Goal: Task Accomplishment & Management: Manage account settings

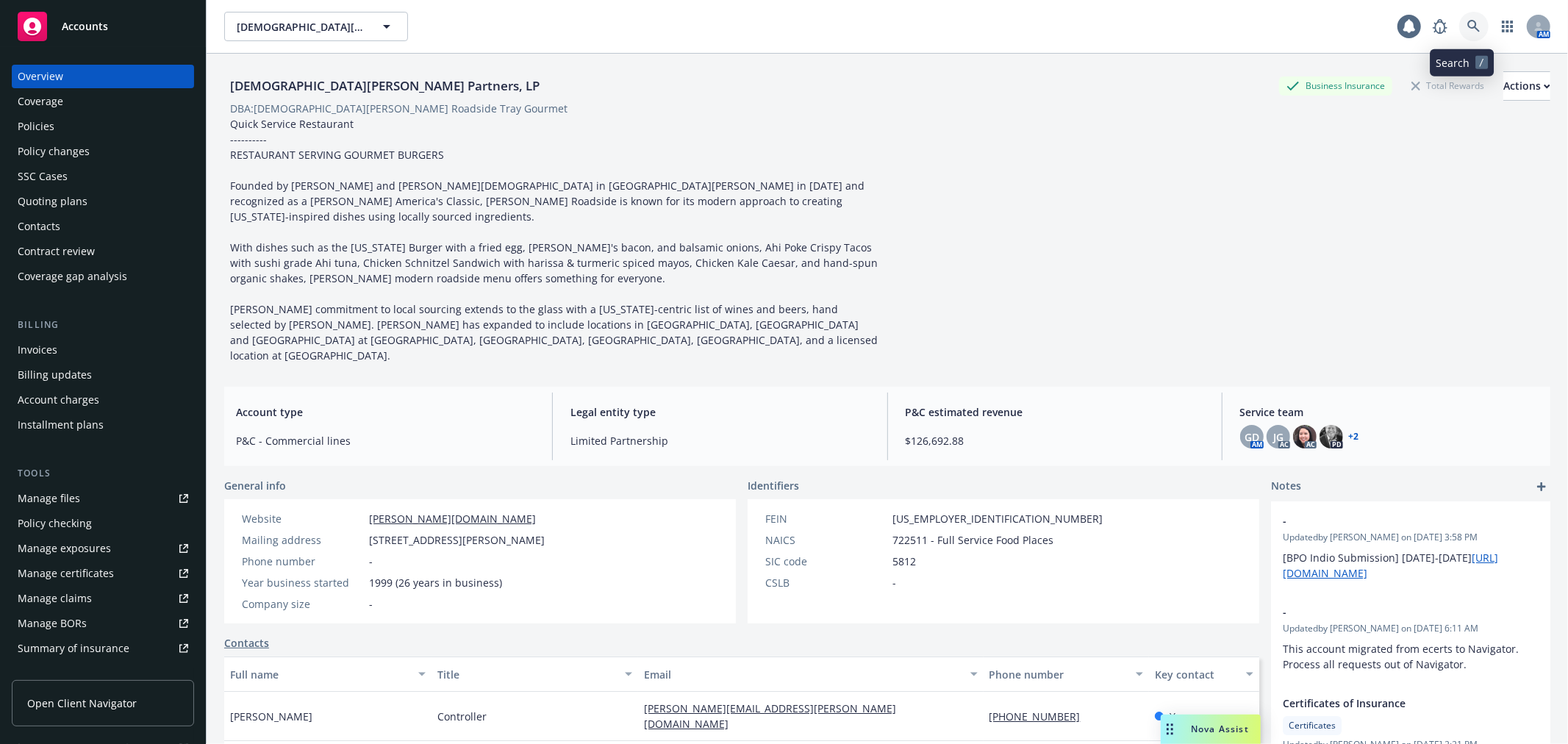
click at [1468, 31] on icon at bounding box center [1474, 26] width 13 height 13
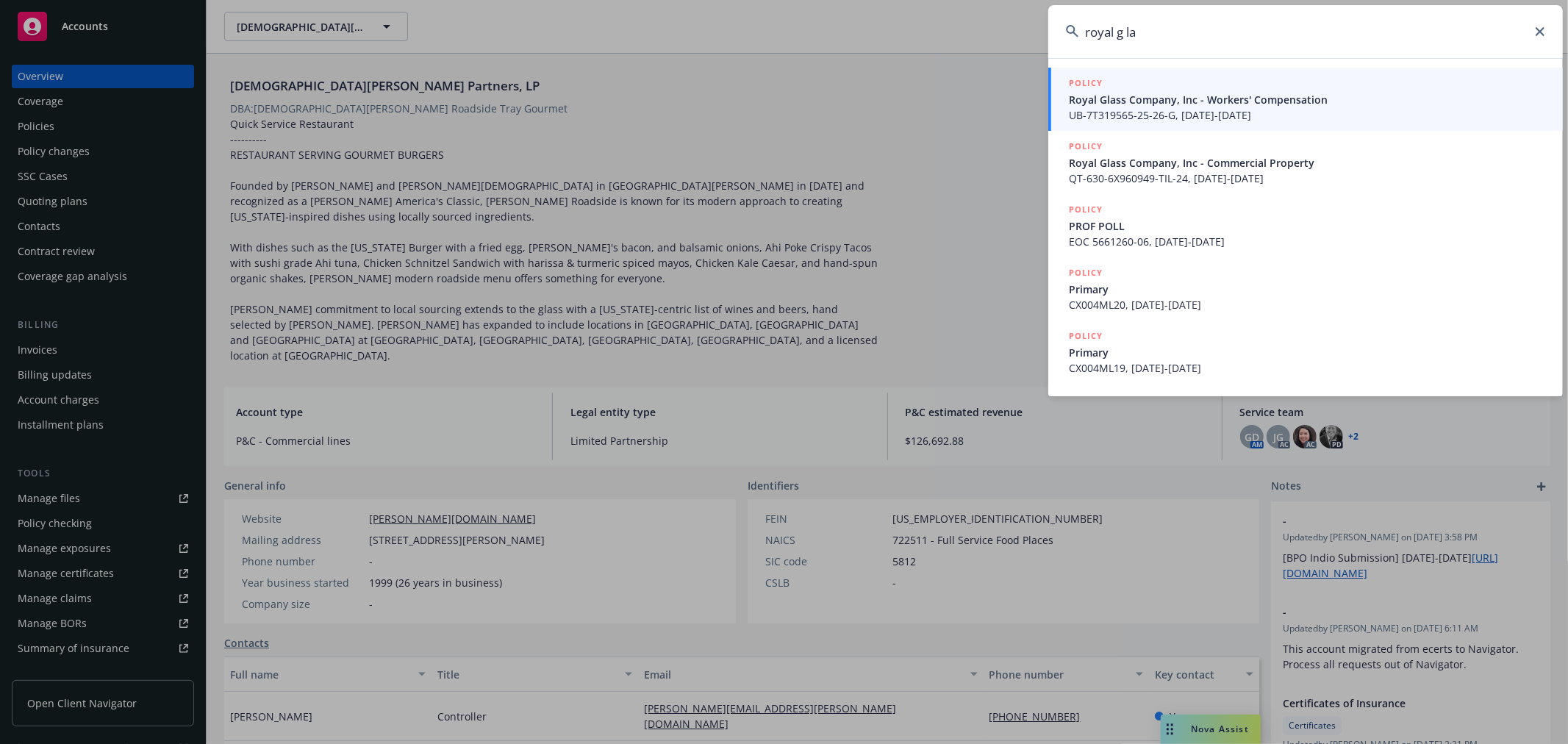
type input "royal g la"
click at [1184, 103] on span "Royal Glass Company, Inc - Workers' Compensation" at bounding box center [1307, 100] width 477 height 16
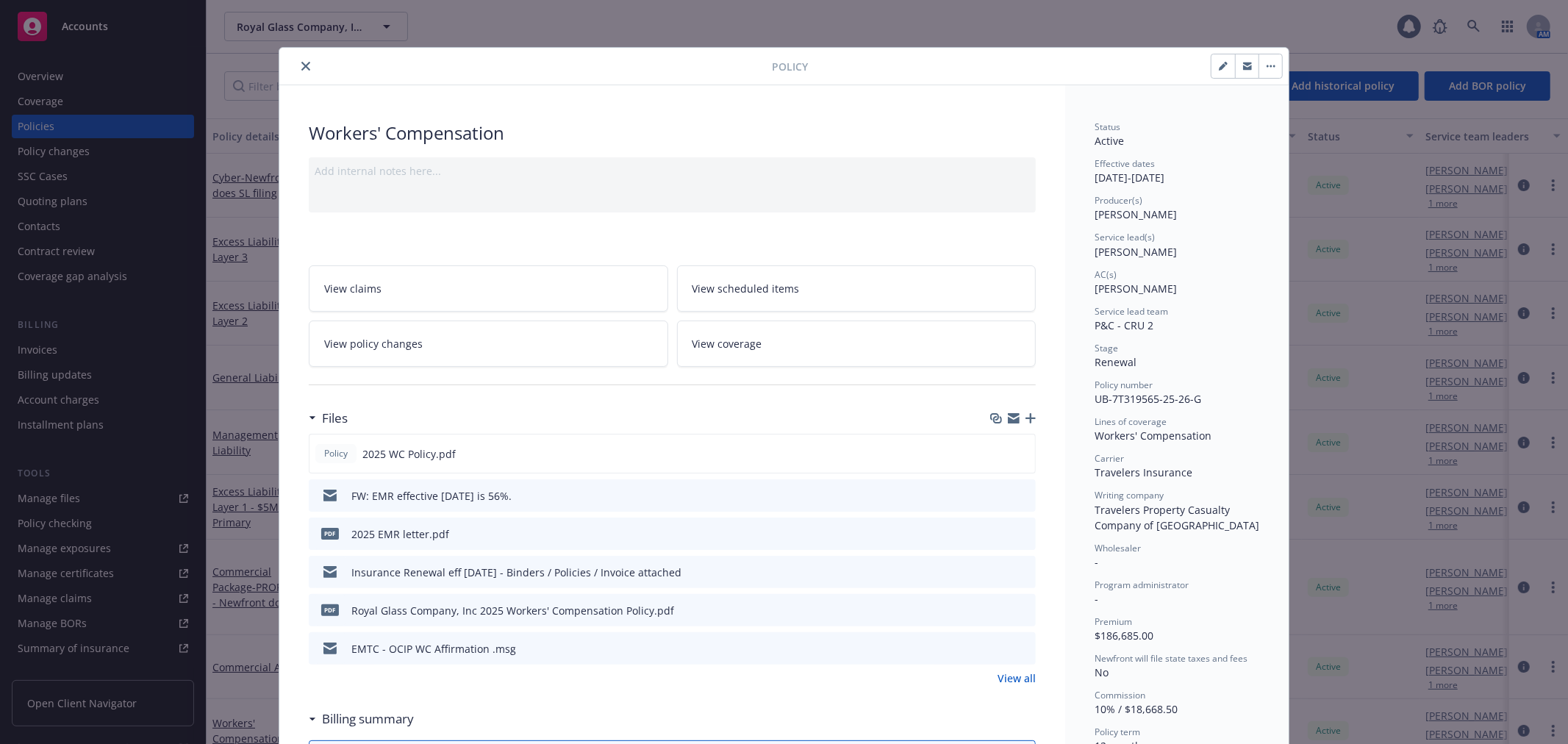
click at [301, 66] on icon "close" at bounding box center [305, 66] width 9 height 9
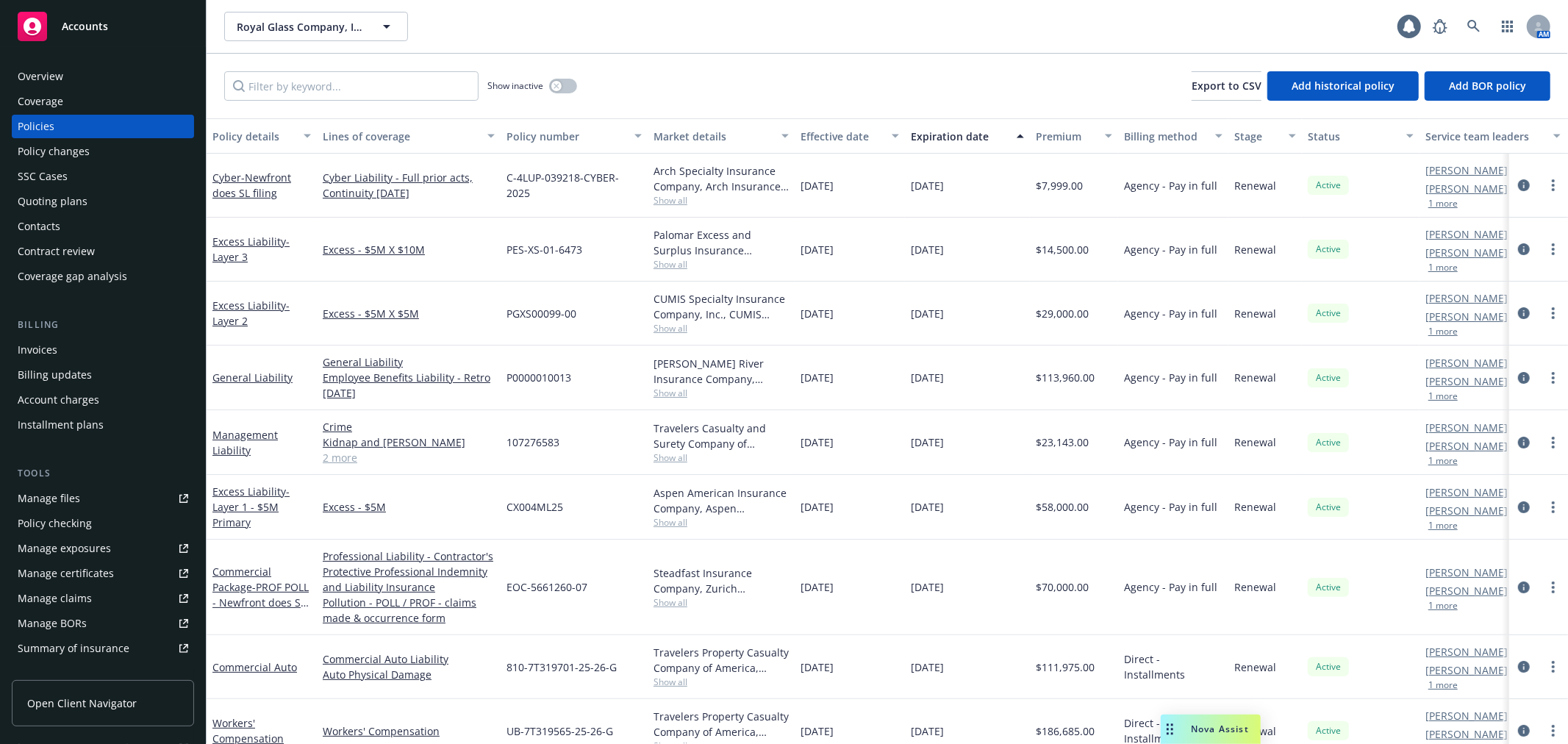
click at [98, 528] on div "Policy checking" at bounding box center [103, 523] width 171 height 24
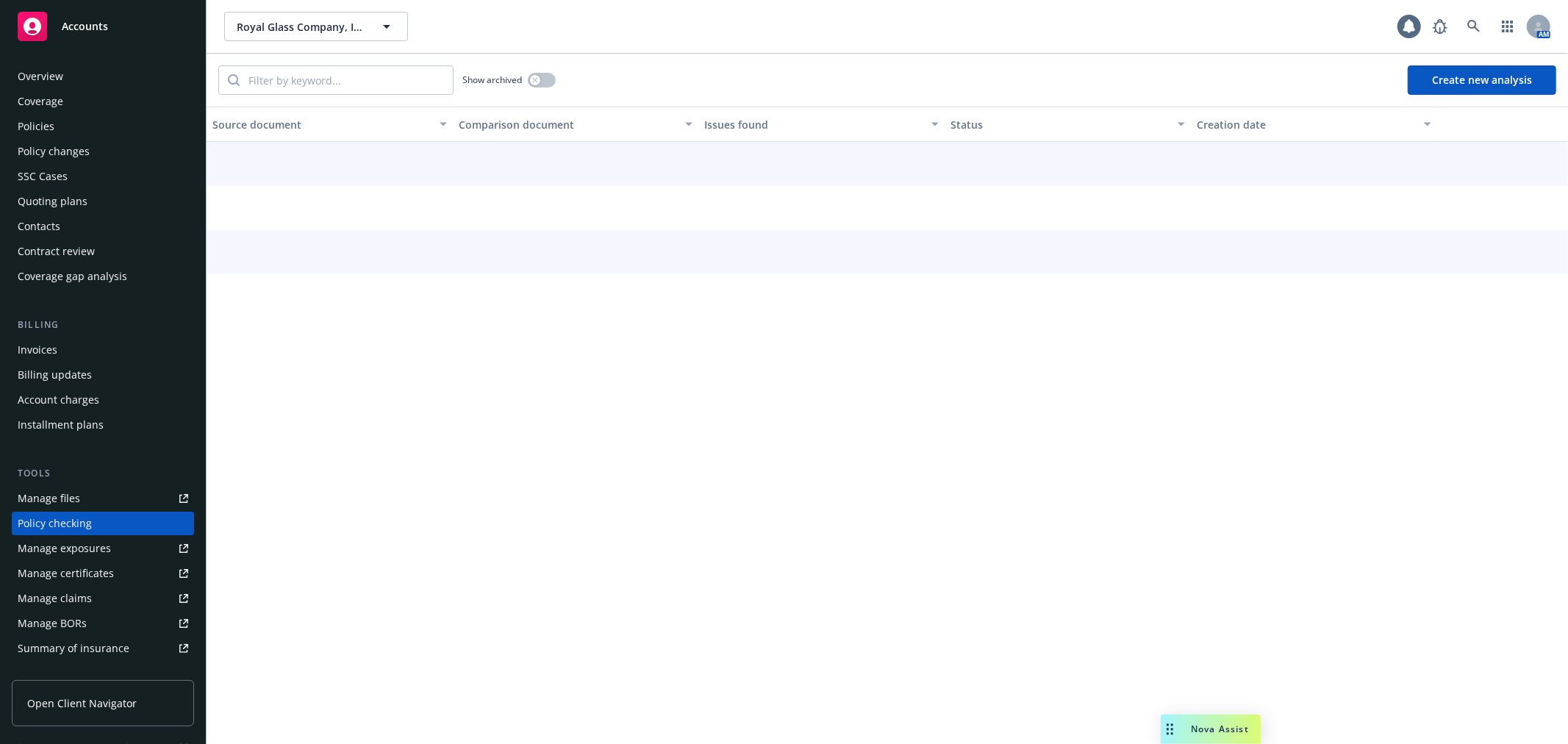
scroll to position [128, 0]
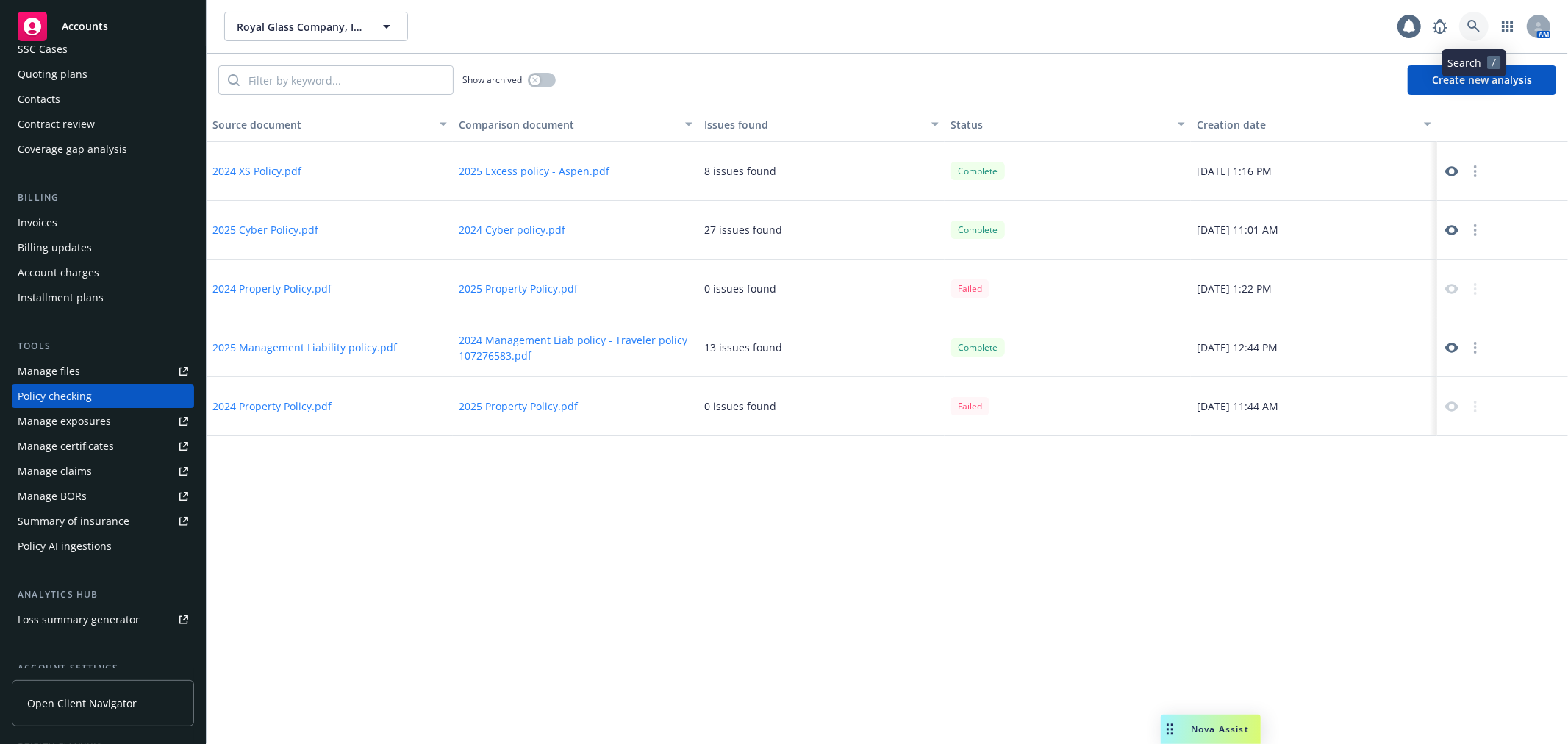
click at [1473, 26] on icon at bounding box center [1474, 26] width 13 height 13
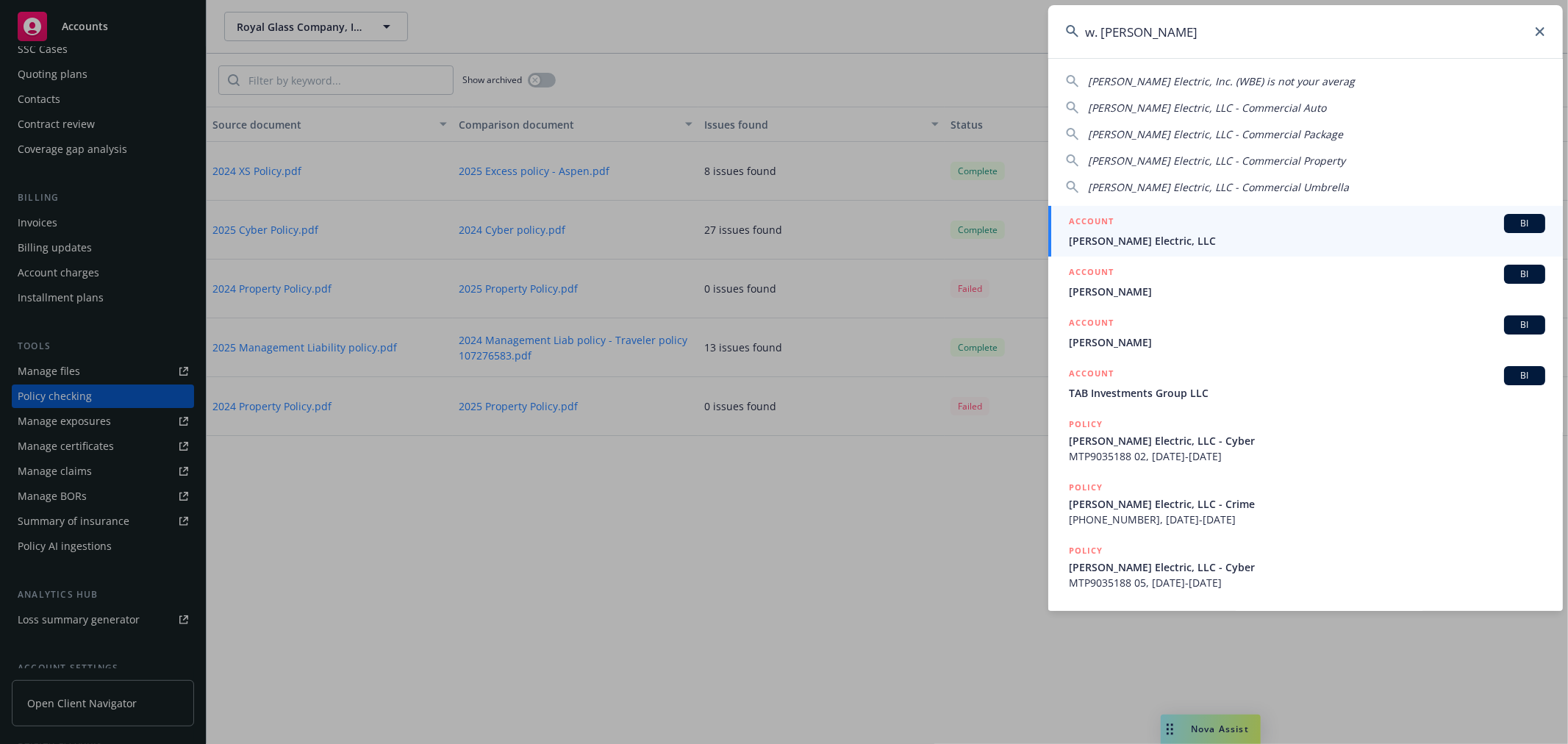
type input "w. brad"
click at [1156, 225] on div "ACCOUNT BI" at bounding box center [1307, 223] width 477 height 19
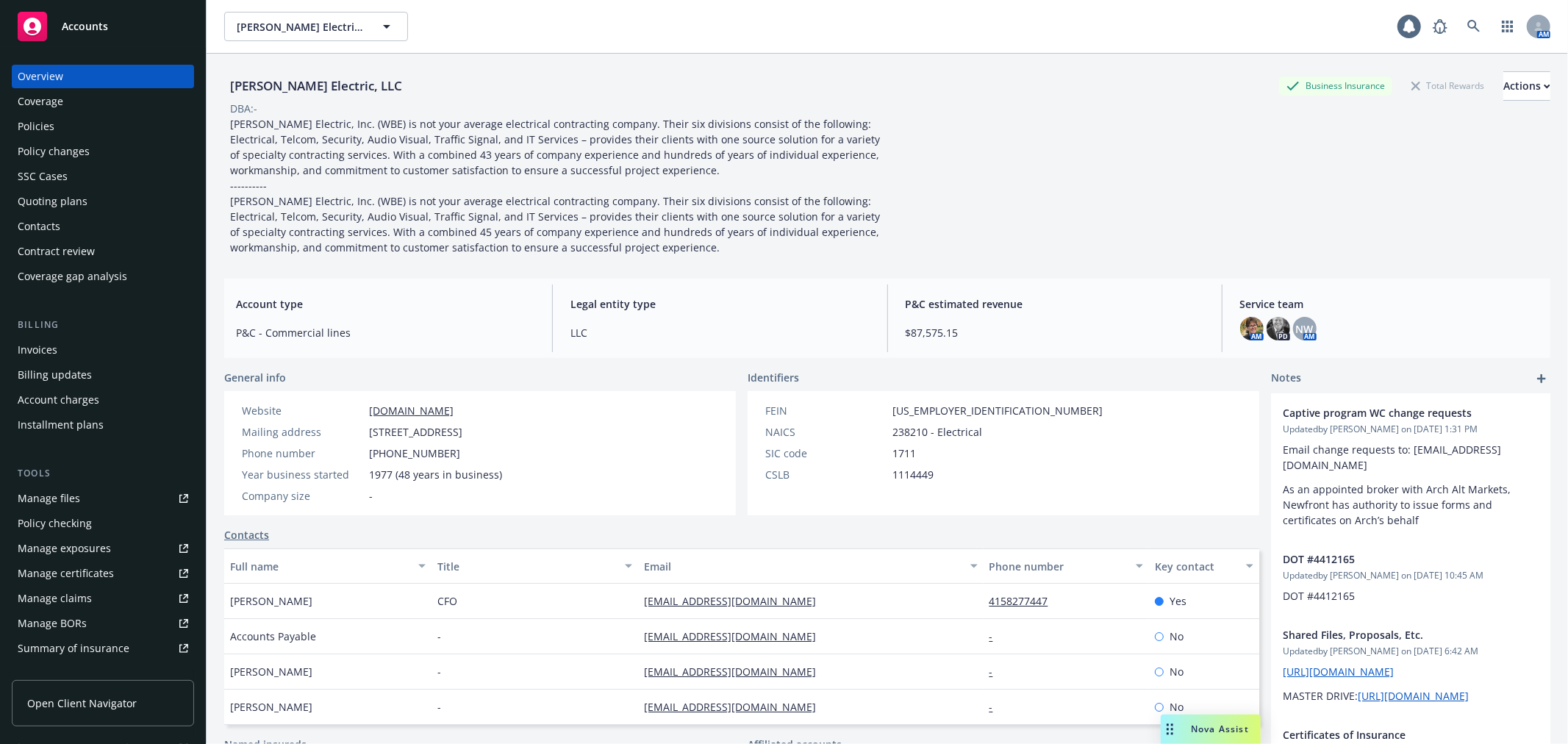
click at [111, 192] on div "Quoting plans" at bounding box center [103, 201] width 171 height 24
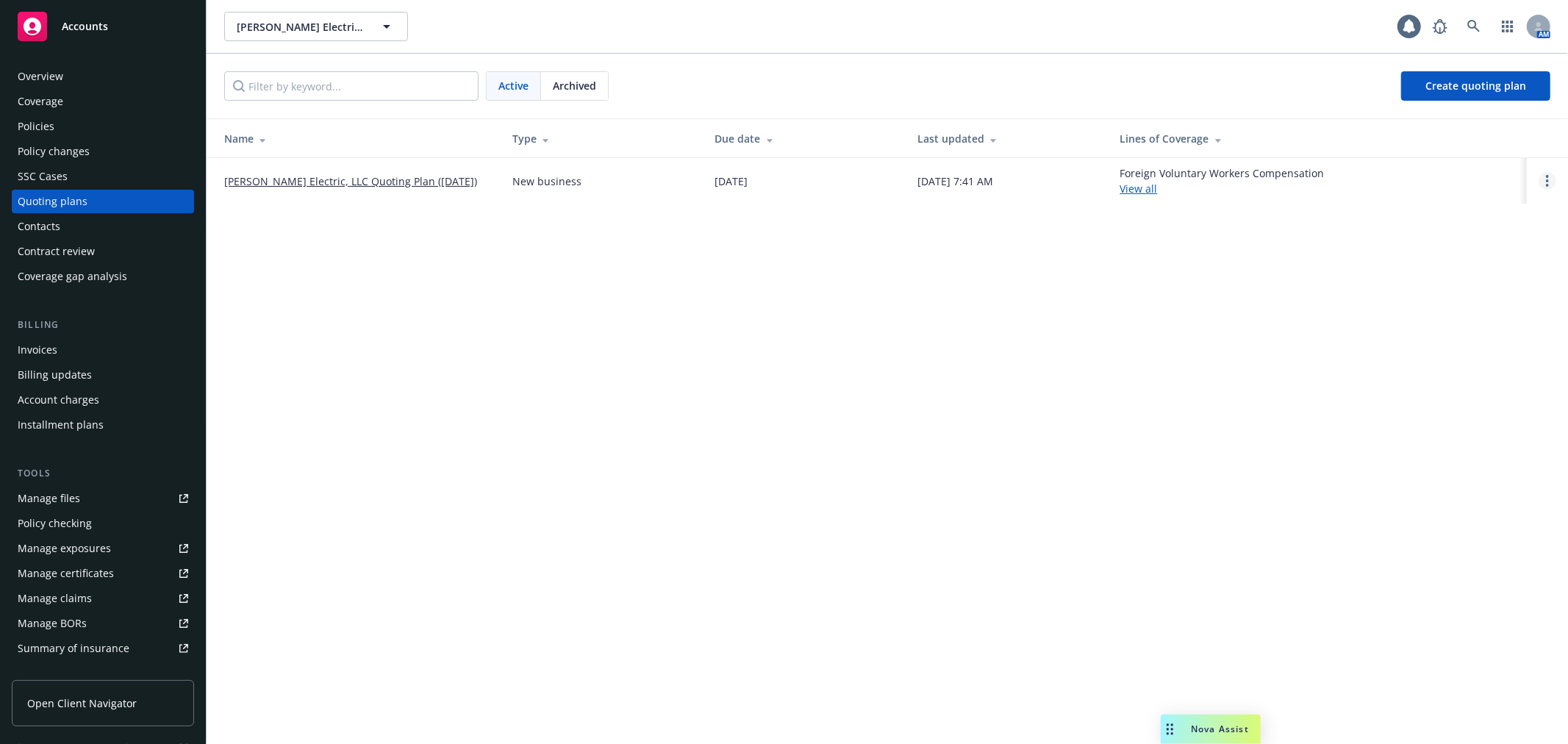
click at [1546, 186] on circle "Open options" at bounding box center [1547, 185] width 3 height 3
click at [1500, 115] on link "Rename" at bounding box center [1472, 111] width 129 height 29
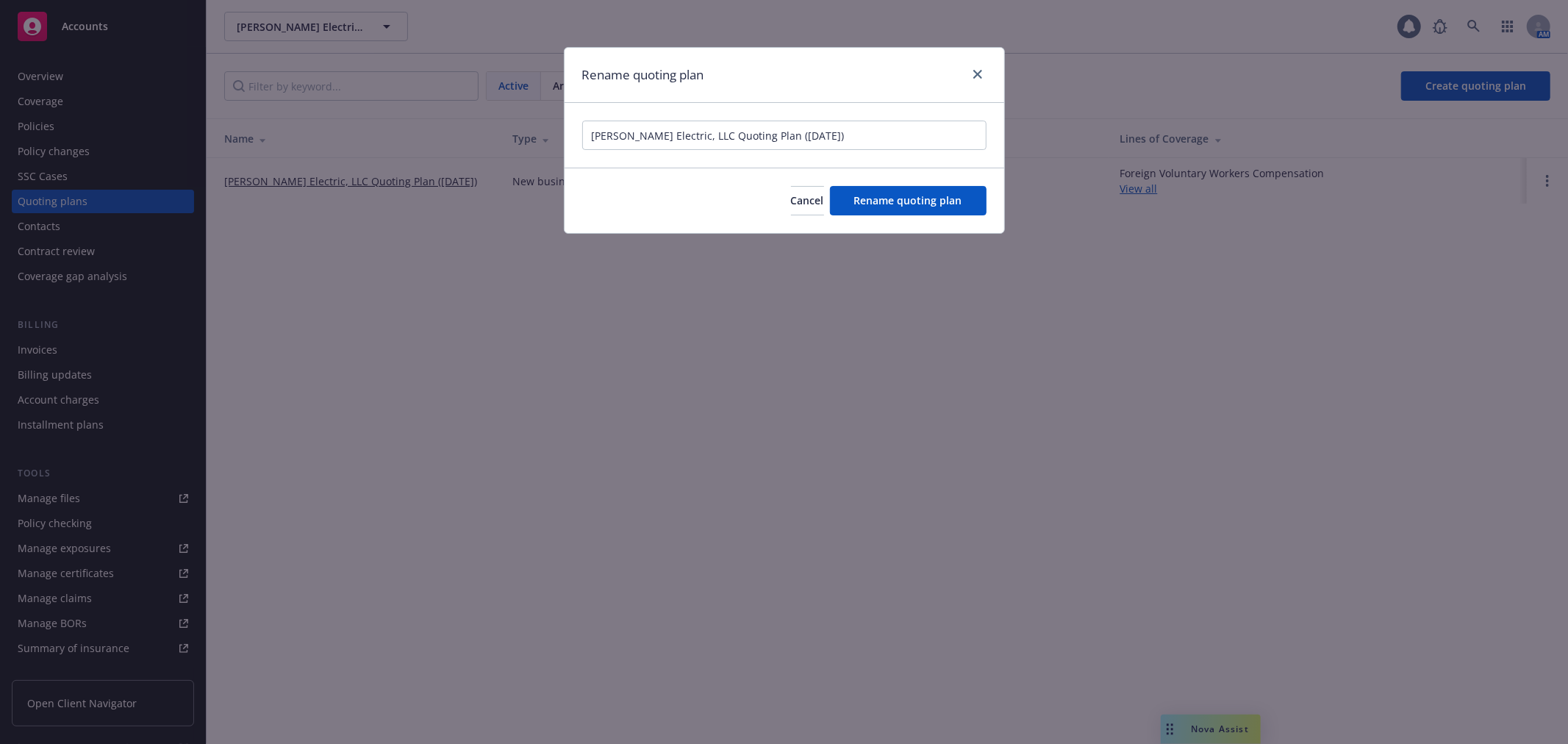
drag, startPoint x: 837, startPoint y: 131, endPoint x: 582, endPoint y: 131, distance: 255.0
click at [582, 131] on input "W. Bradley Electric, LLC Quoting Plan (2025-09-29)" at bounding box center [784, 135] width 404 height 29
type input "10/01/25 New Tijuana Mexico Office FPK - New QP"
click at [919, 218] on div "Cancel Rename quoting plan" at bounding box center [784, 200] width 440 height 66
click at [928, 207] on span "Rename quoting plan" at bounding box center [909, 200] width 108 height 14
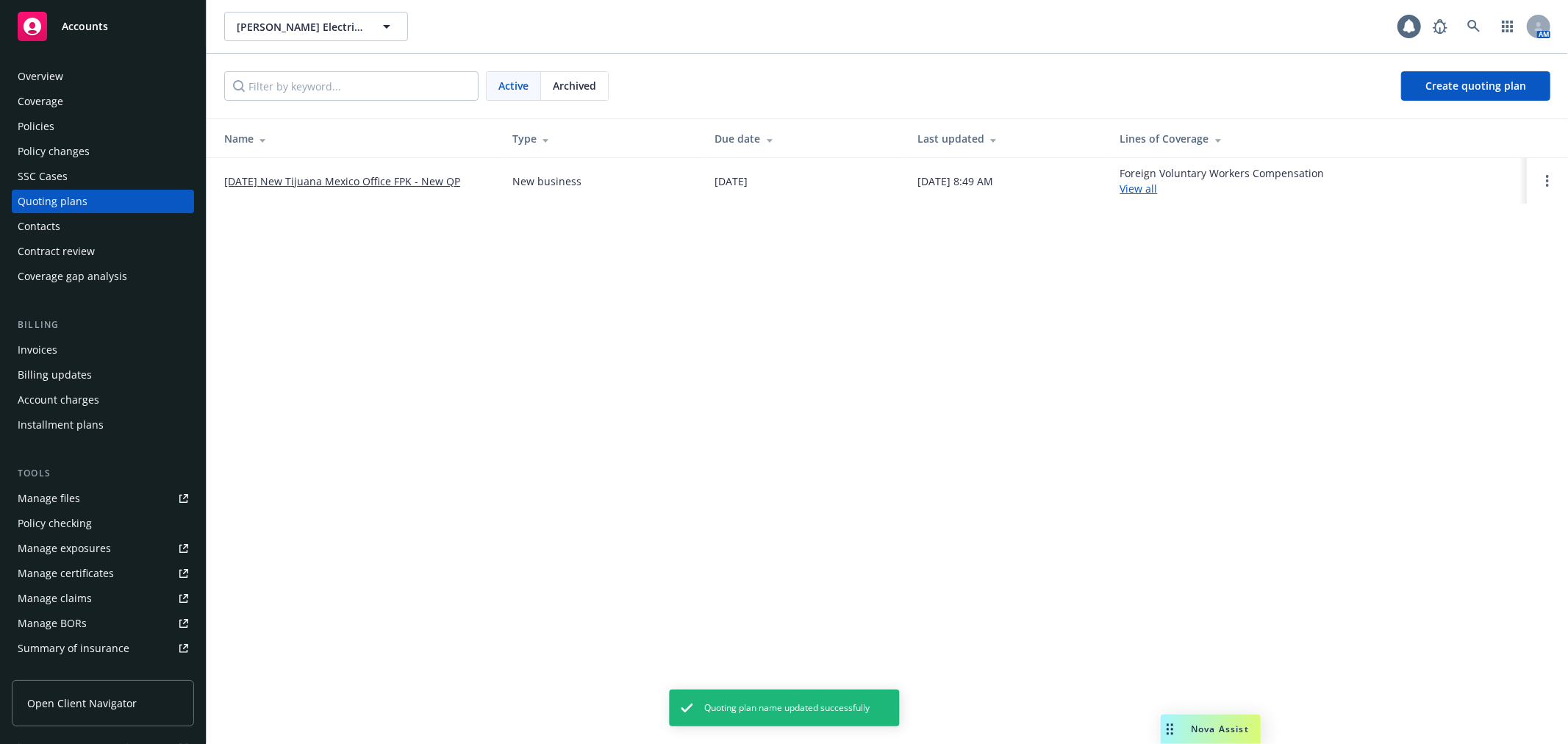
click at [394, 187] on link "10/01/25 New Tijuana Mexico Office FPK - New QP" at bounding box center [342, 182] width 236 height 16
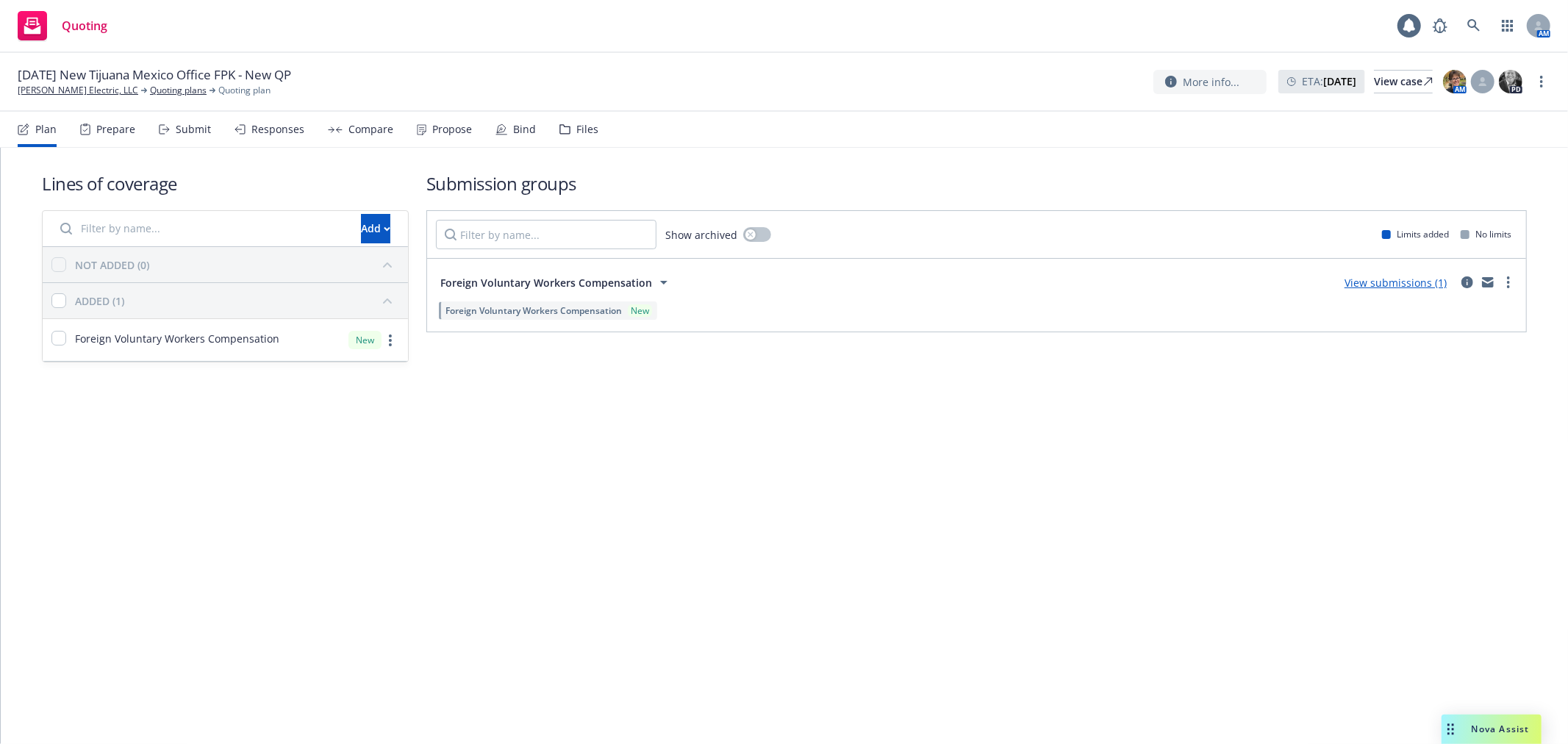
click at [185, 128] on div "Submit" at bounding box center [193, 130] width 35 height 12
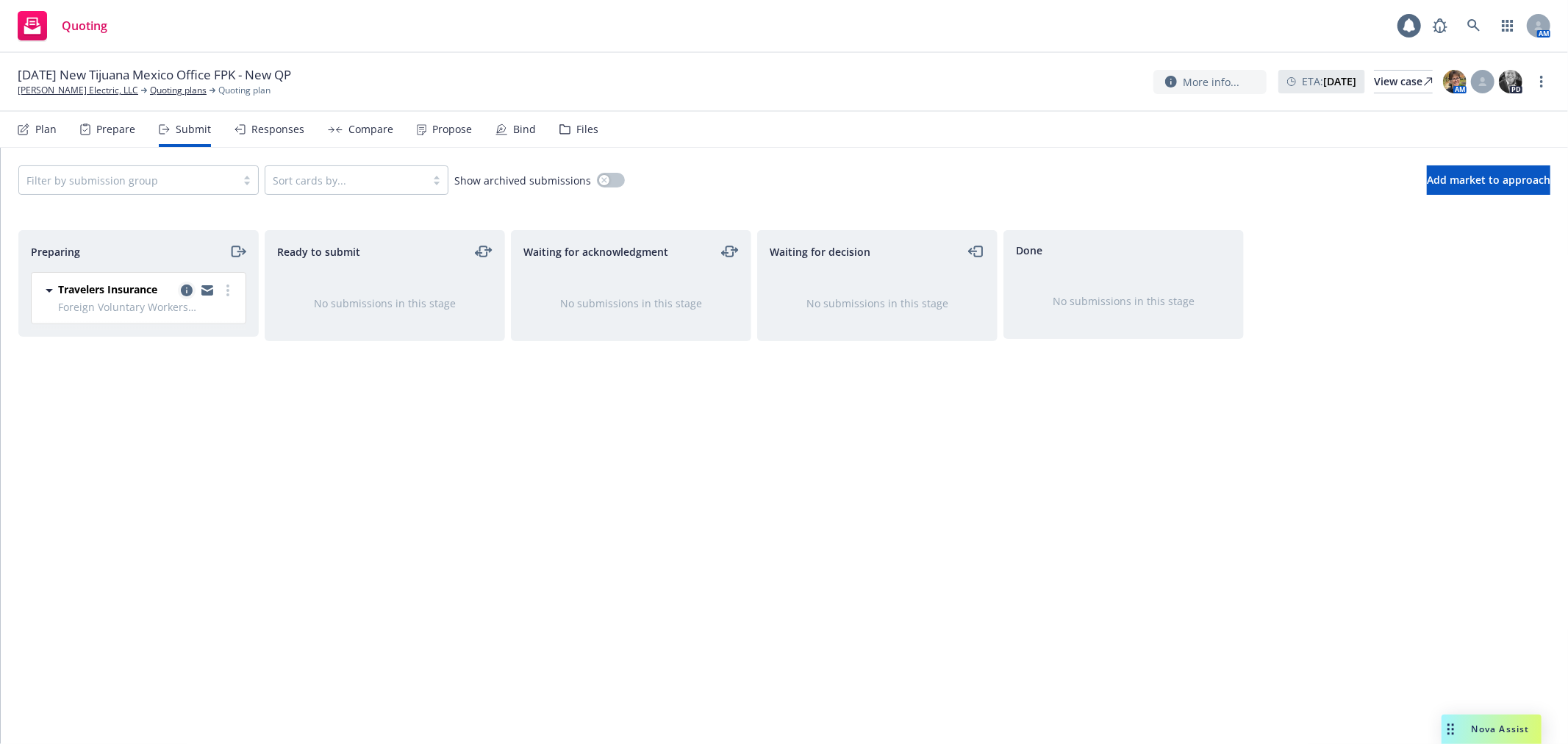
click at [183, 294] on icon "copy logging email" at bounding box center [186, 291] width 12 height 12
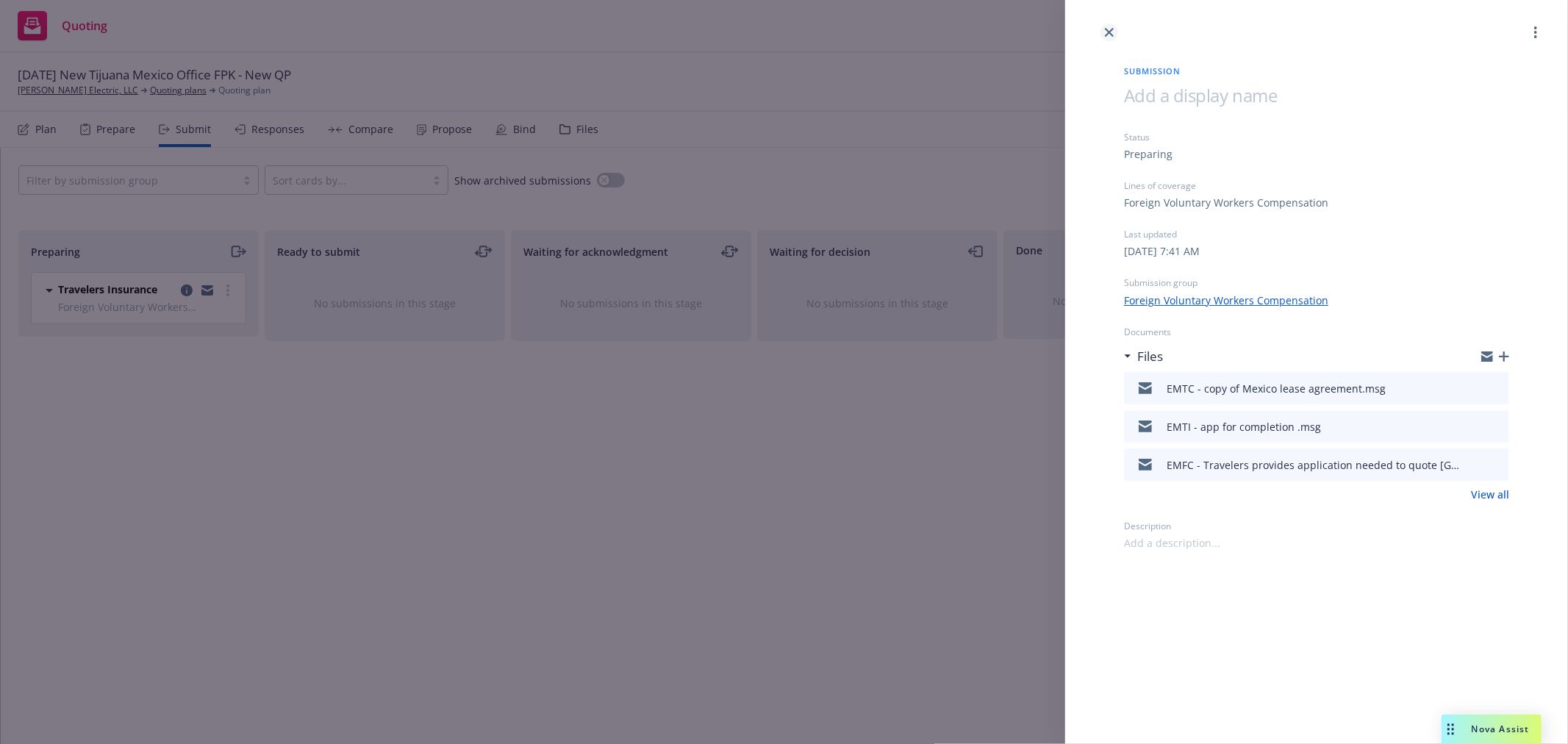
click at [1107, 25] on link "close" at bounding box center [1110, 32] width 18 height 18
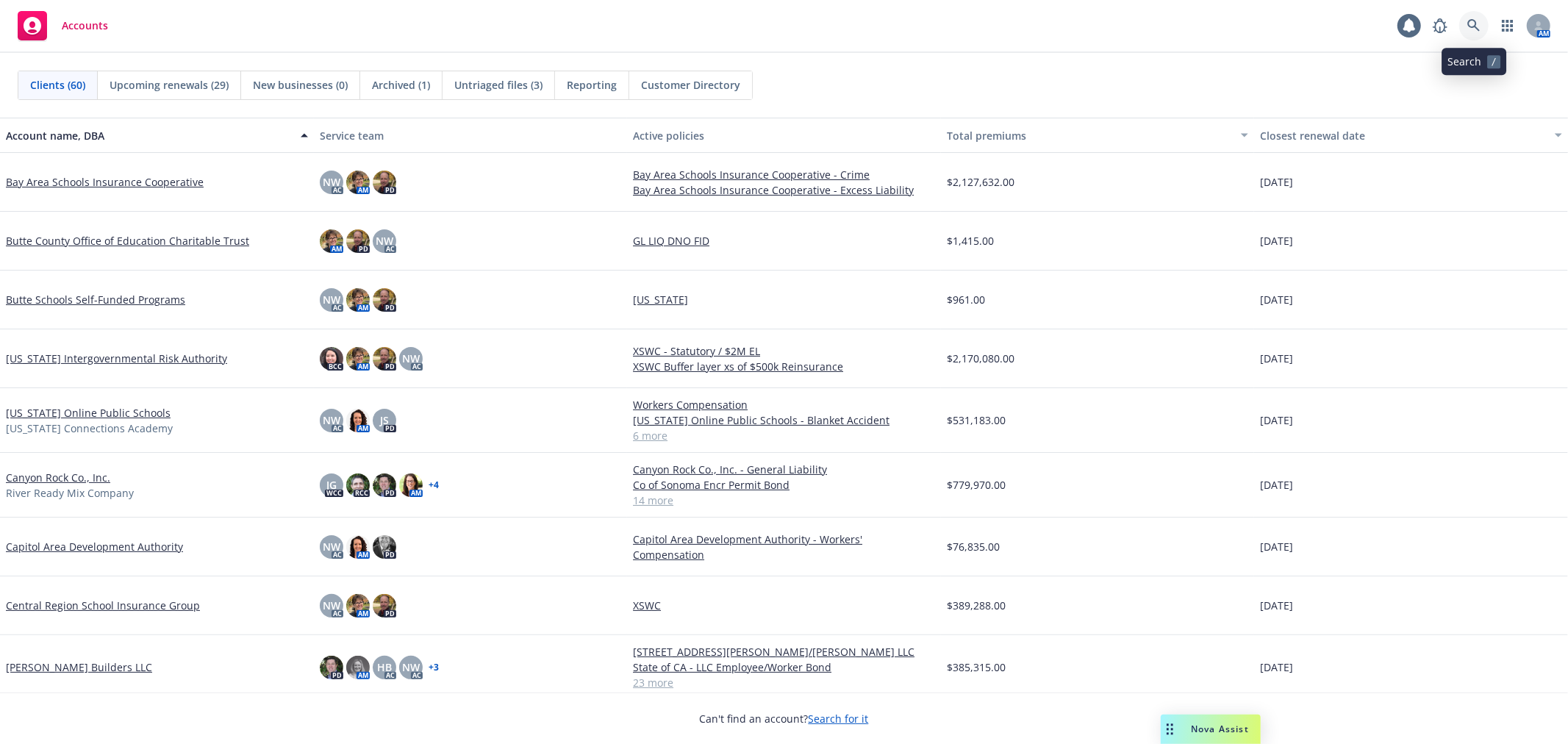
click at [1474, 22] on icon at bounding box center [1474, 25] width 13 height 13
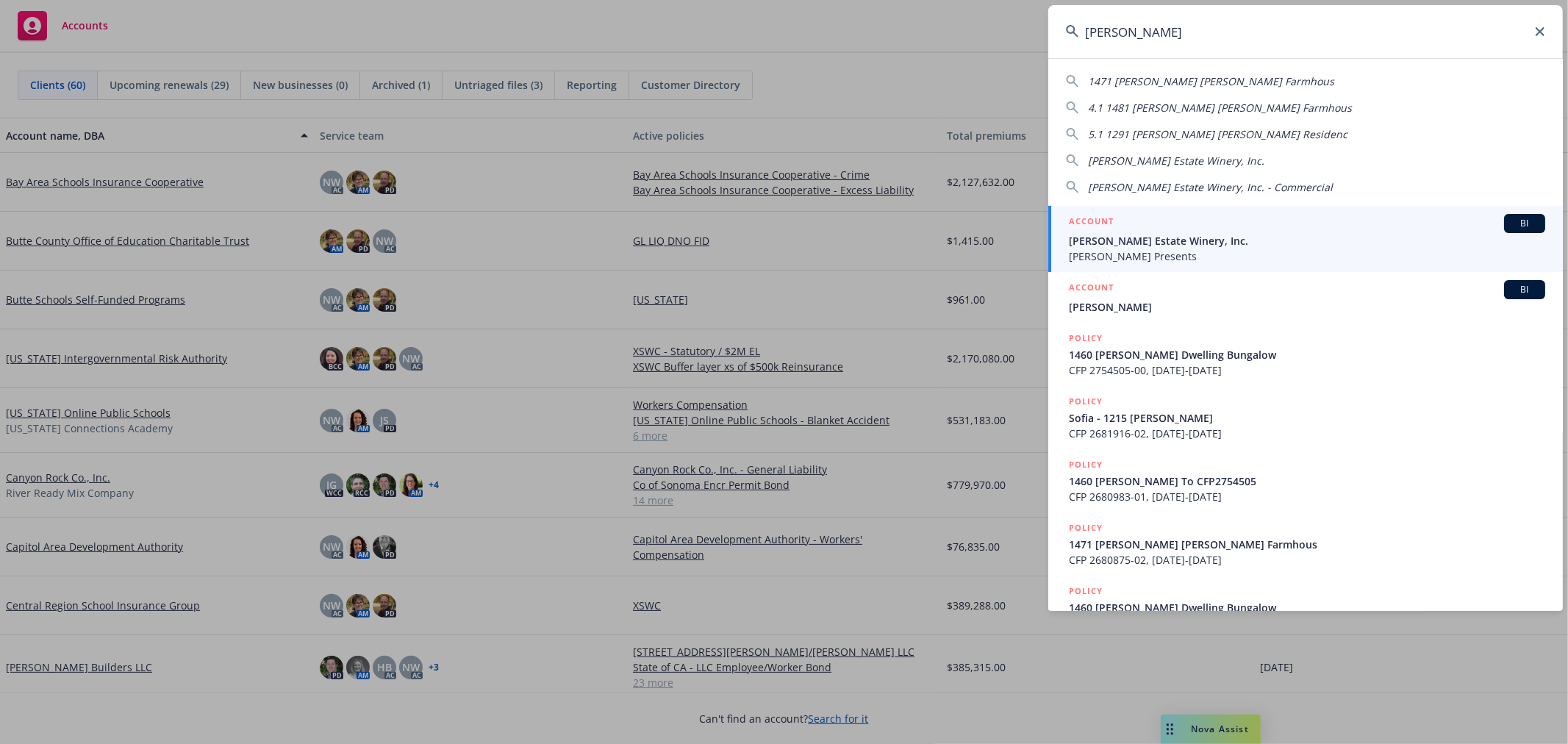
type input "niebaum"
click at [1169, 240] on span "[PERSON_NAME] Estate Winery, Inc." at bounding box center [1307, 241] width 477 height 16
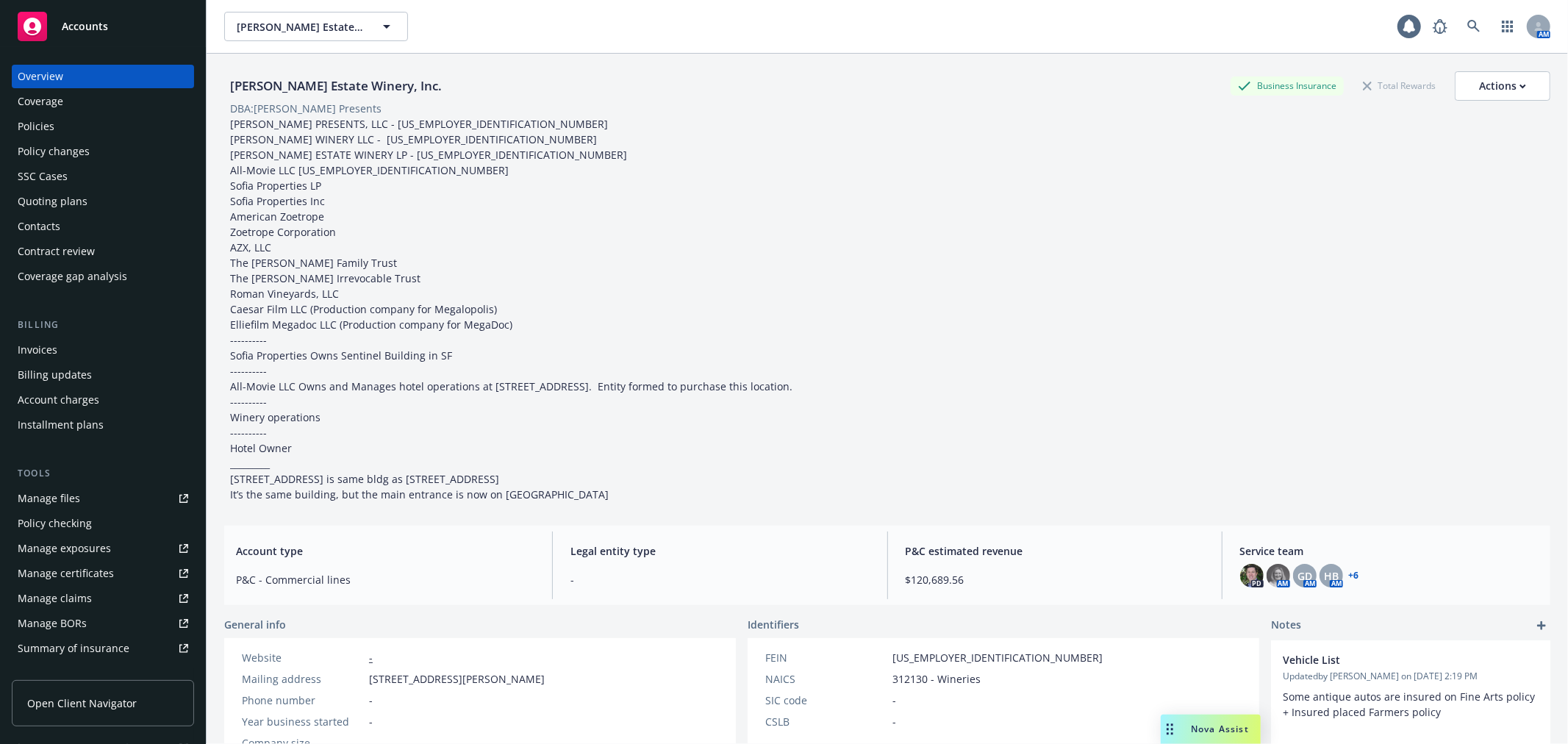
click at [113, 495] on link "Manage files" at bounding box center [103, 499] width 183 height 24
click at [1468, 24] on icon at bounding box center [1474, 26] width 13 height 13
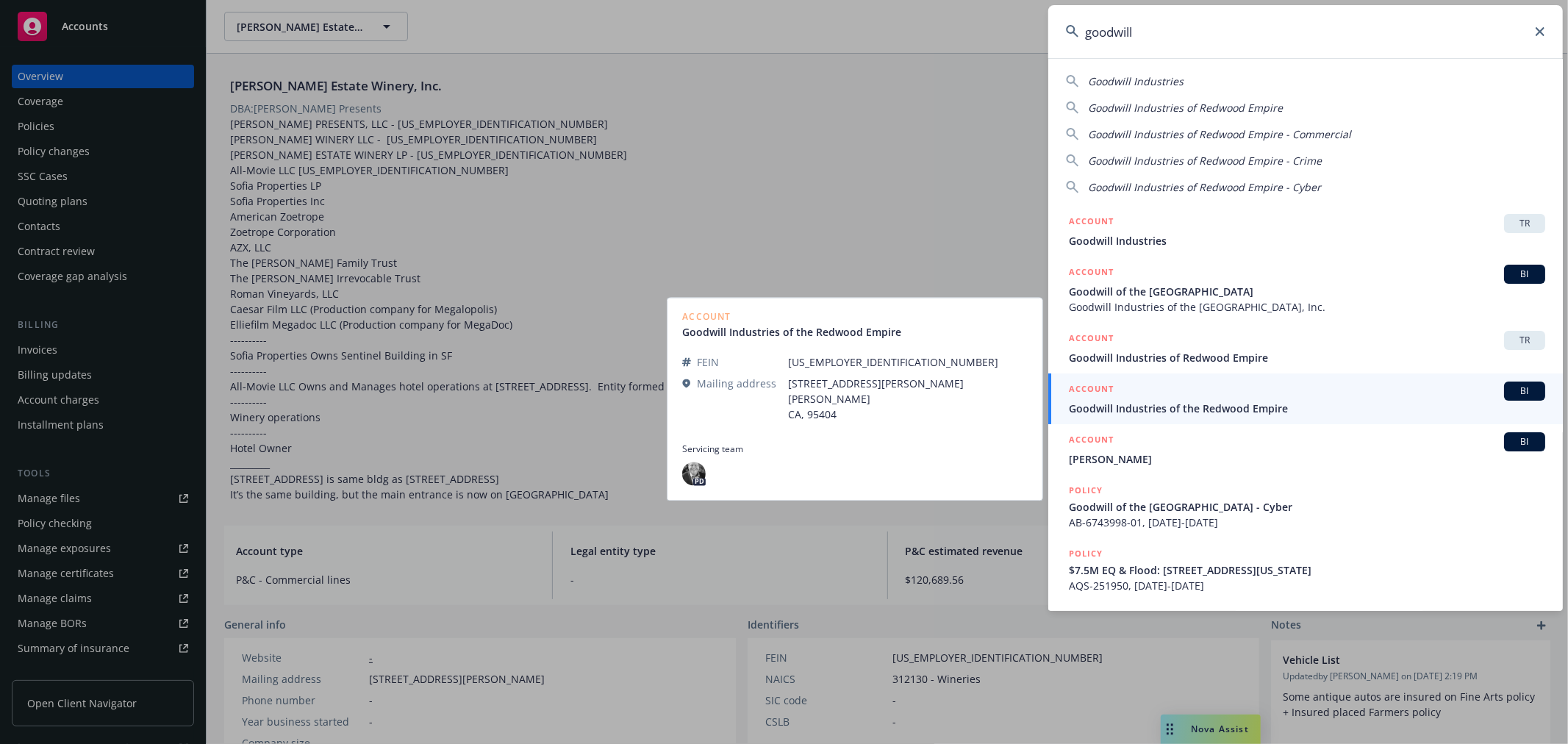
type input "goodwill"
click at [1358, 409] on span "Goodwill Industries of the Redwood Empire" at bounding box center [1307, 408] width 477 height 16
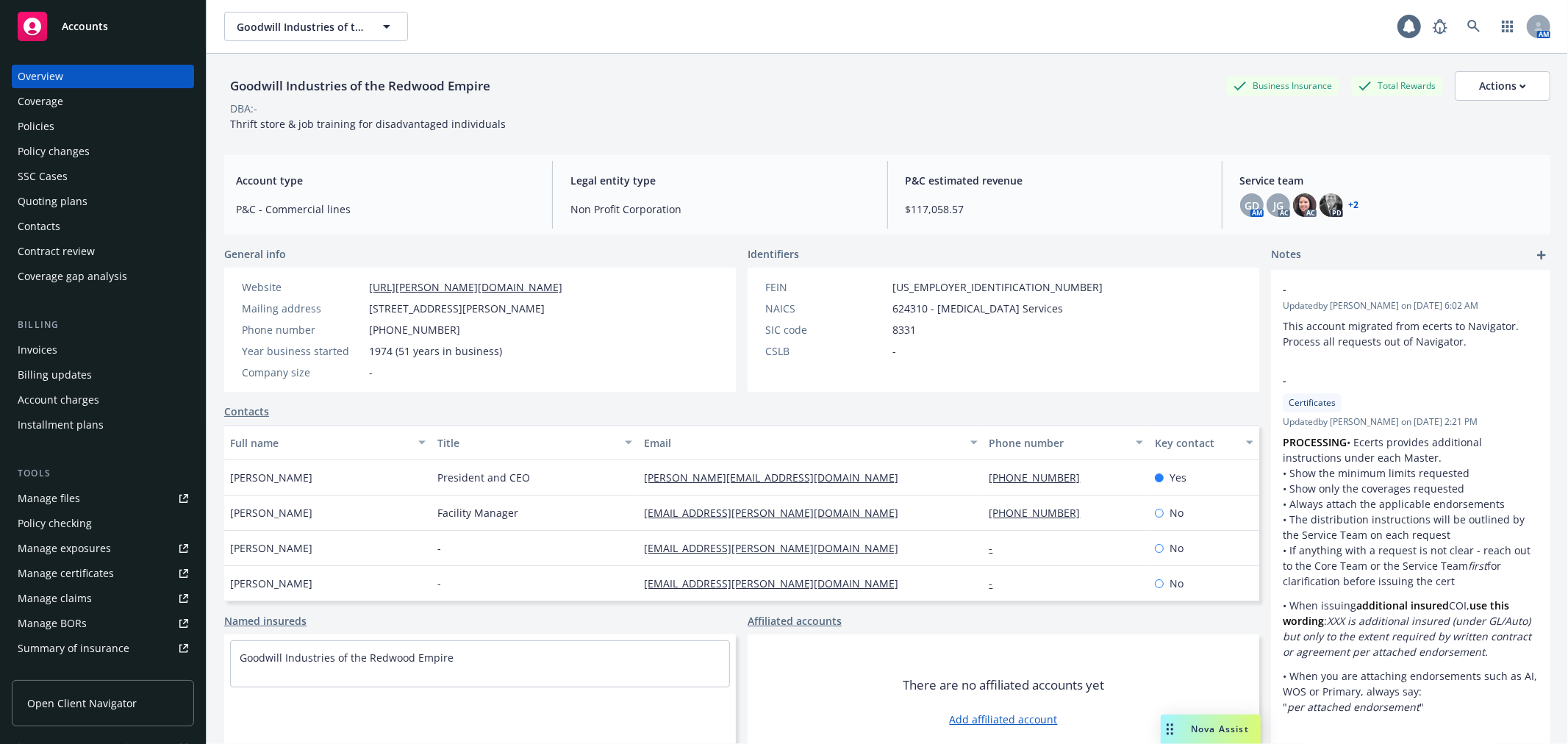
click at [103, 130] on div "Policies" at bounding box center [103, 127] width 171 height 24
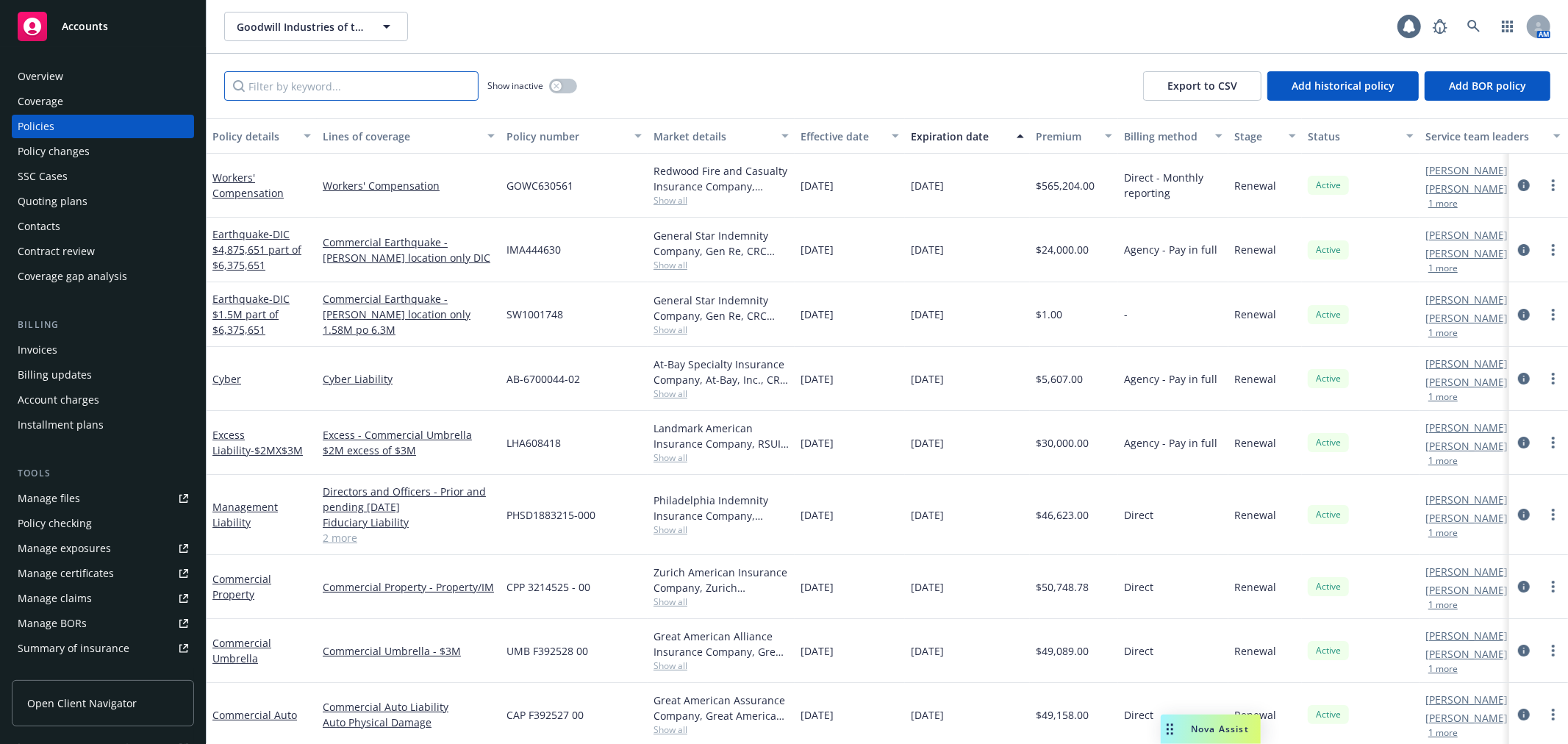
click at [259, 93] on input "Filter by keyword..." at bounding box center [351, 86] width 254 height 29
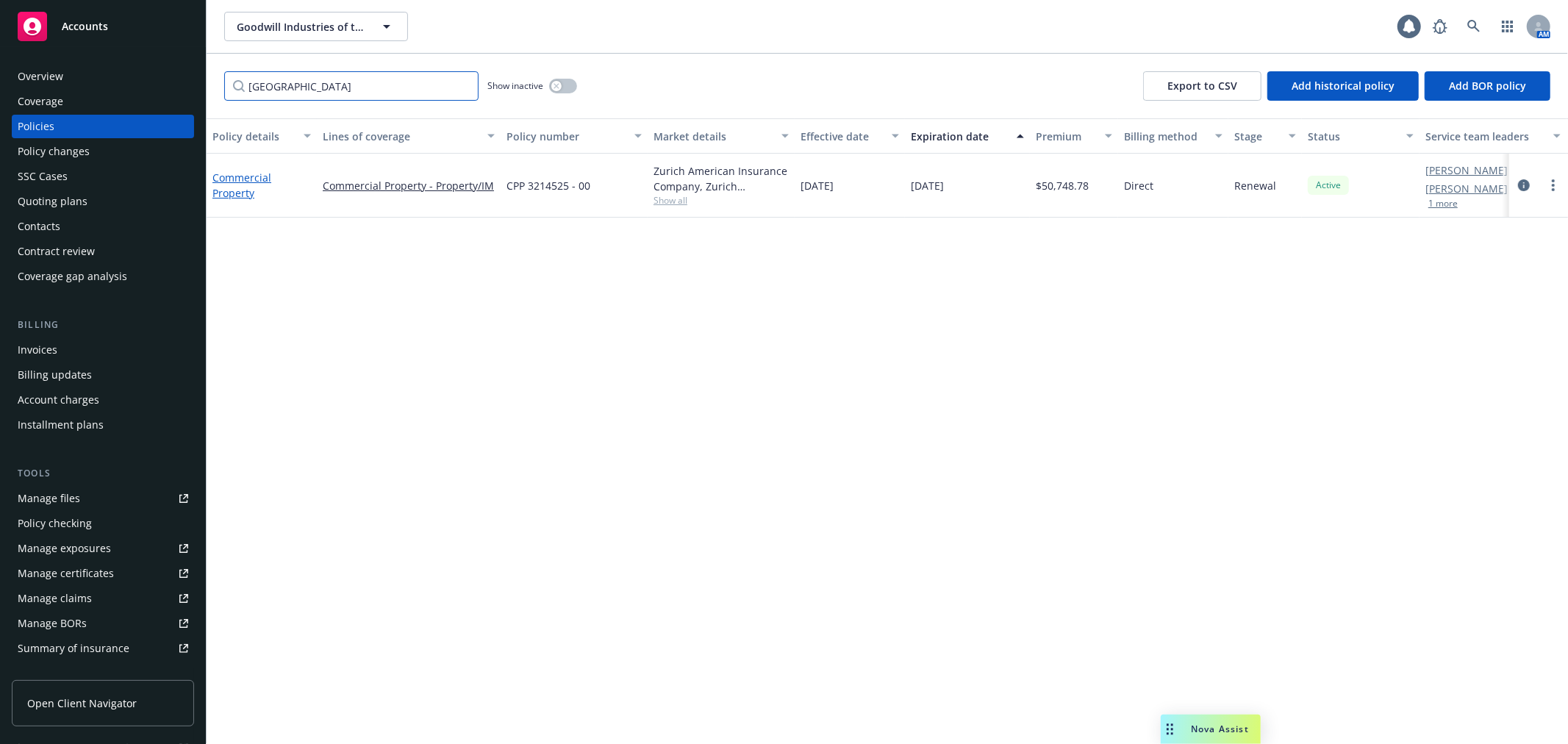
type input "zurich"
click at [239, 183] on link "Commercial Property" at bounding box center [242, 186] width 59 height 29
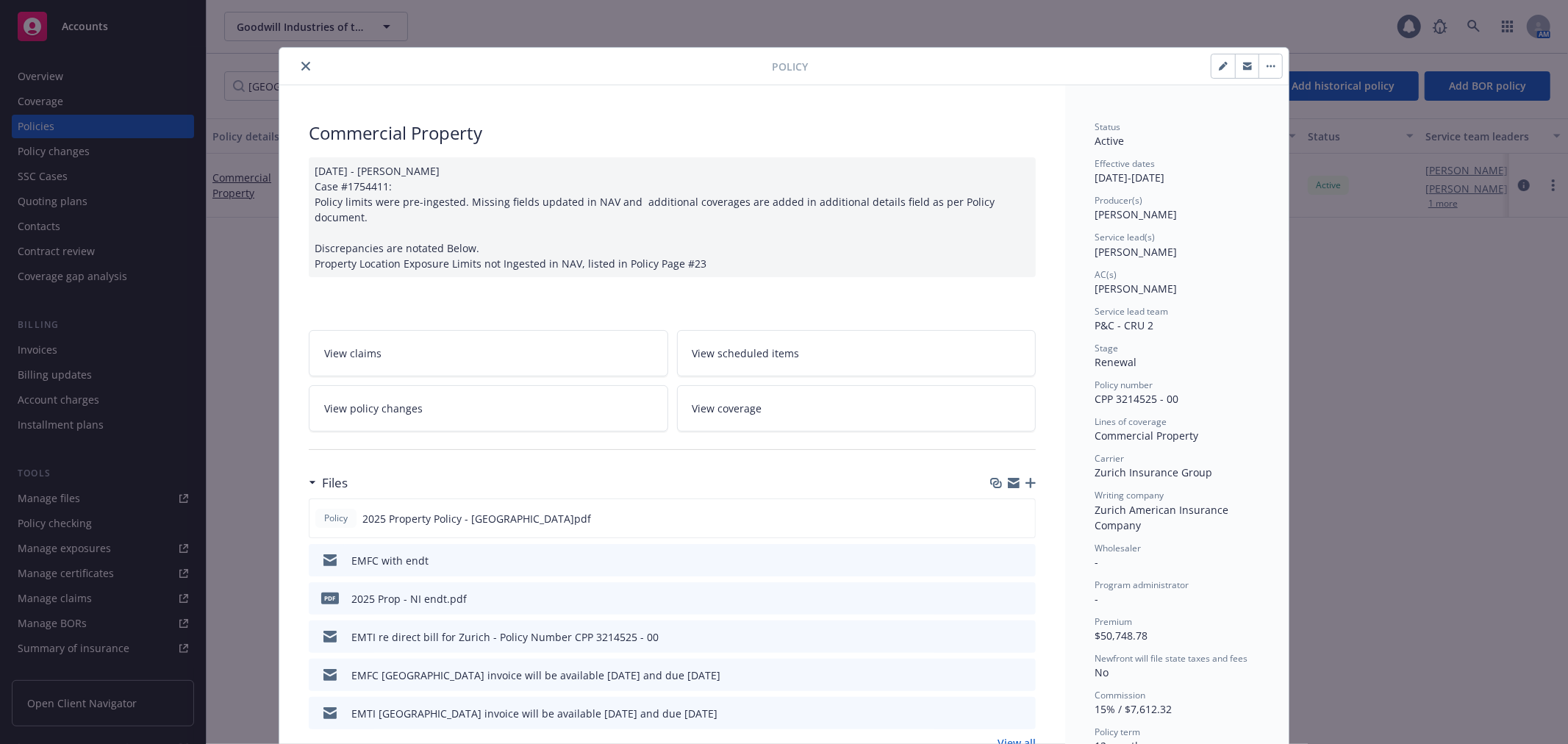
click at [1010, 477] on icon "button" at bounding box center [1014, 483] width 12 height 12
click at [1000, 477] on div at bounding box center [1013, 483] width 45 height 12
click at [1008, 482] on icon "button" at bounding box center [1014, 485] width 12 height 7
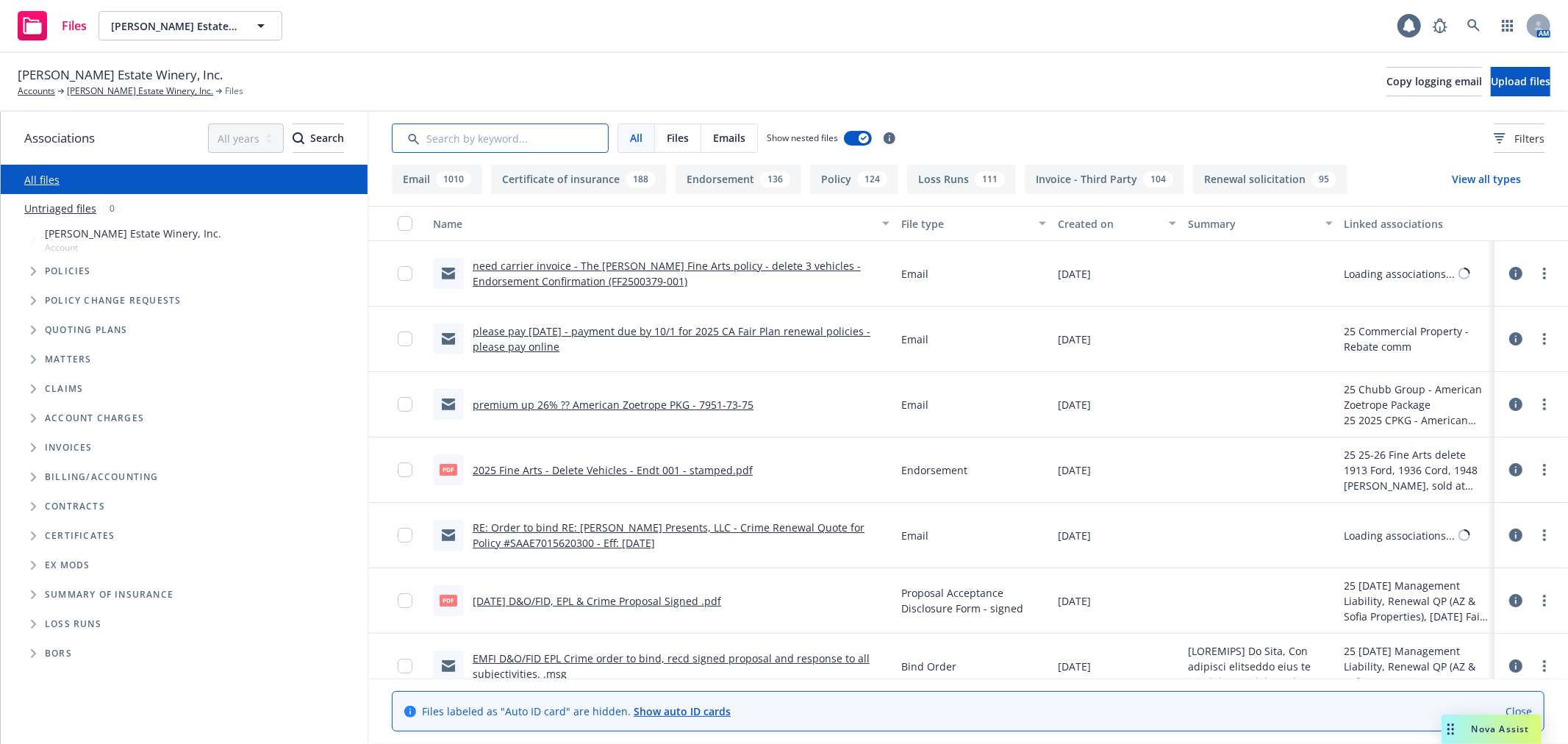
click at [497, 138] on input "Search by keyword..." at bounding box center [499, 138] width 217 height 29
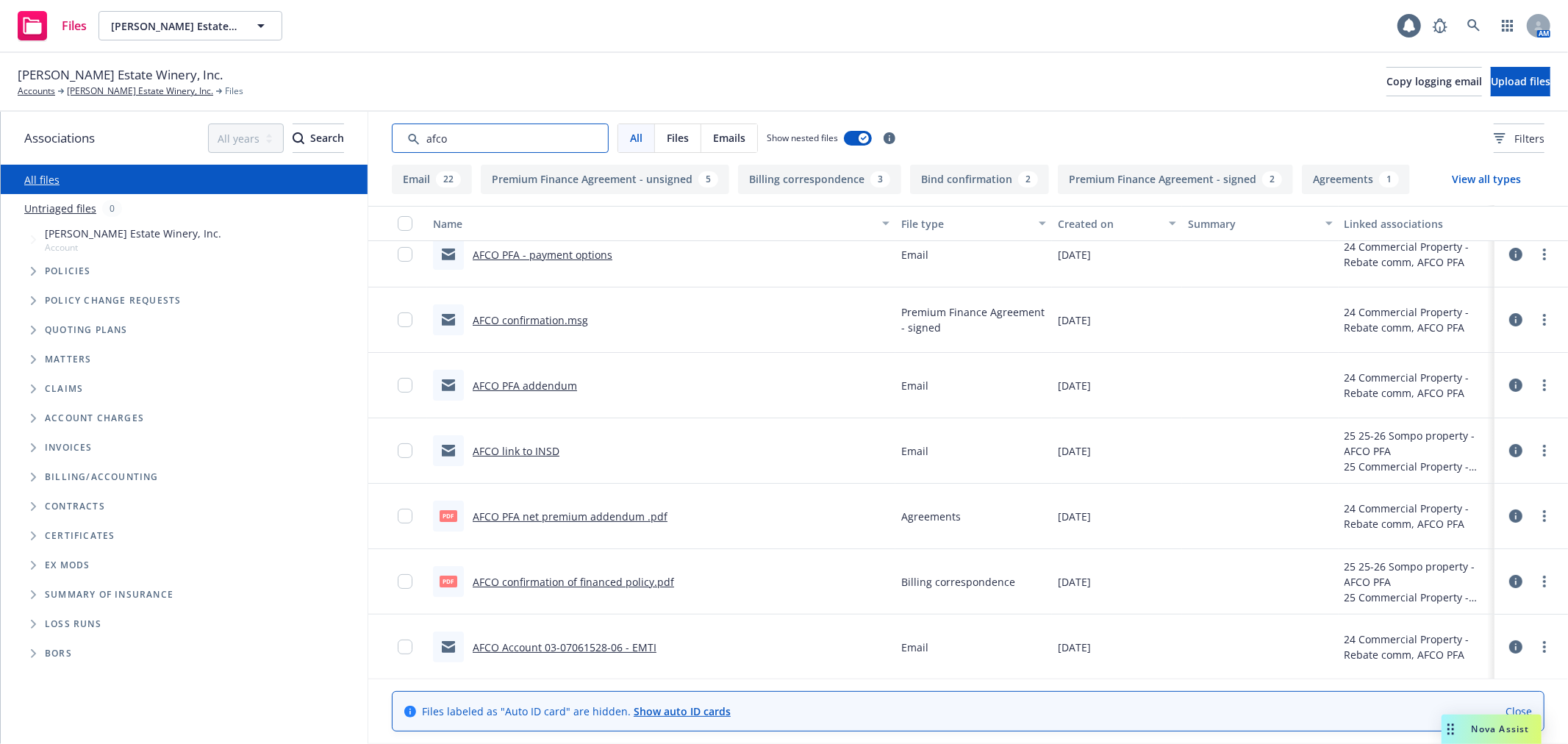
scroll to position [163, 0]
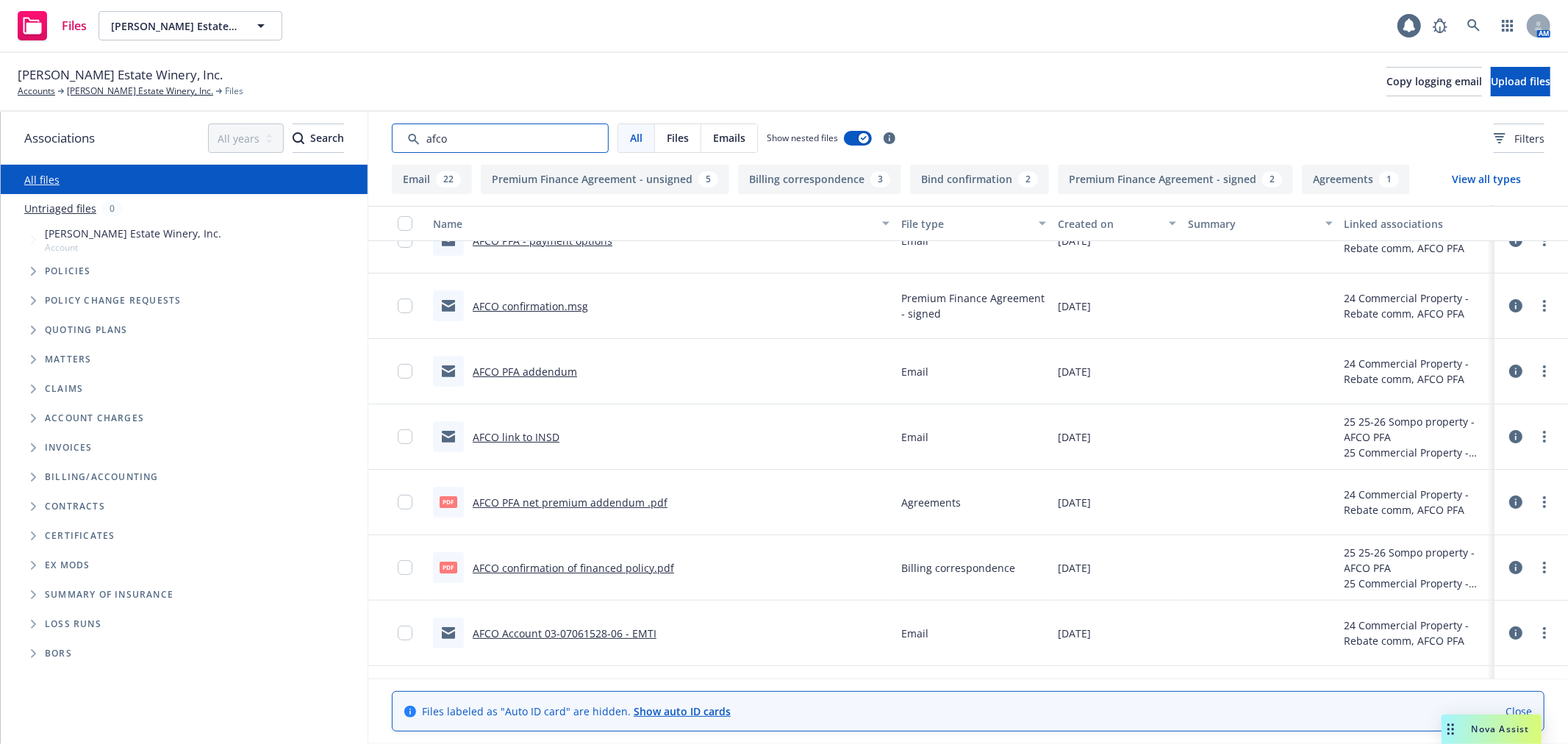
type input "afco"
click at [585, 561] on link "AFCO confirmation of financed policy.pdf" at bounding box center [573, 568] width 201 height 14
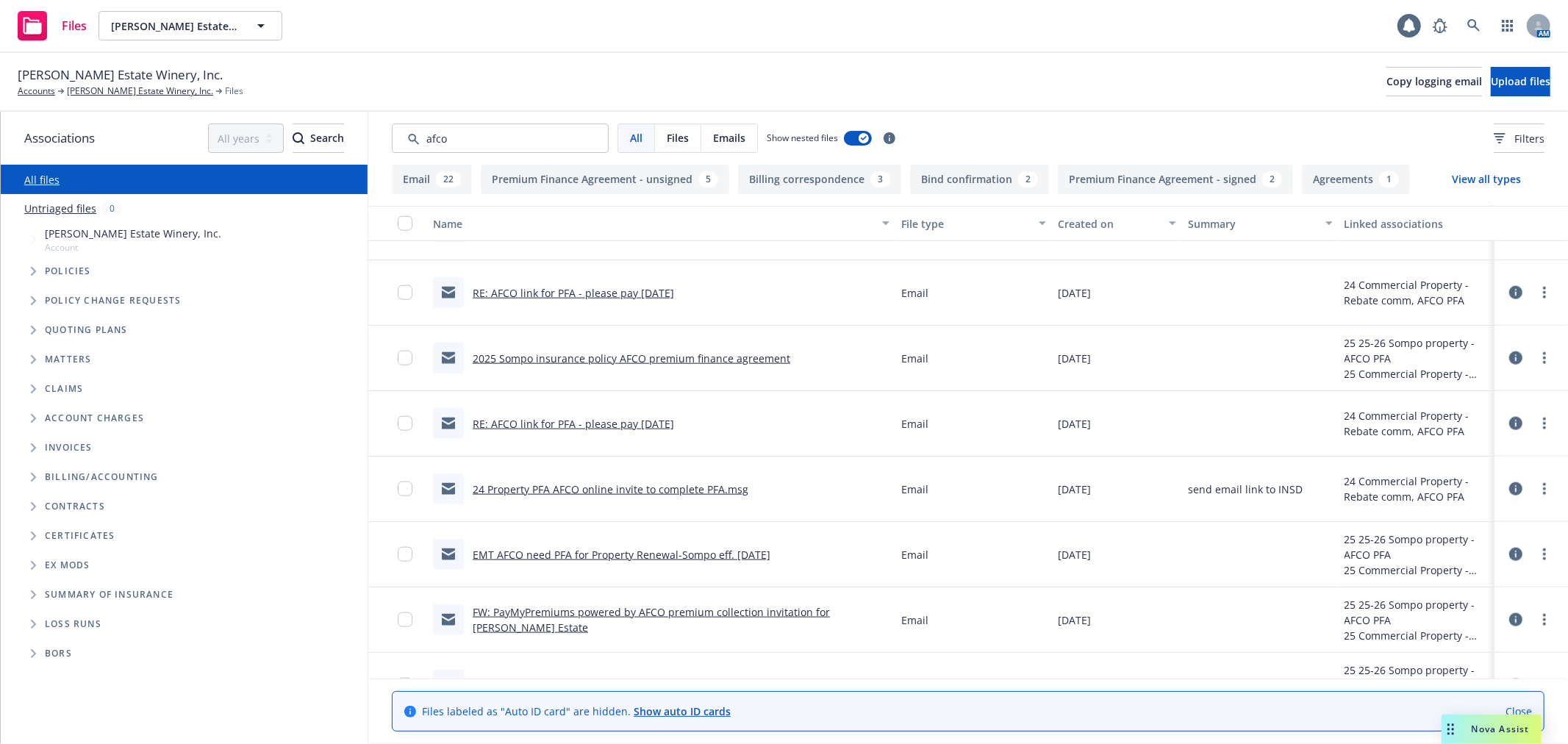
scroll to position [1471, 0]
click at [1474, 21] on icon at bounding box center [1474, 25] width 13 height 13
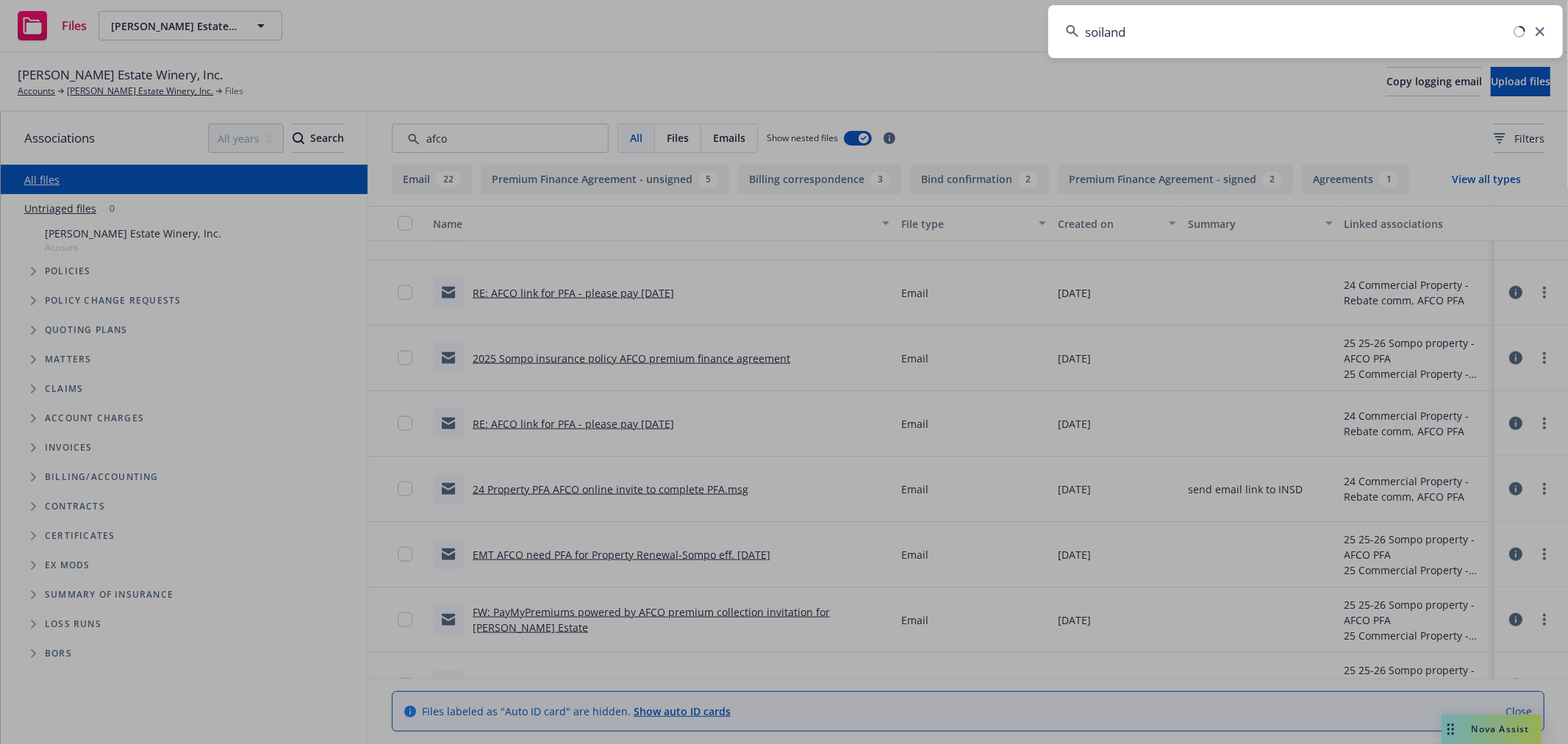
type input "soiland"
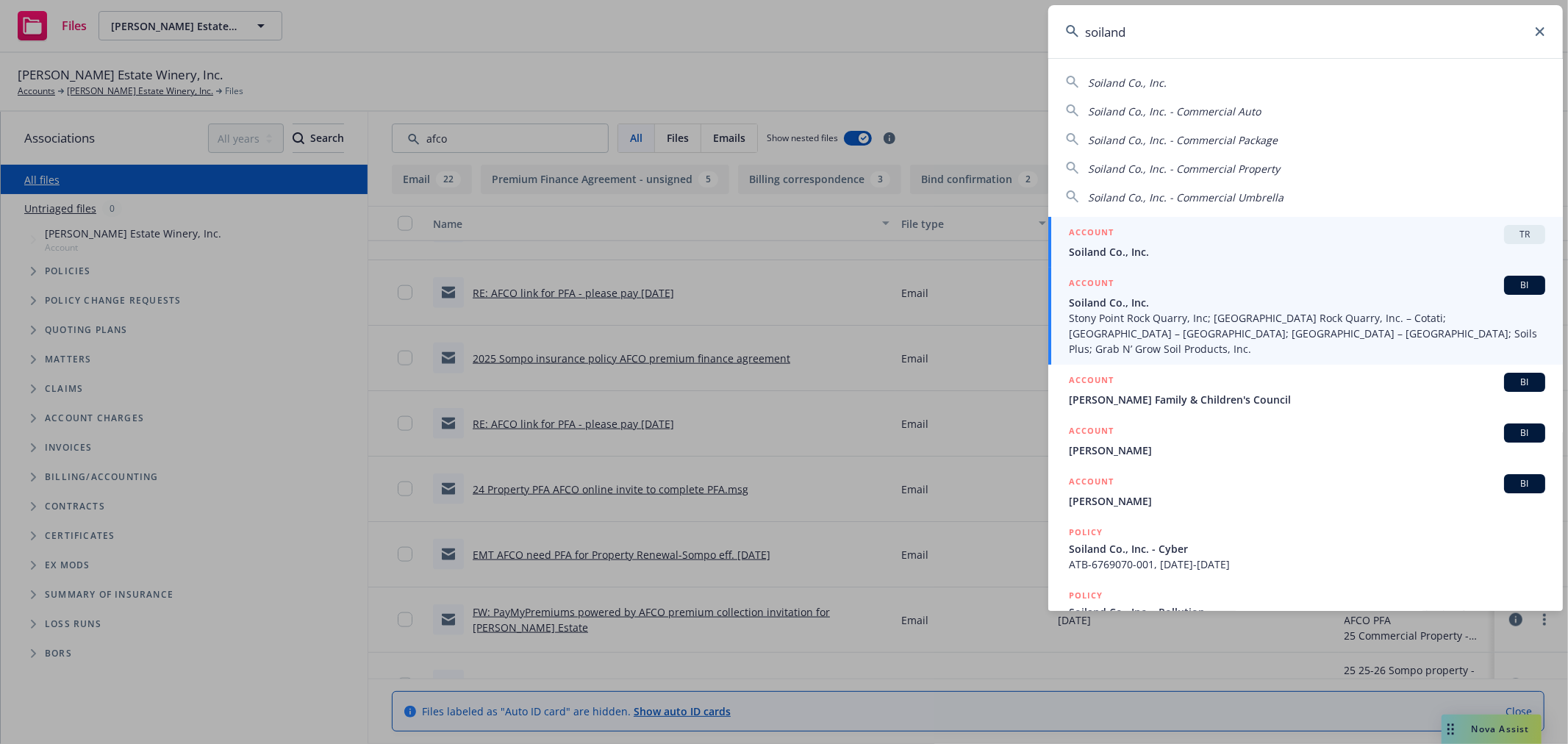
click at [1327, 309] on span "Soiland Co., Inc." at bounding box center [1307, 302] width 477 height 16
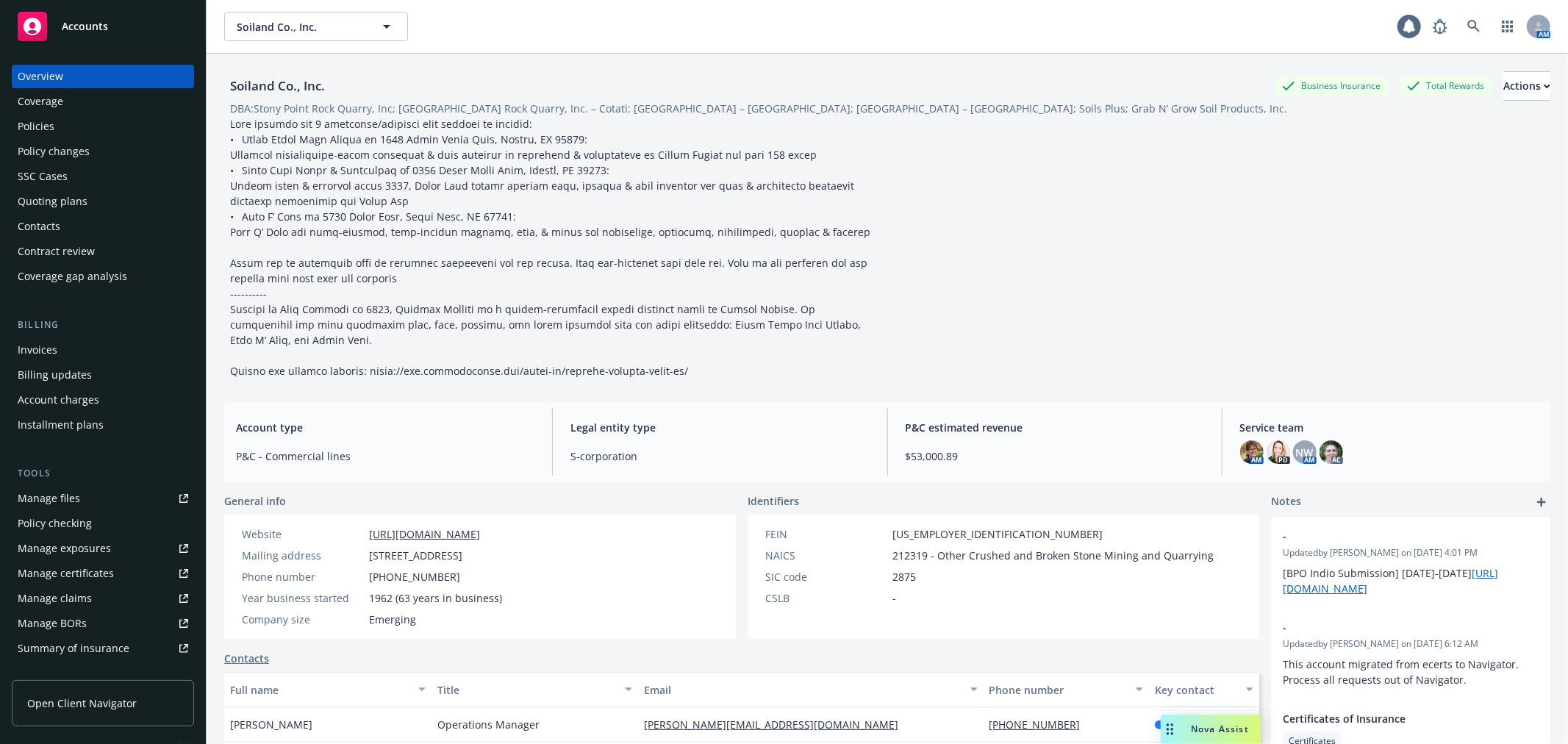
click at [130, 202] on div "Quoting plans" at bounding box center [103, 201] width 171 height 24
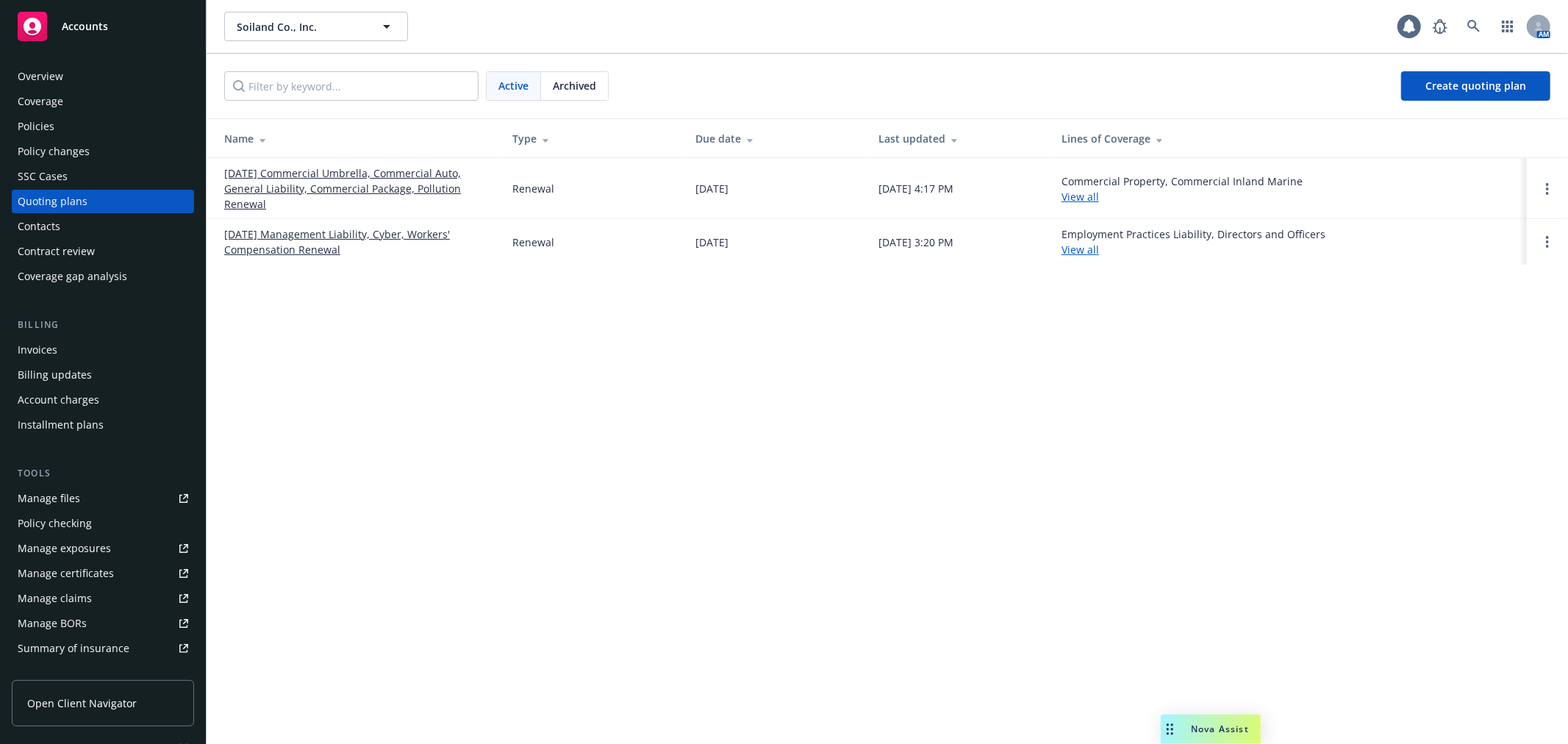
click at [334, 178] on link "[DATE] Commercial Umbrella, Commercial Auto, General Liability, Commercial Pack…" at bounding box center [357, 188] width 265 height 46
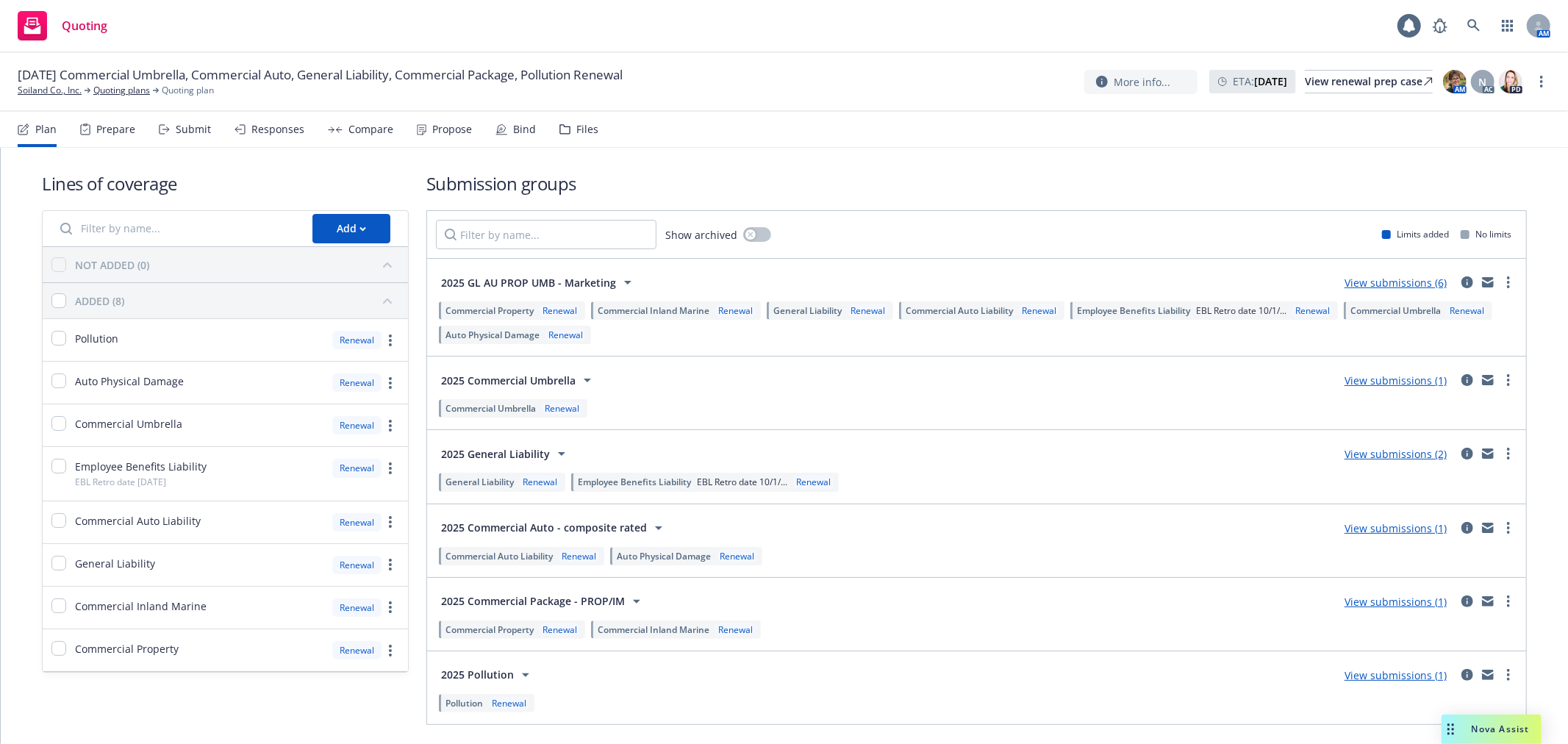
click at [594, 128] on nav "Plan Prepare Submit Responses Compare Propose Bind Files" at bounding box center [784, 130] width 1533 height 35
click at [586, 128] on div "Files" at bounding box center [587, 130] width 22 height 12
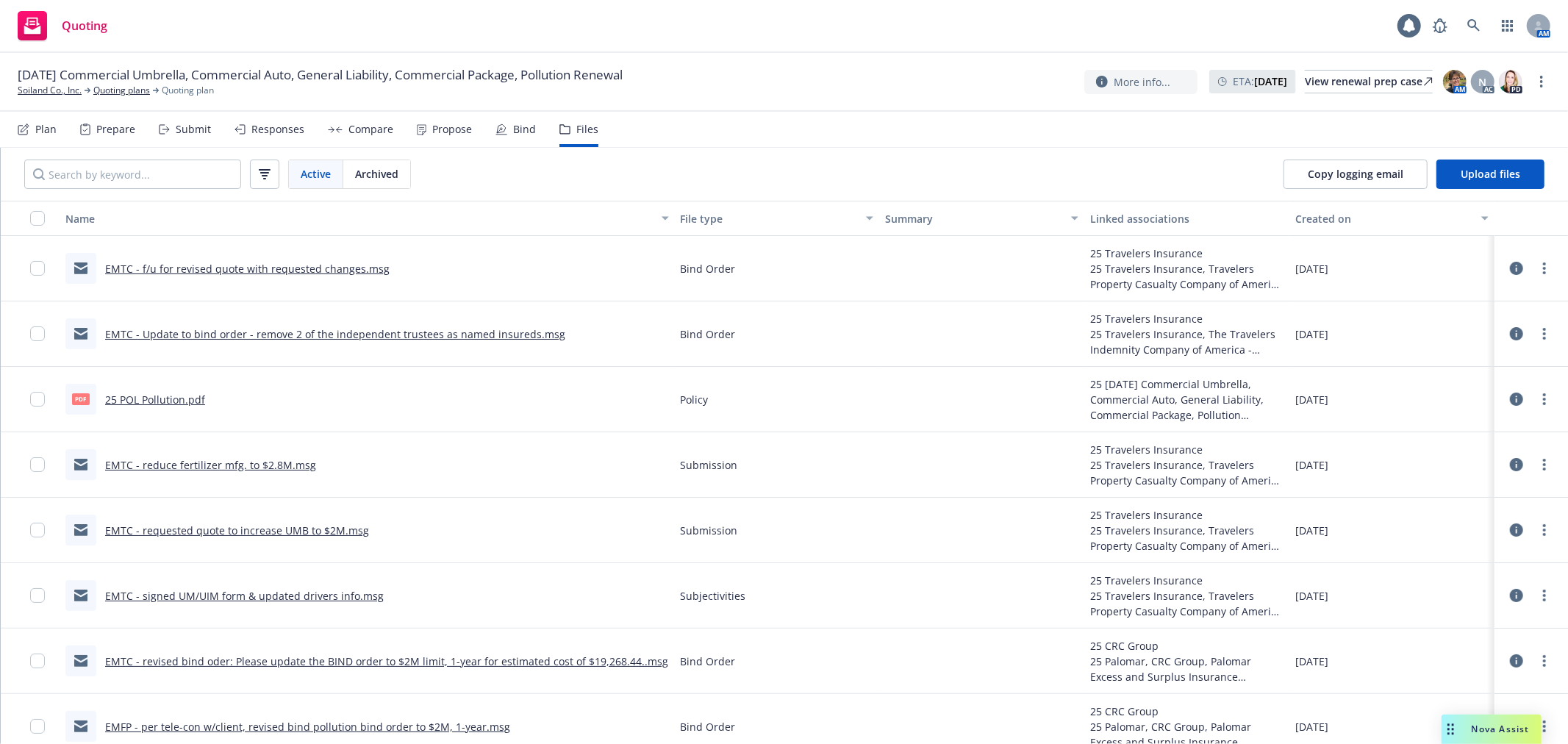
click at [353, 327] on link "EMTC - Update to bind order - remove 2 of the independent trustees as named ins…" at bounding box center [335, 334] width 460 height 14
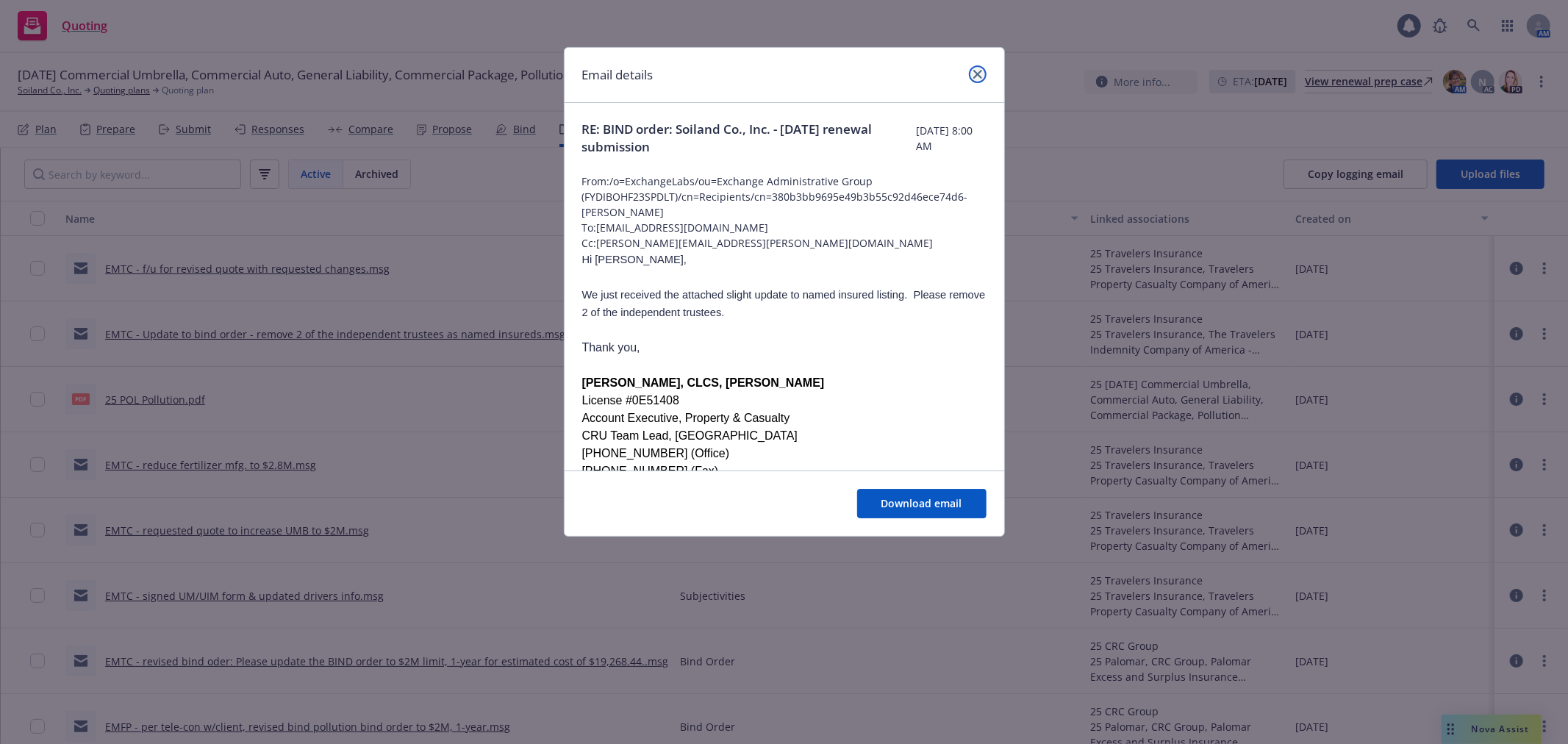
click at [980, 72] on icon "close" at bounding box center [977, 74] width 9 height 9
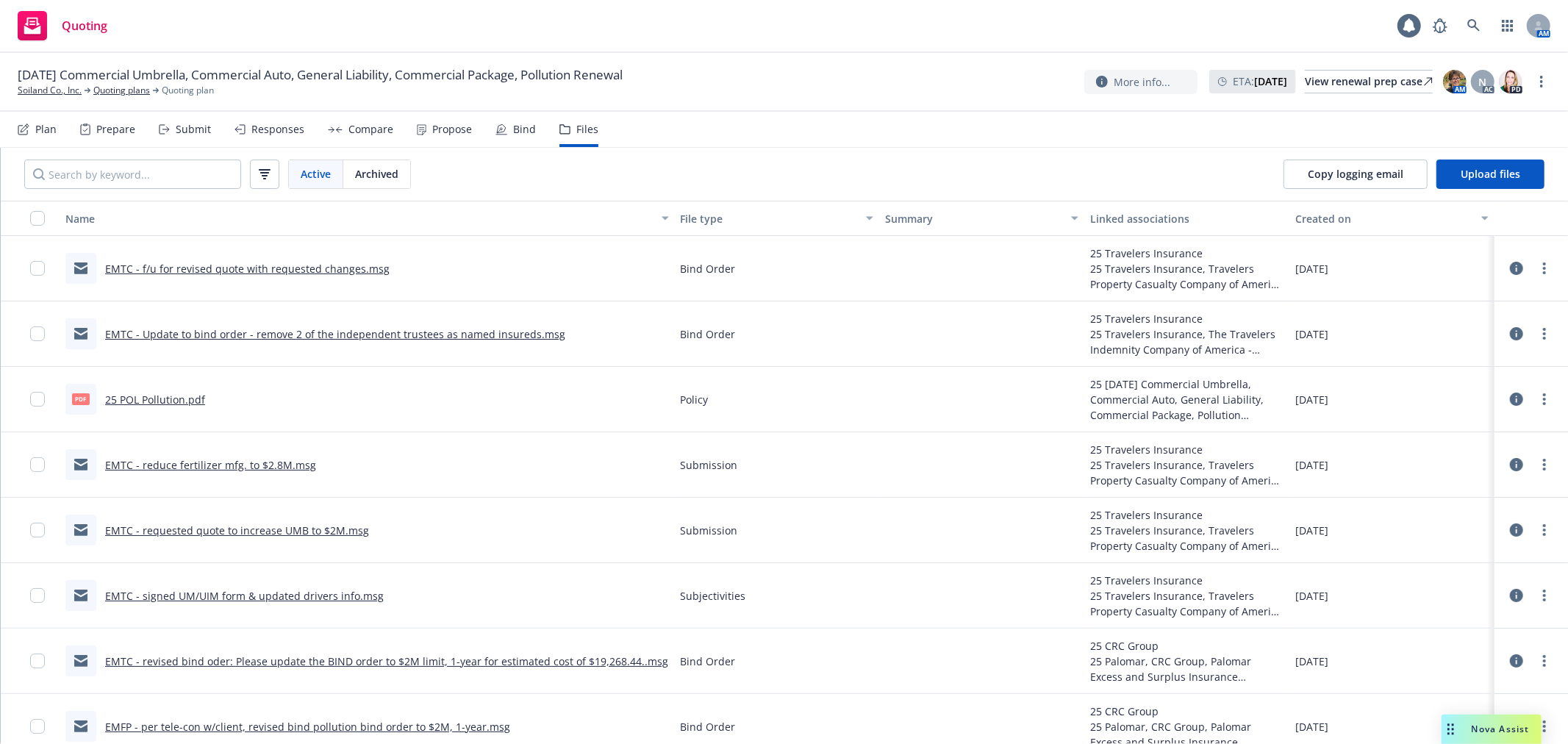
click at [299, 267] on link "EMTC - f/u for revised quote with requested changes.msg" at bounding box center [247, 269] width 285 height 14
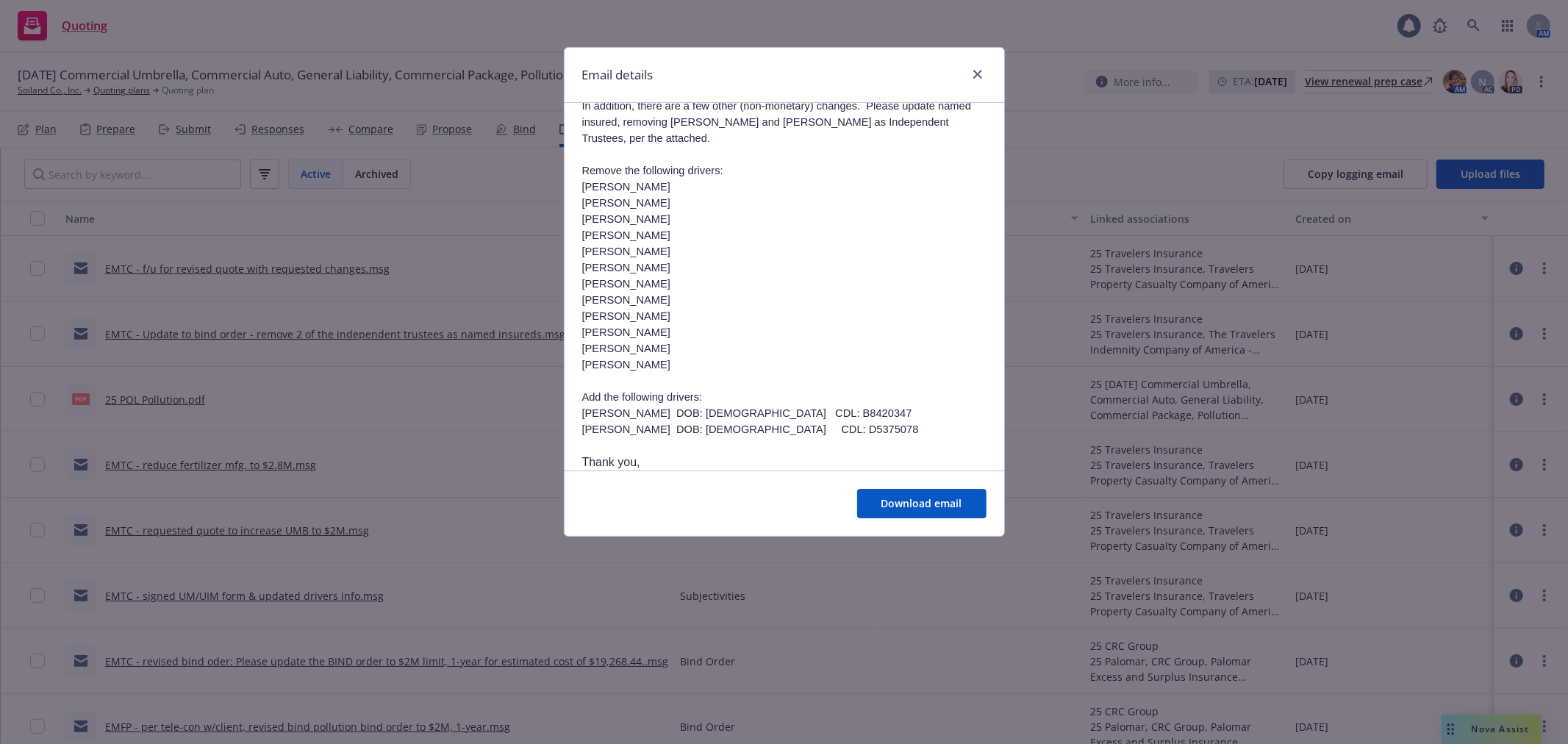
scroll to position [245, 0]
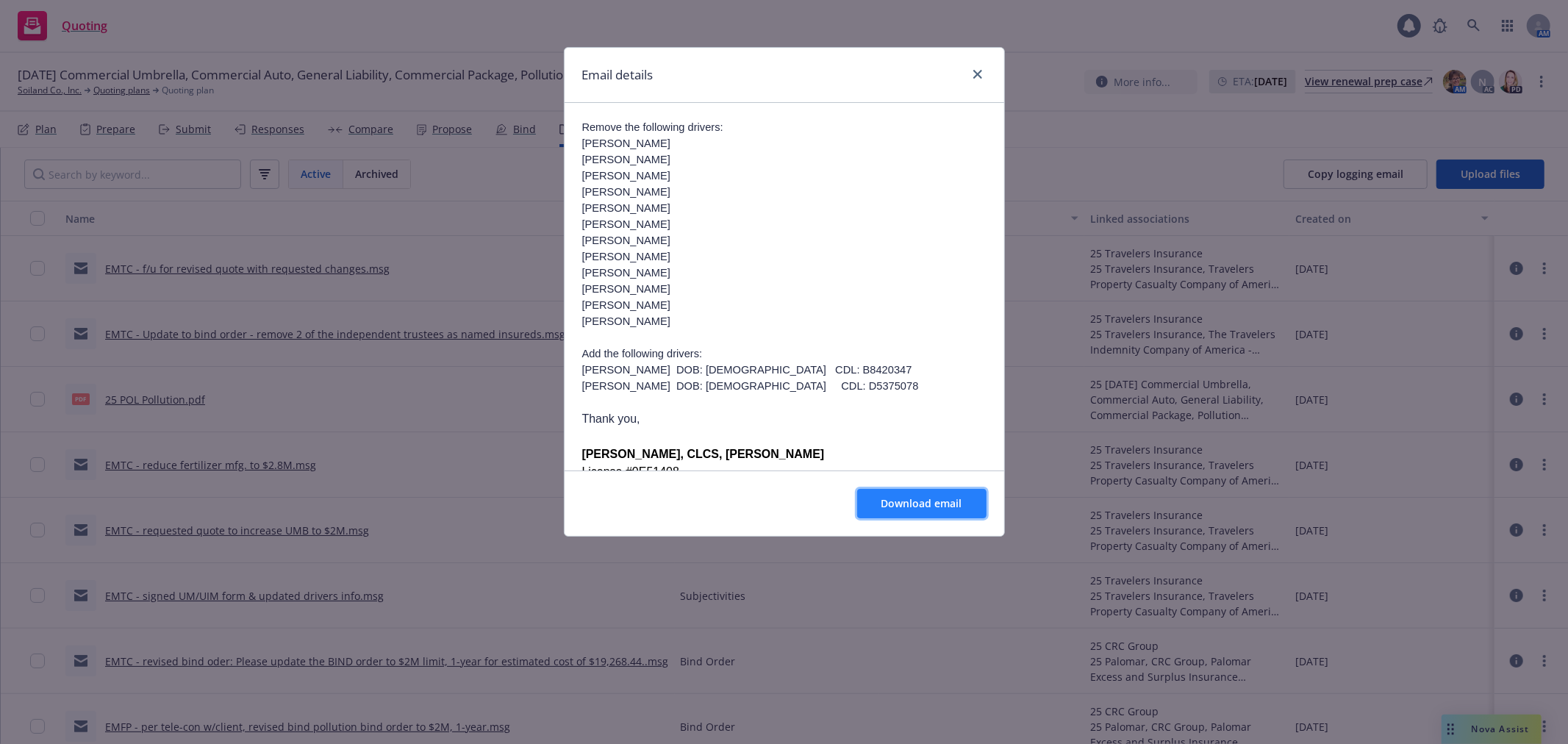
click at [919, 495] on button "Download email" at bounding box center [922, 504] width 130 height 29
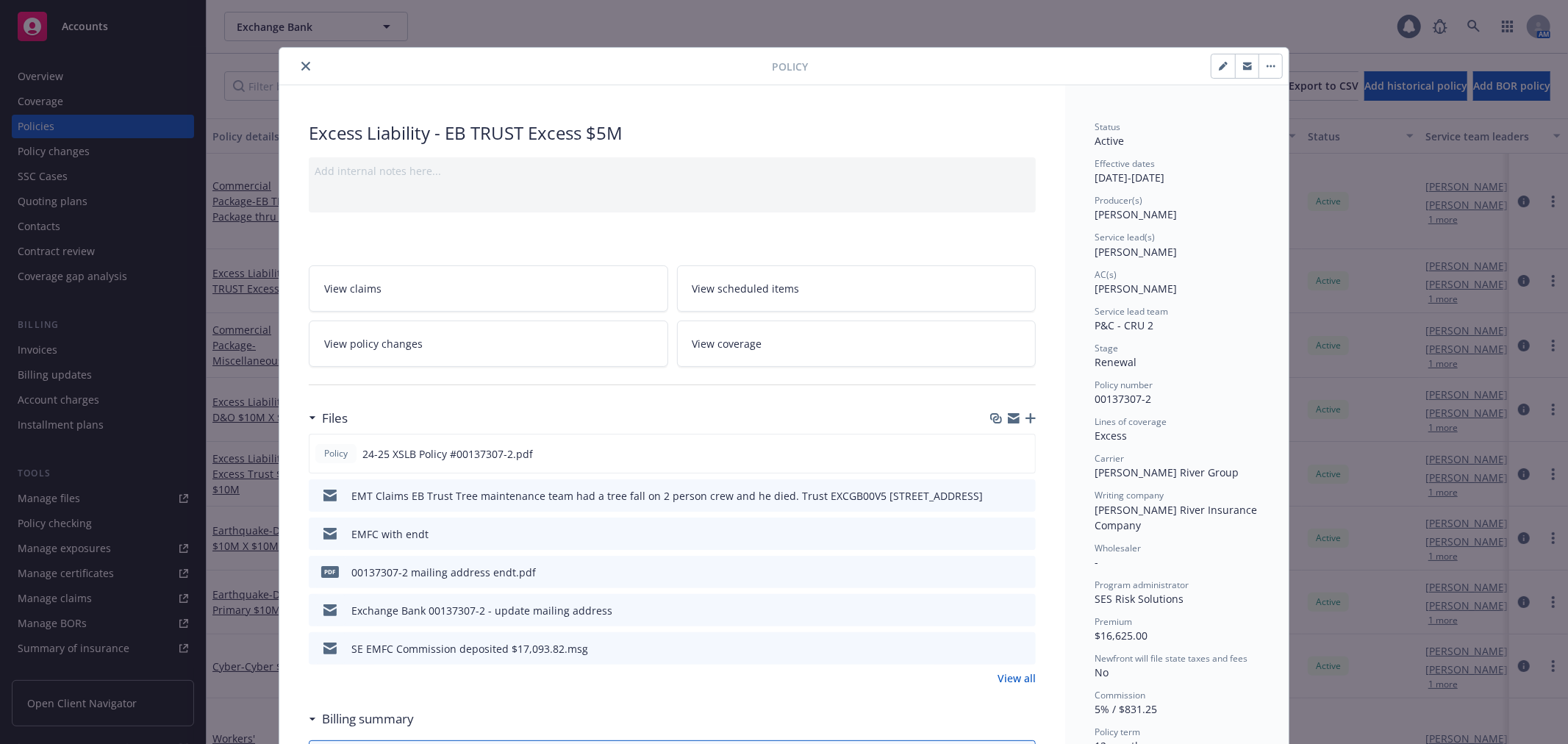
click at [303, 71] on button "close" at bounding box center [306, 66] width 18 height 18
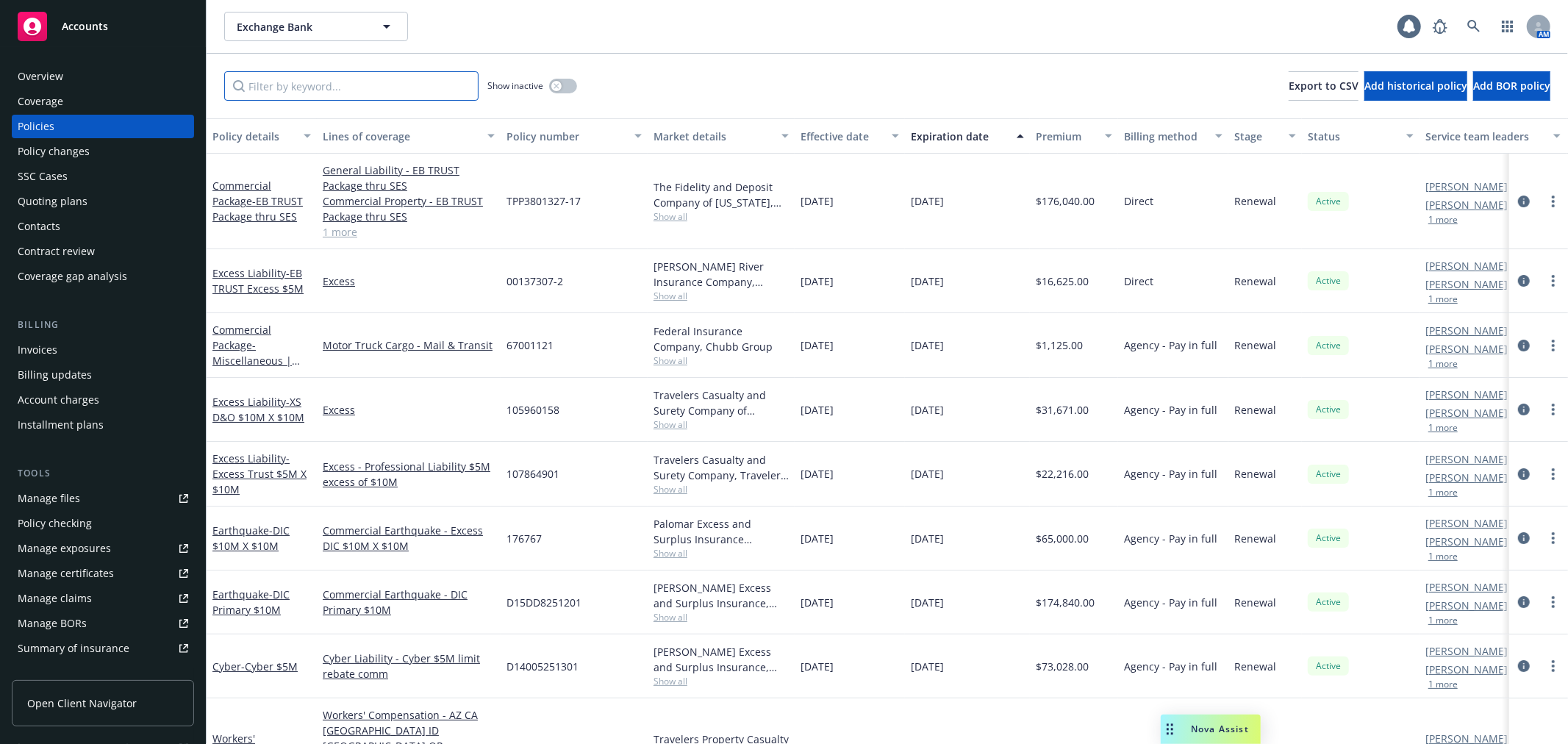
click at [291, 81] on input "Filter by keyword..." at bounding box center [351, 86] width 254 height 29
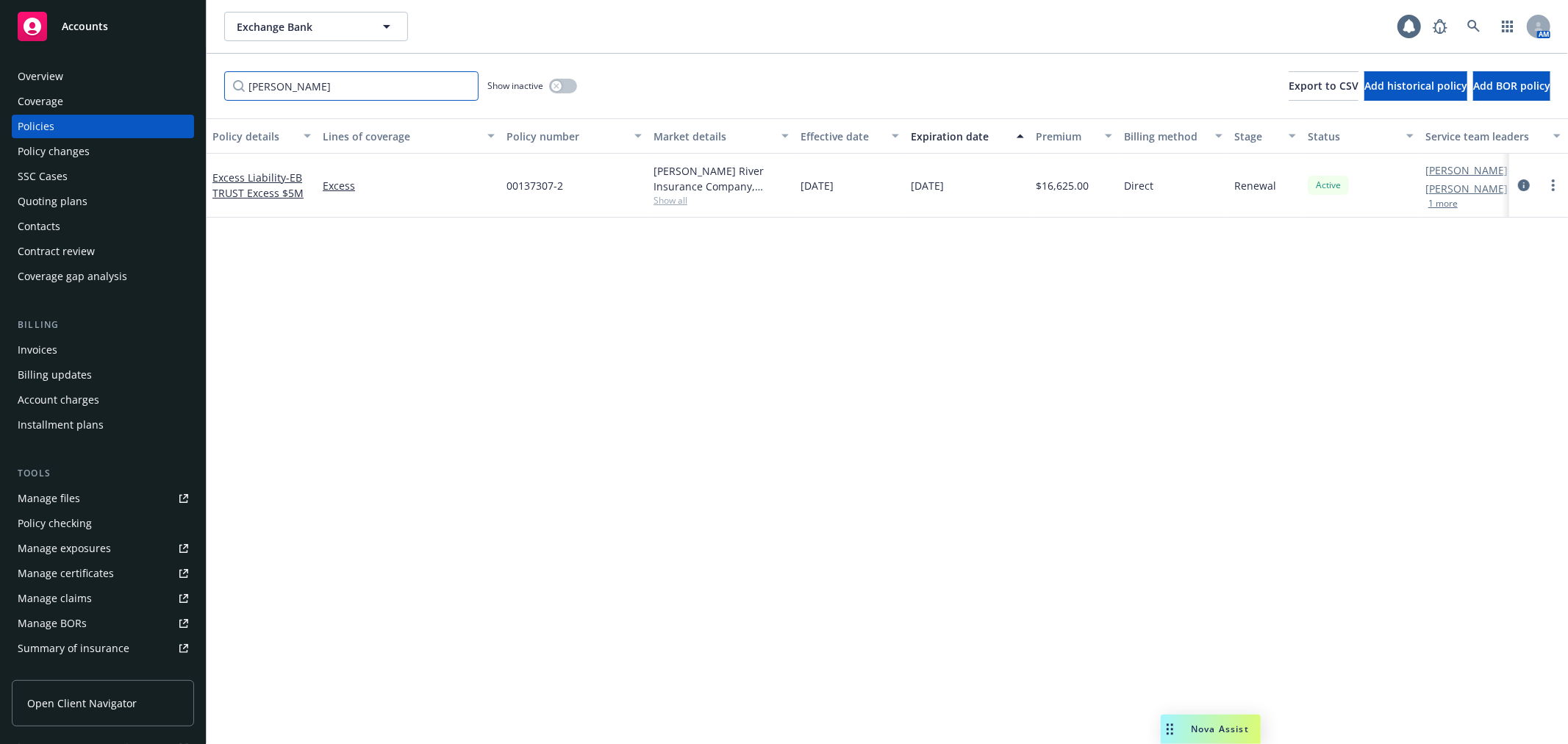
type input "james ri"
click at [570, 86] on button "button" at bounding box center [563, 85] width 27 height 15
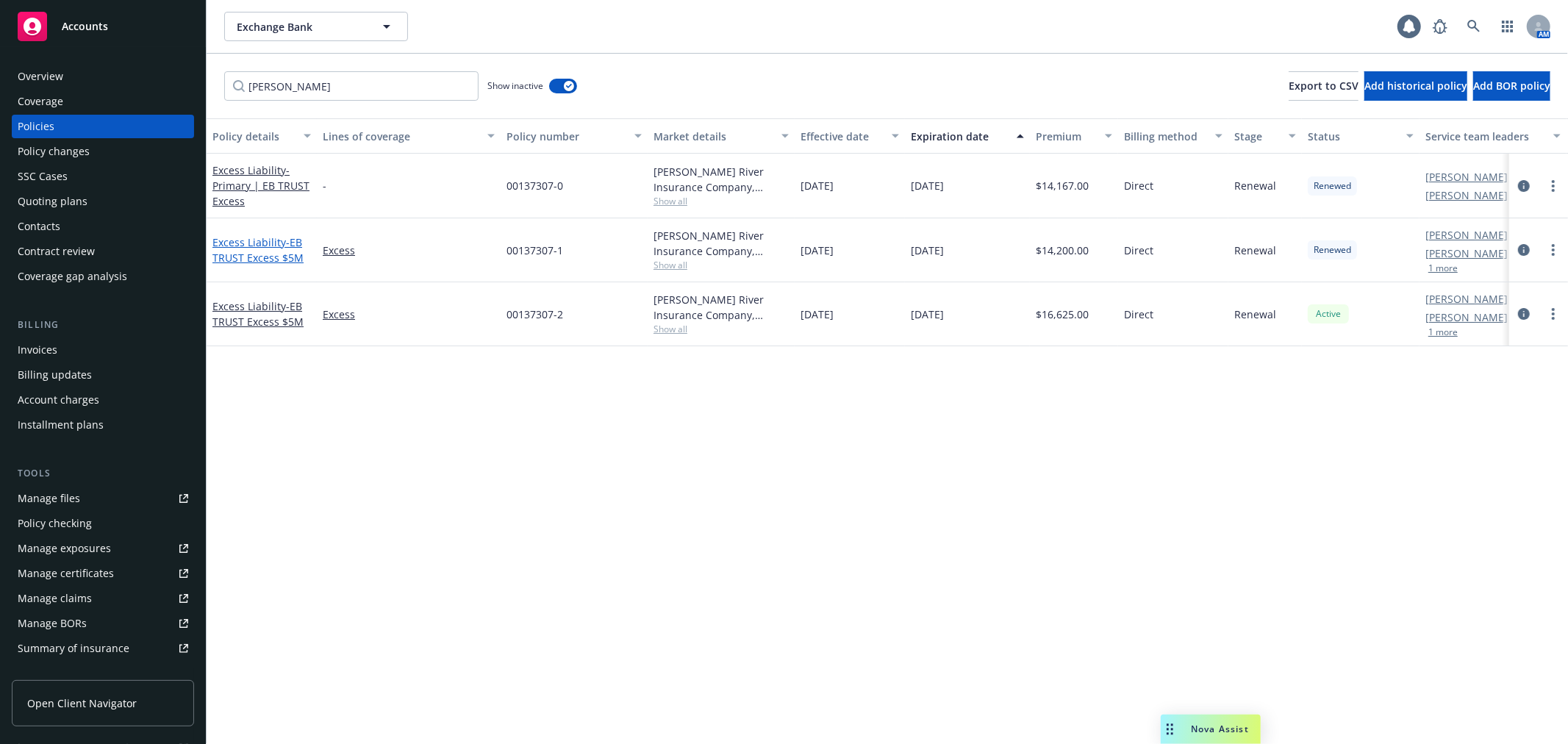
click at [258, 253] on span "- EB TRUST Excess $5M" at bounding box center [258, 250] width 91 height 29
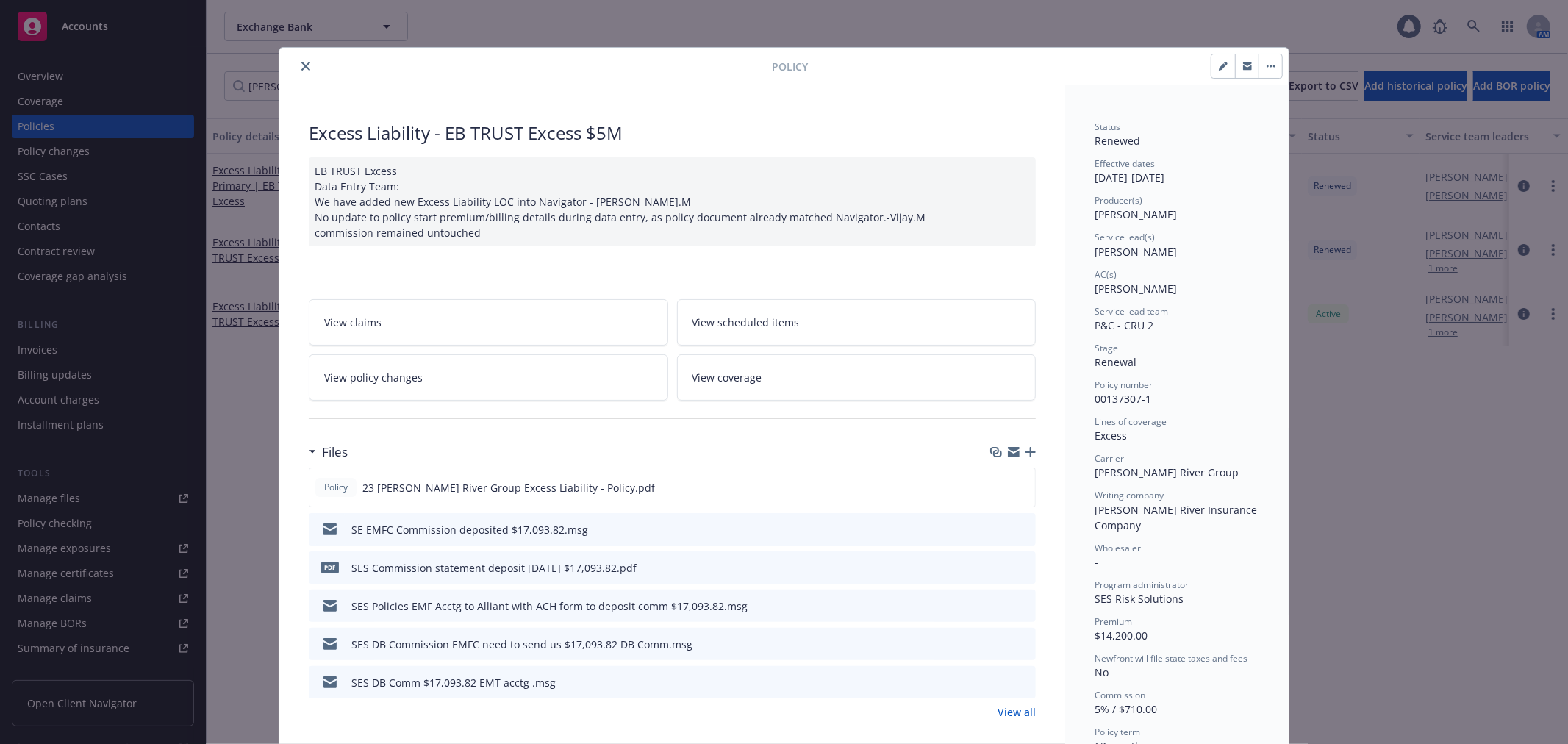
click at [303, 63] on icon "close" at bounding box center [305, 66] width 9 height 9
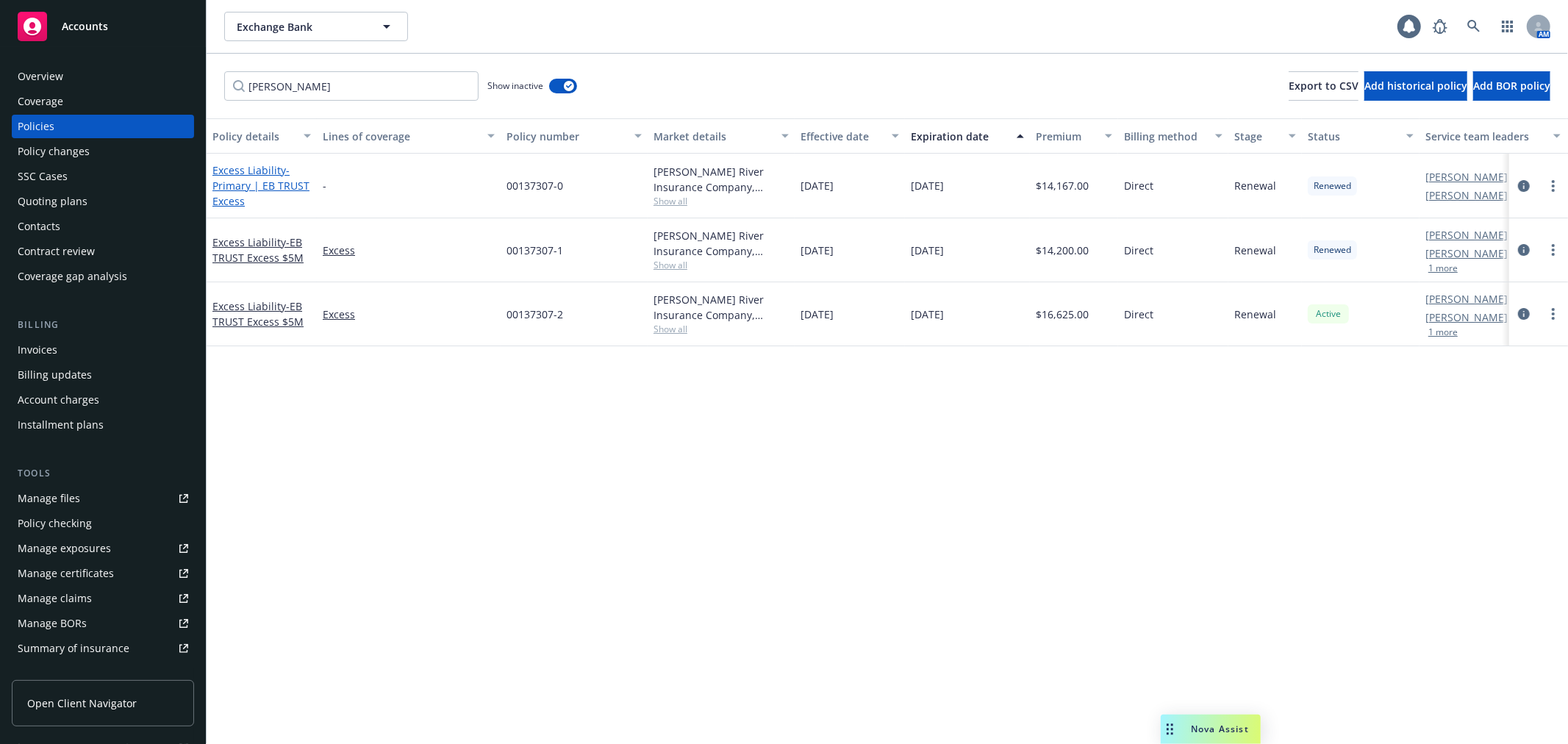
click at [261, 174] on link "Excess Liability - Primary | EB TRUST Excess" at bounding box center [261, 186] width 97 height 45
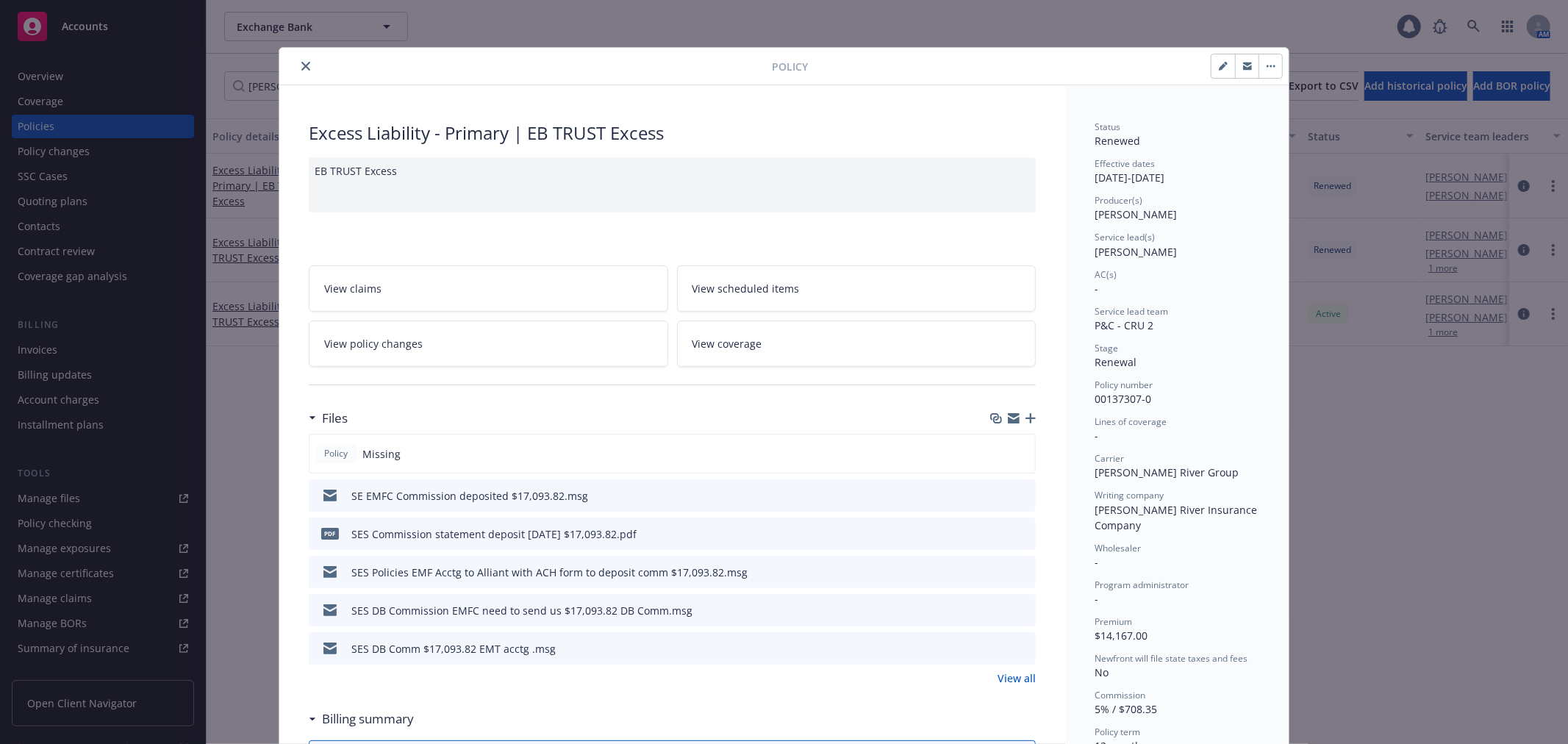
click at [301, 63] on icon "close" at bounding box center [305, 66] width 9 height 9
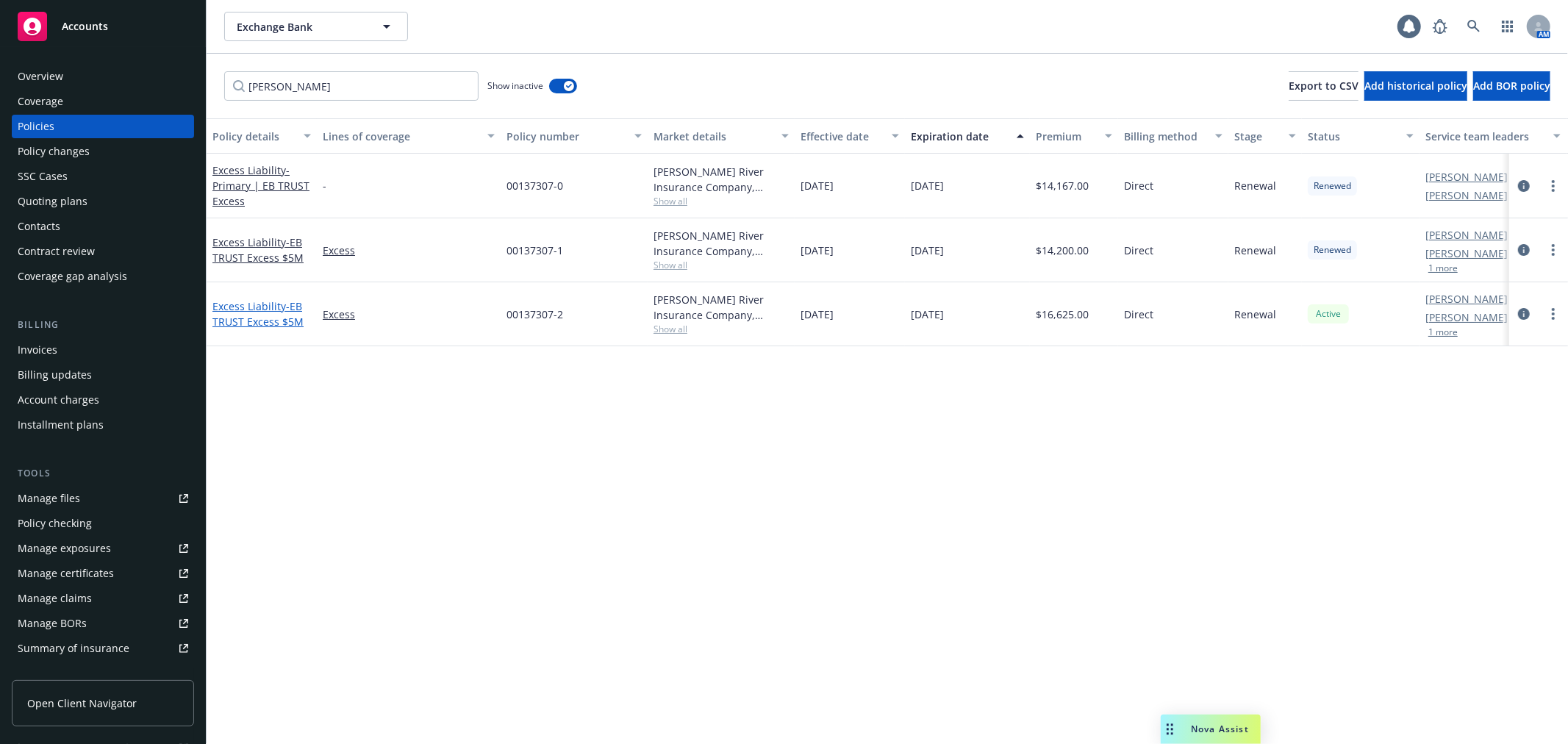
click at [277, 301] on link "Excess Liability - EB TRUST Excess $5M" at bounding box center [258, 314] width 91 height 29
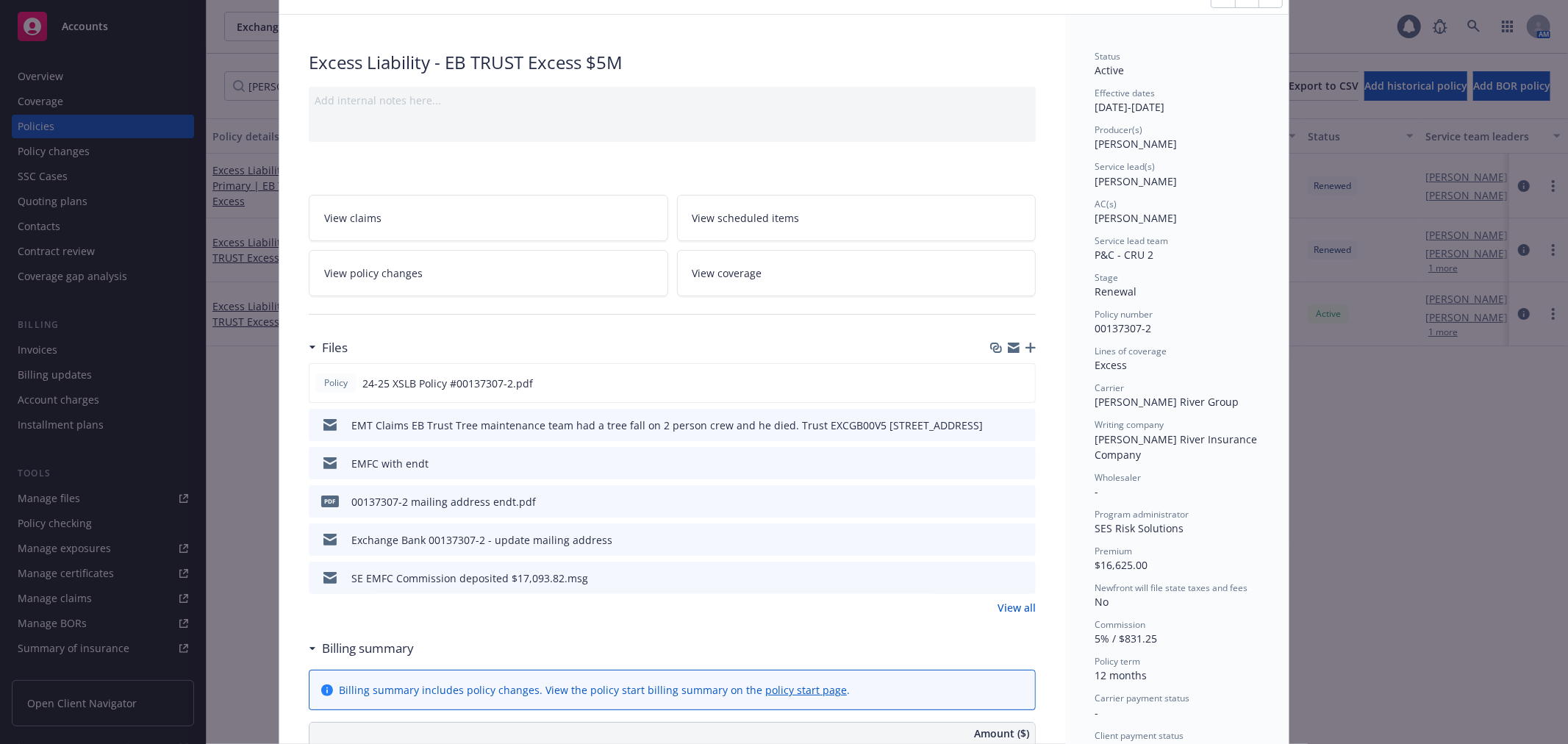
scroll to position [44, 0]
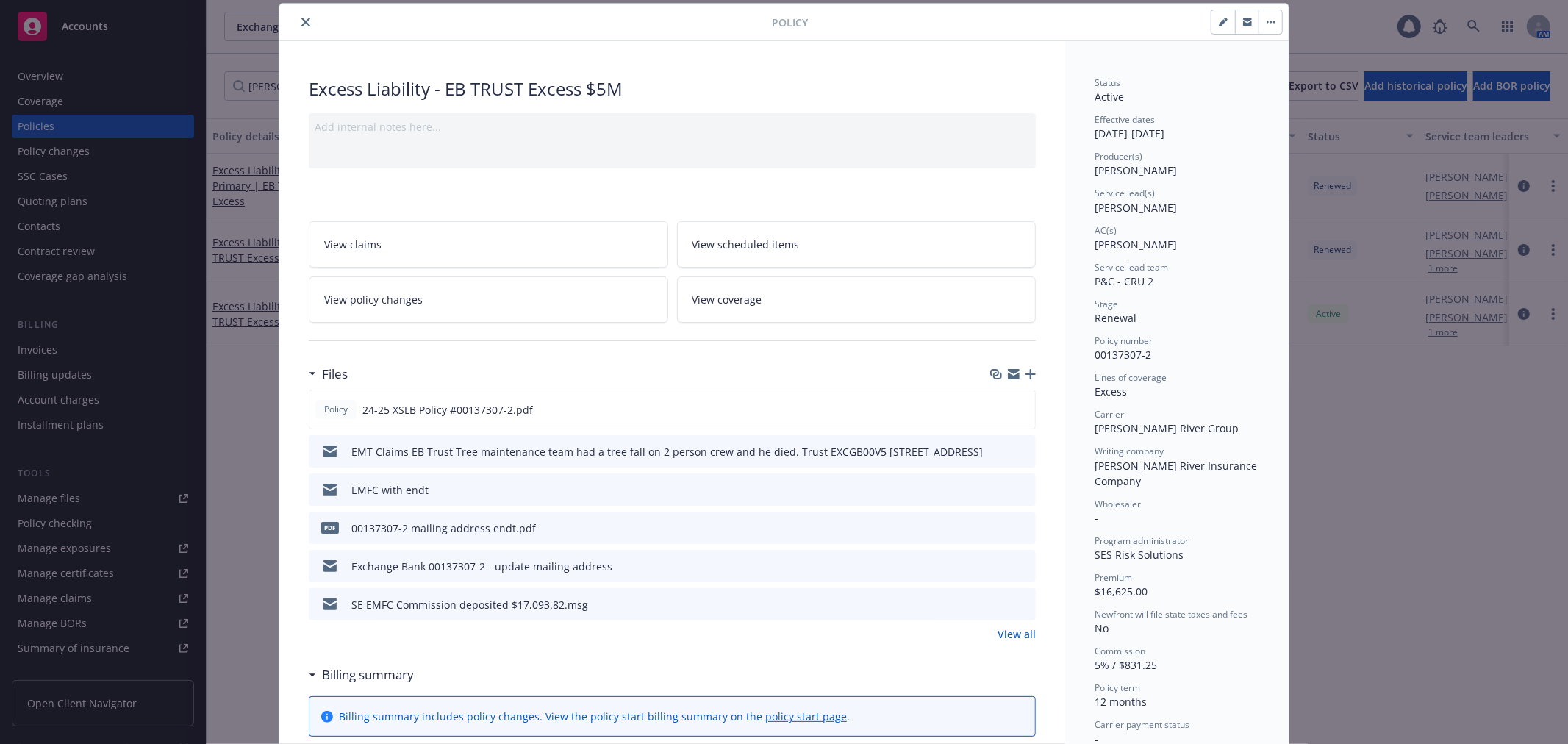
click at [301, 22] on icon "close" at bounding box center [305, 22] width 9 height 9
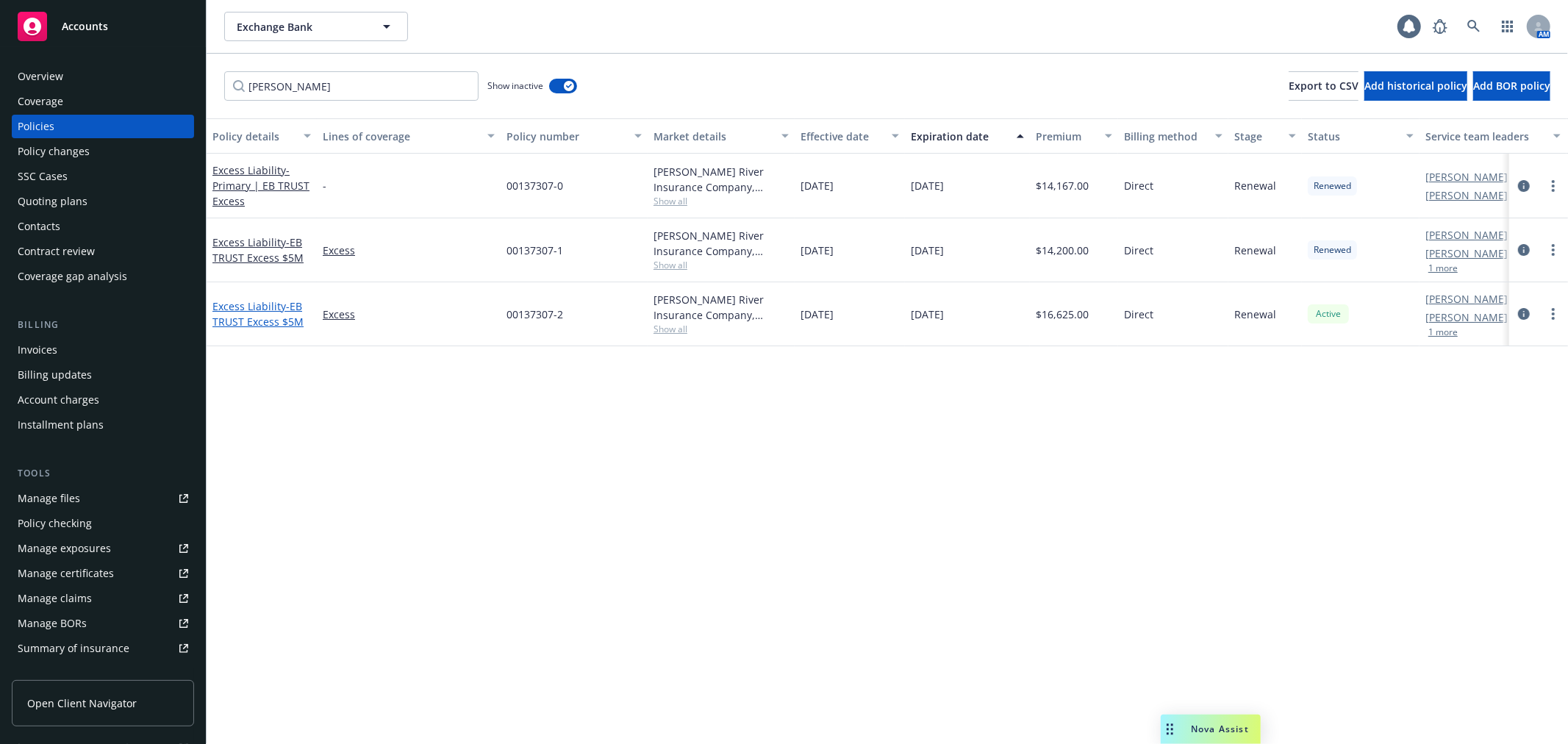
click at [248, 306] on link "Excess Liability - EB TRUST Excess $5M" at bounding box center [258, 314] width 91 height 29
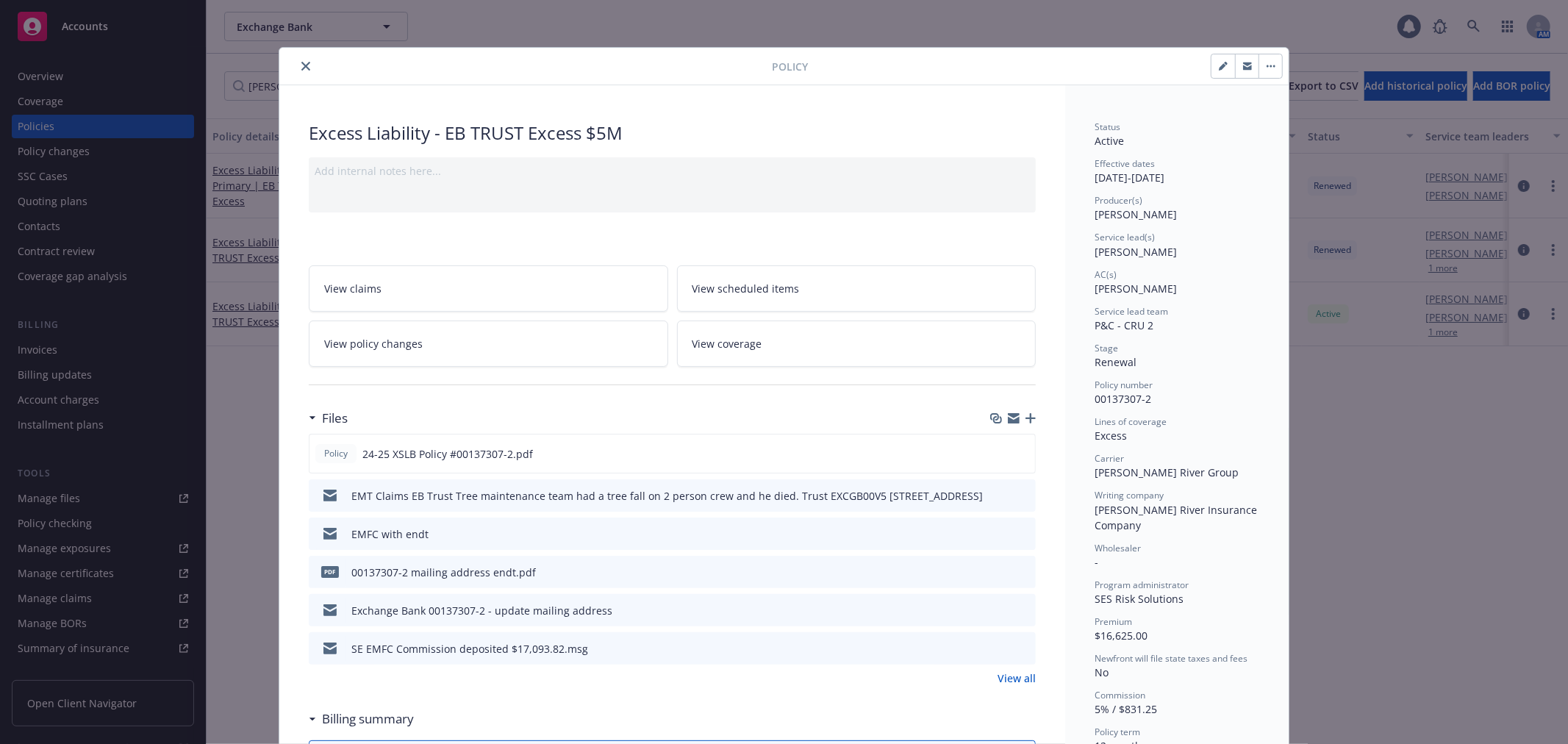
click at [301, 64] on icon "close" at bounding box center [305, 66] width 9 height 9
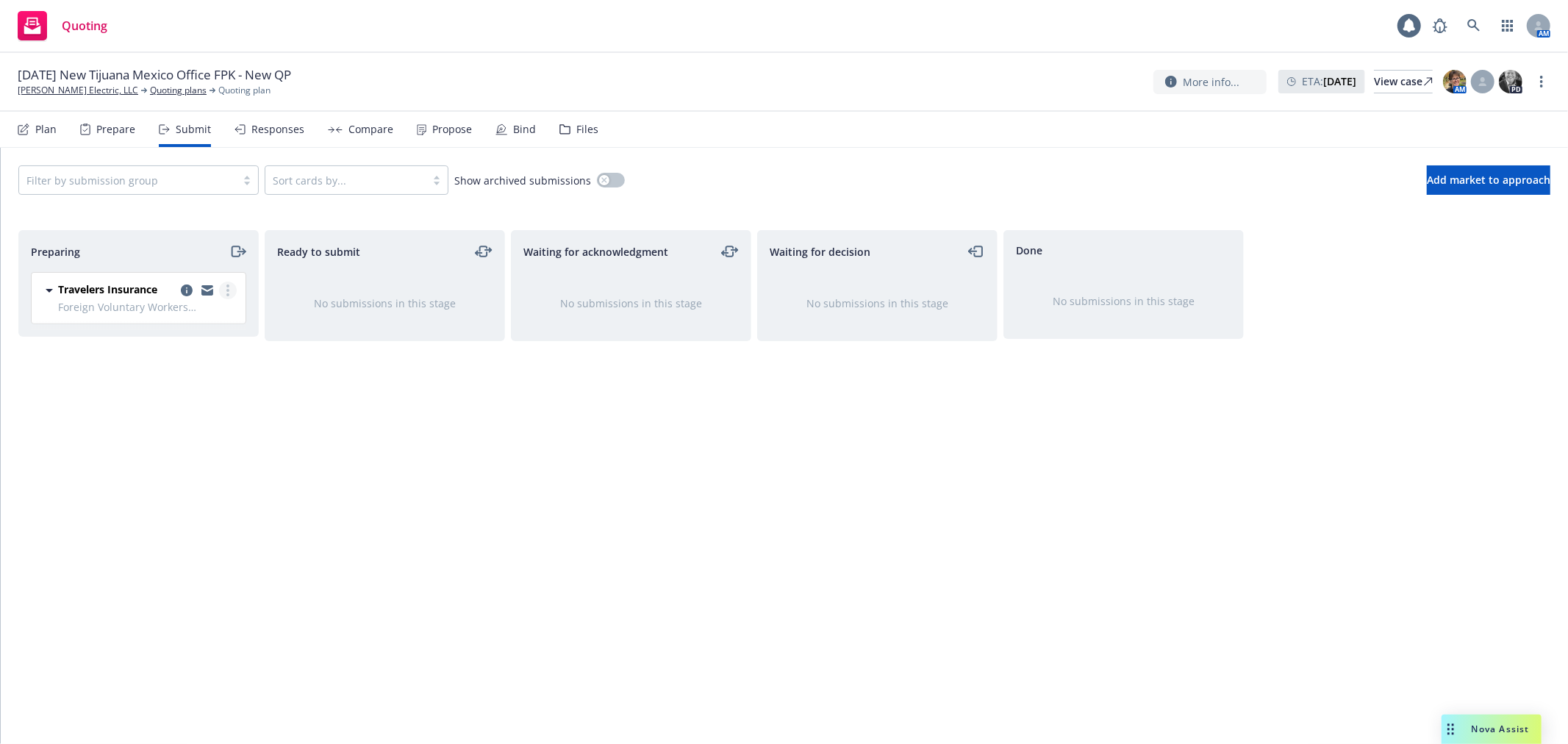
click at [224, 291] on link "more" at bounding box center [228, 291] width 18 height 18
click at [526, 133] on div "Bind" at bounding box center [524, 130] width 23 height 12
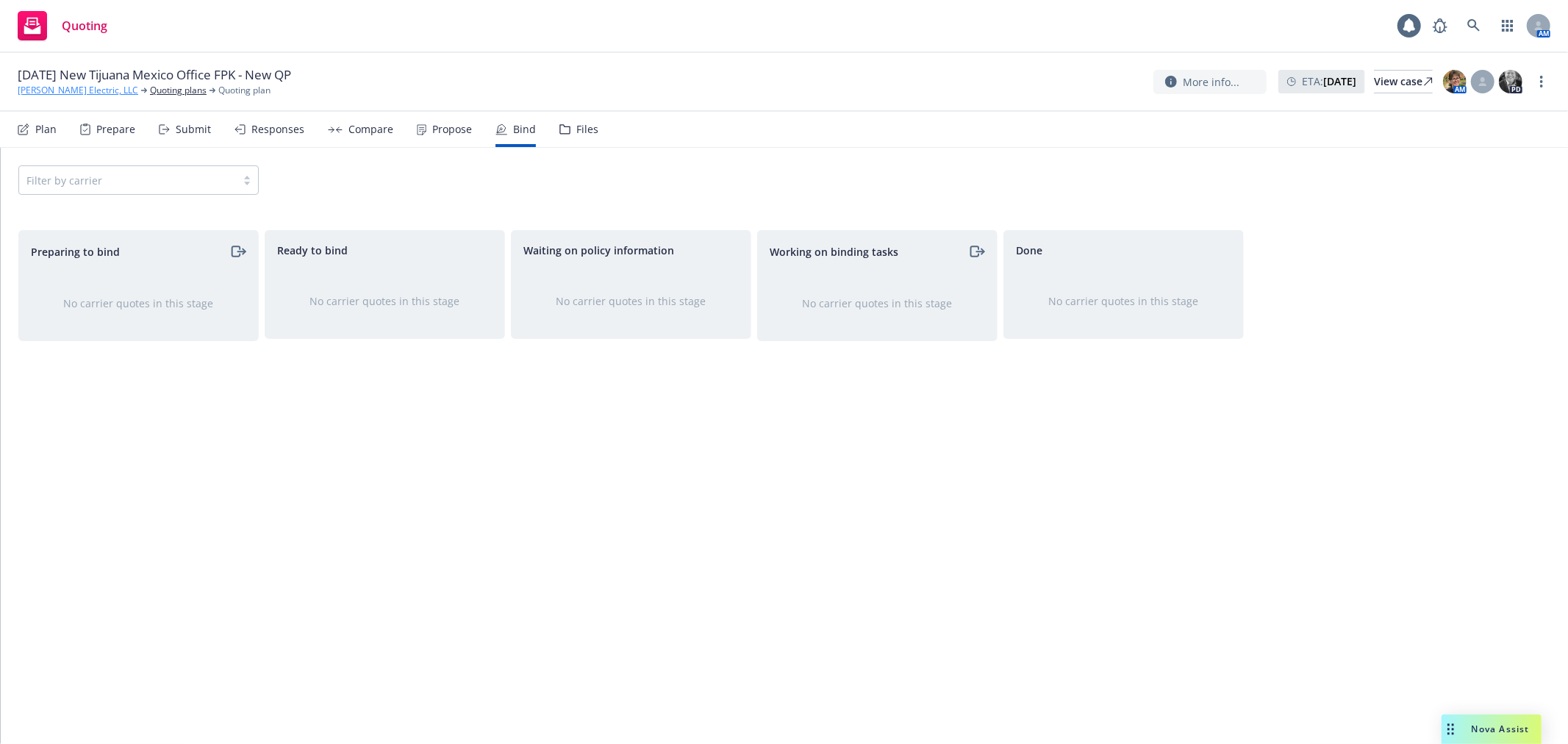
click at [41, 89] on link "[PERSON_NAME] Electric, LLC" at bounding box center [78, 89] width 121 height 13
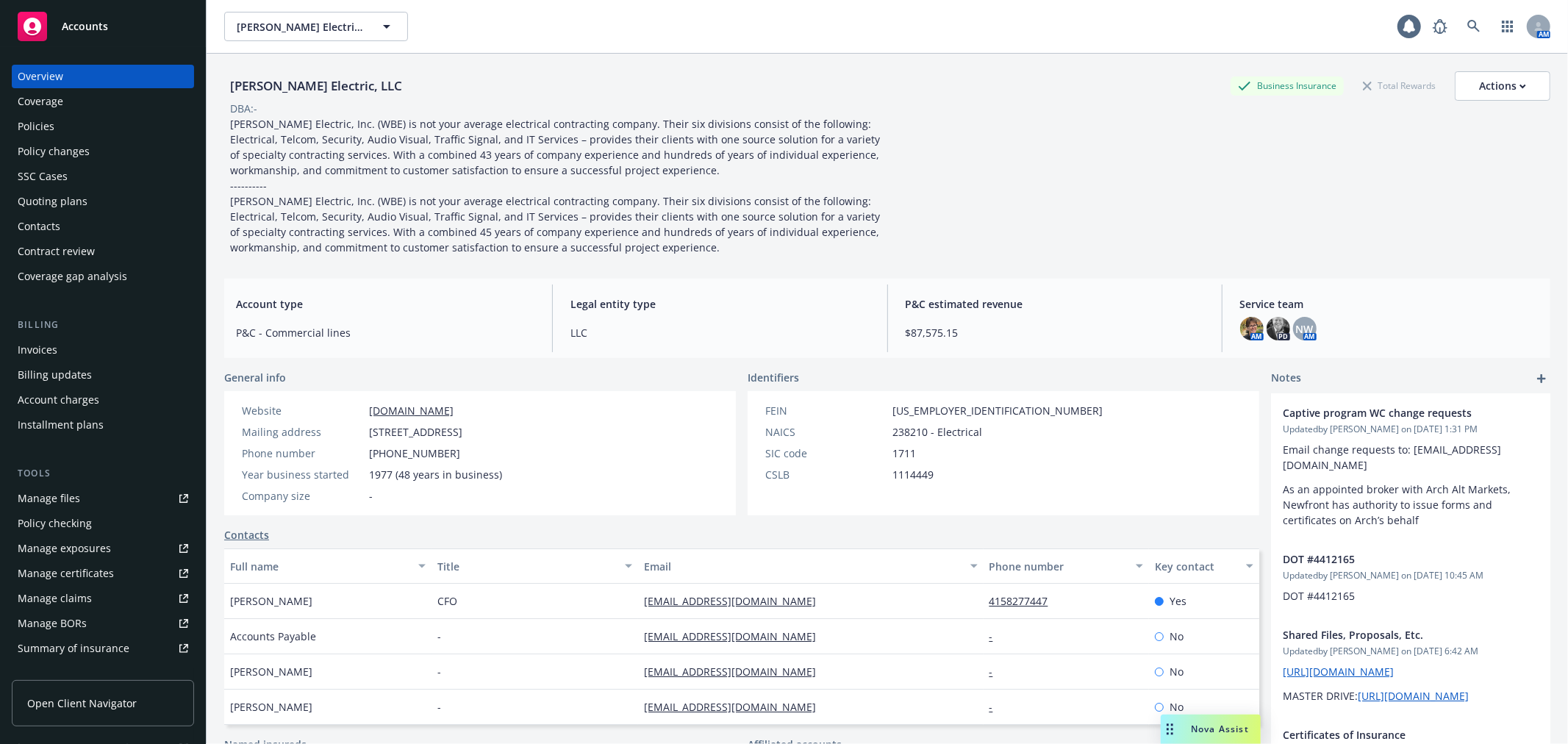
click at [94, 192] on div "Quoting plans" at bounding box center [103, 201] width 171 height 24
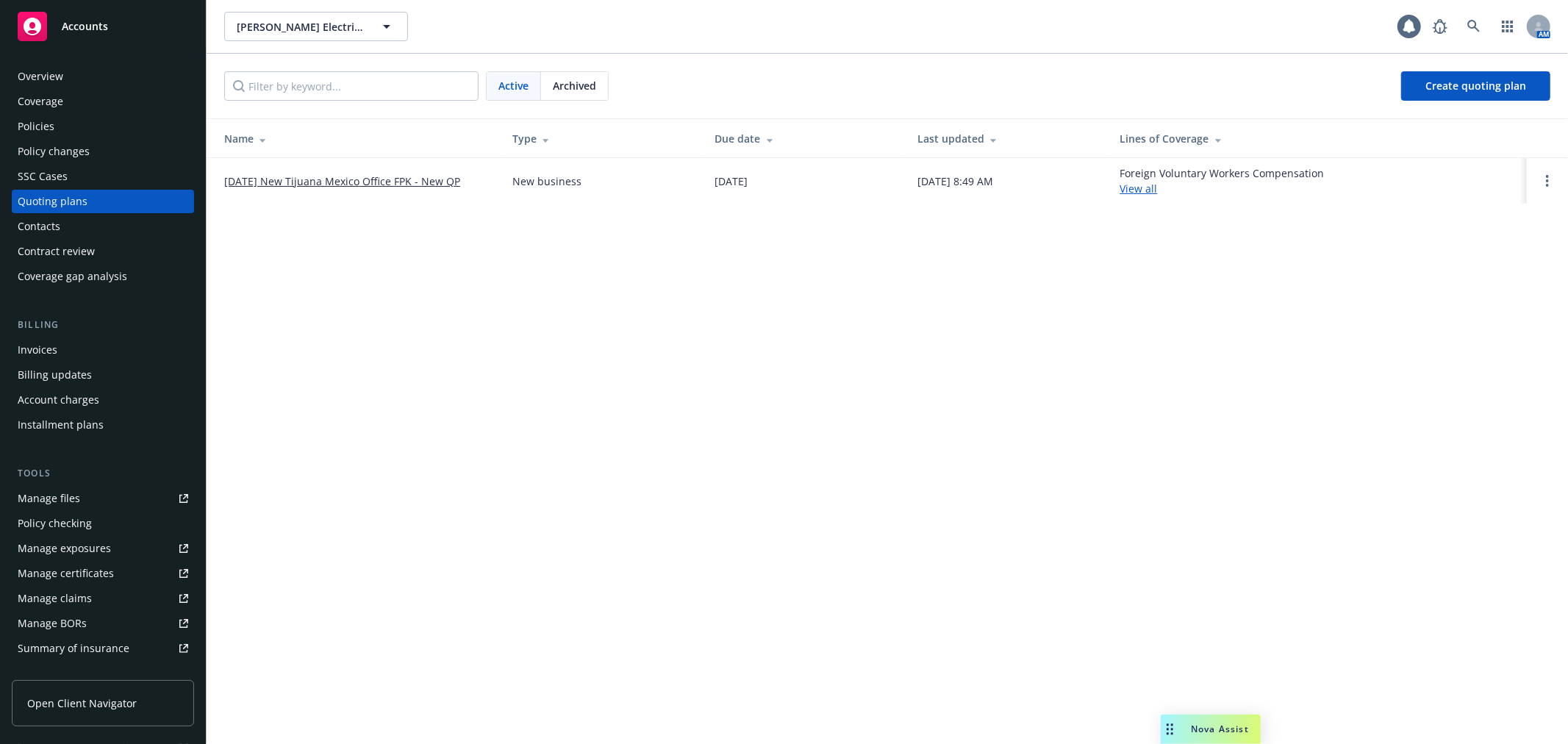
click at [557, 89] on span "Archived" at bounding box center [574, 85] width 43 height 16
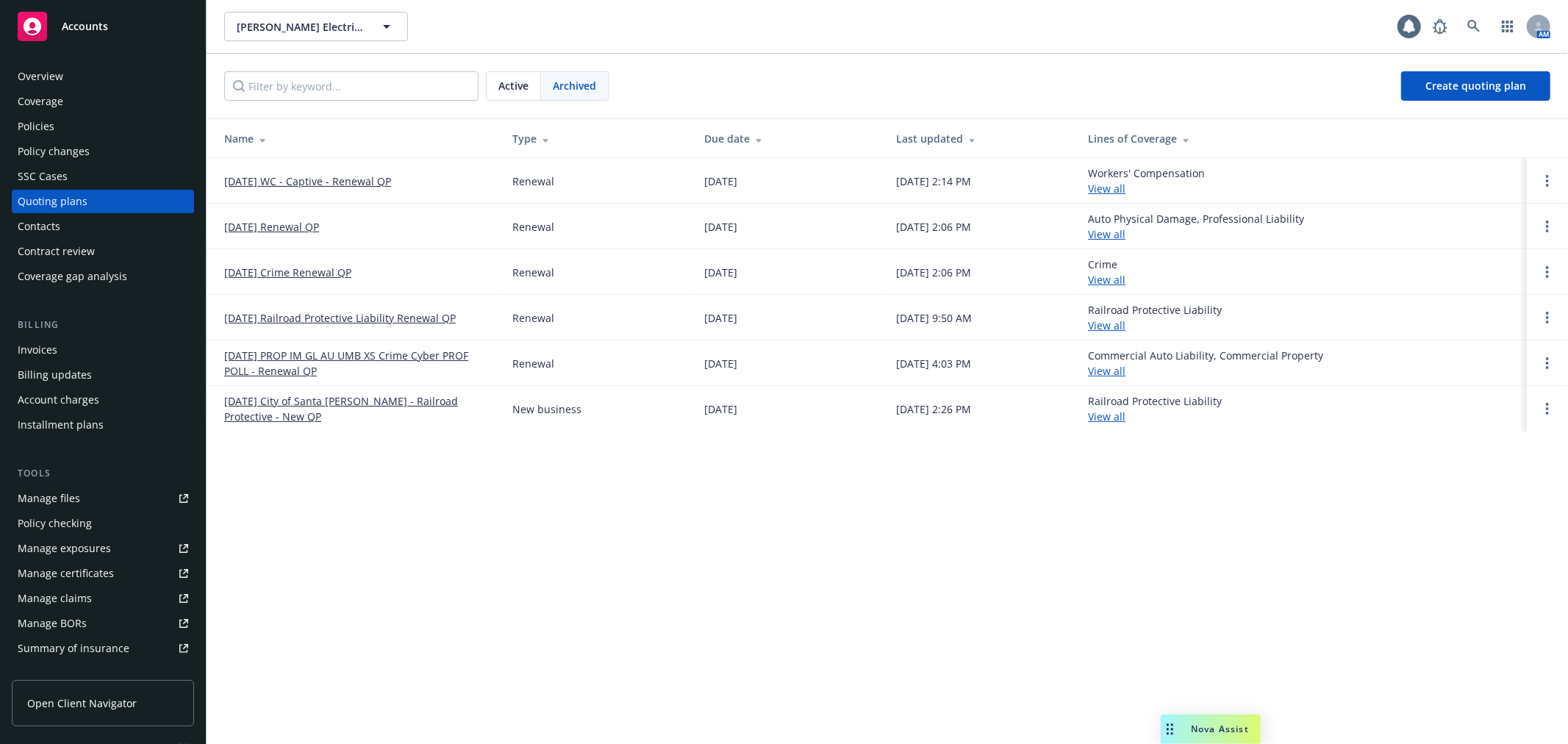
click at [306, 180] on link "10/01/25 WC - Captive - Renewal QP" at bounding box center [308, 182] width 167 height 16
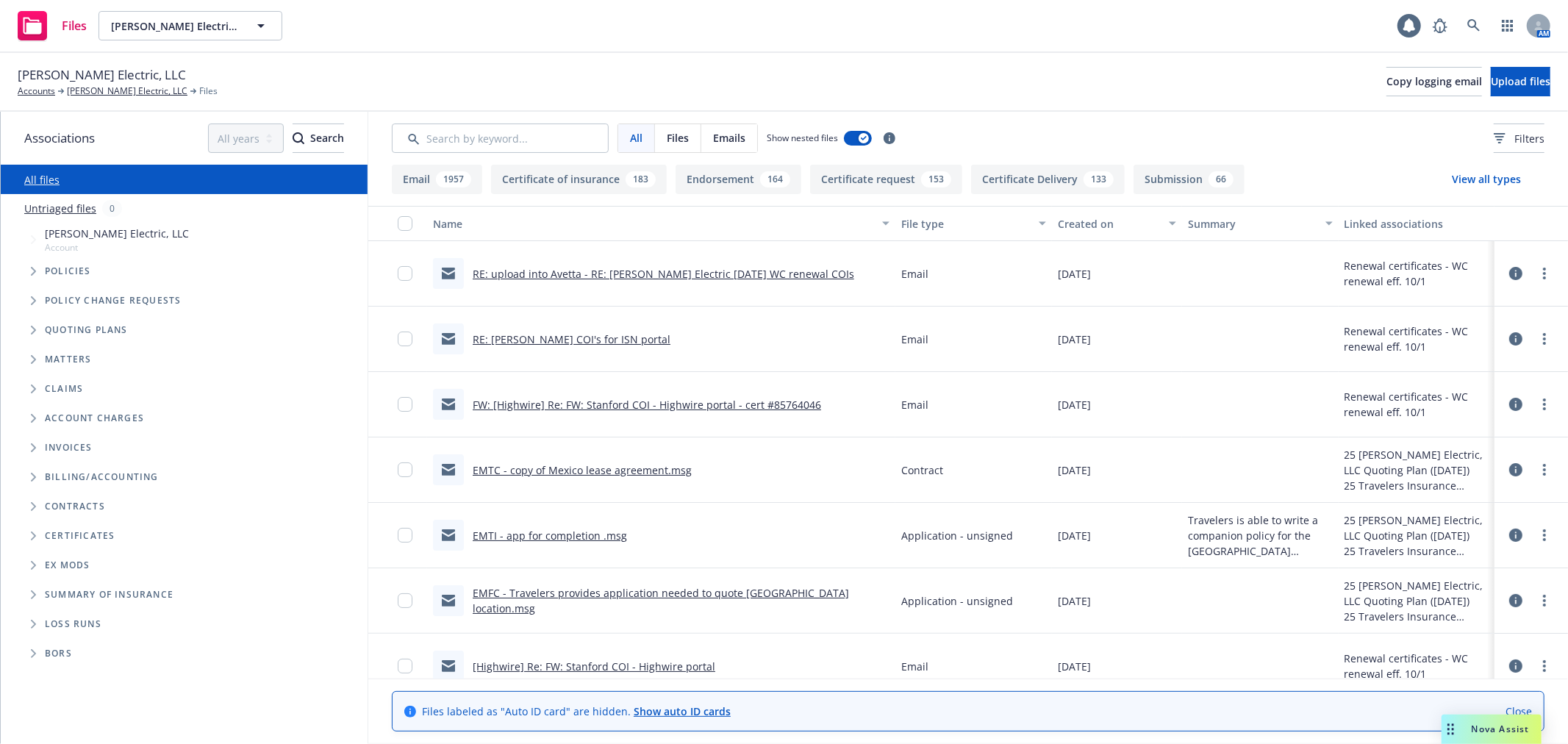
click at [29, 535] on span "Folder Tree Example" at bounding box center [33, 536] width 24 height 24
click at [40, 593] on span "Folder Tree Example" at bounding box center [45, 592] width 24 height 24
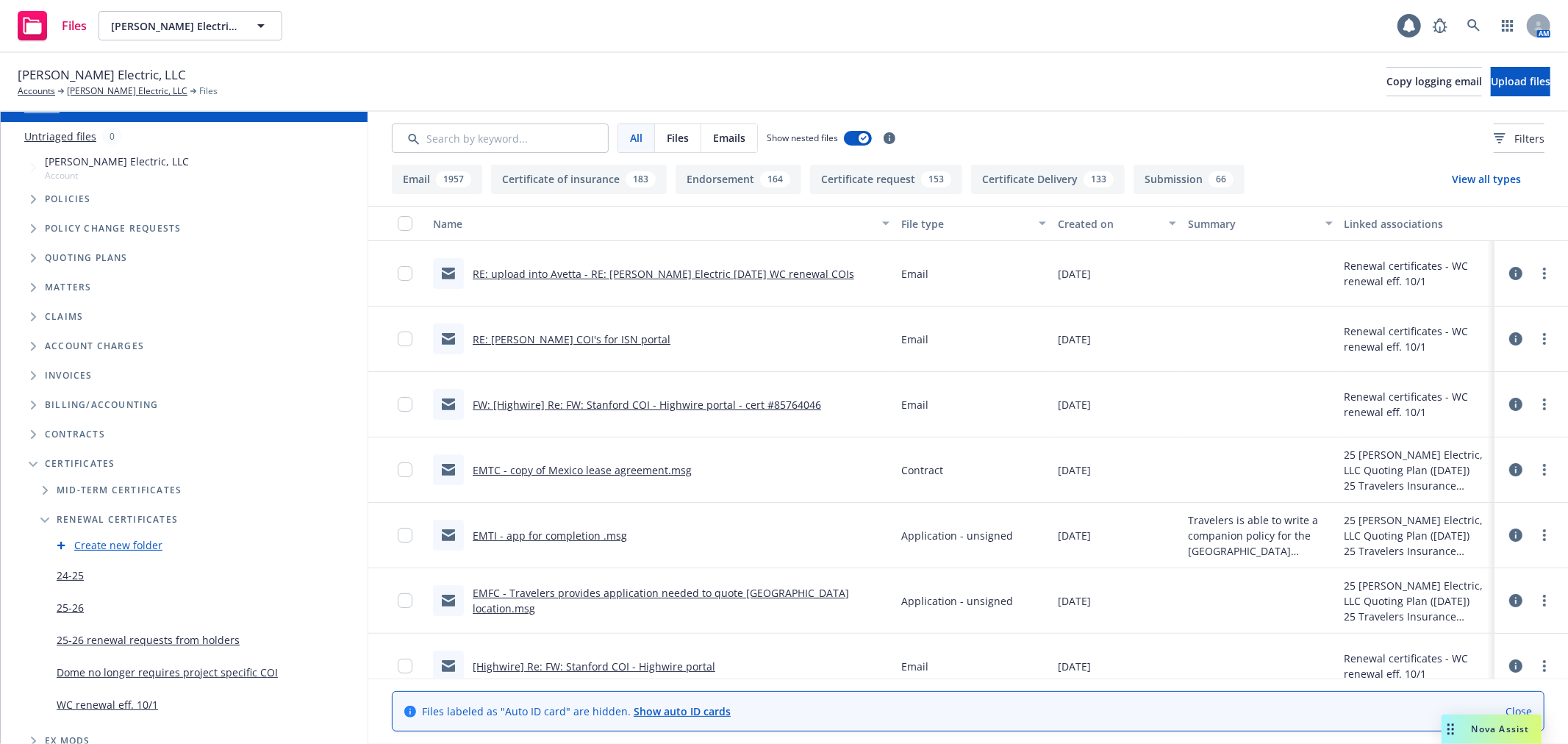
scroll to position [163, 0]
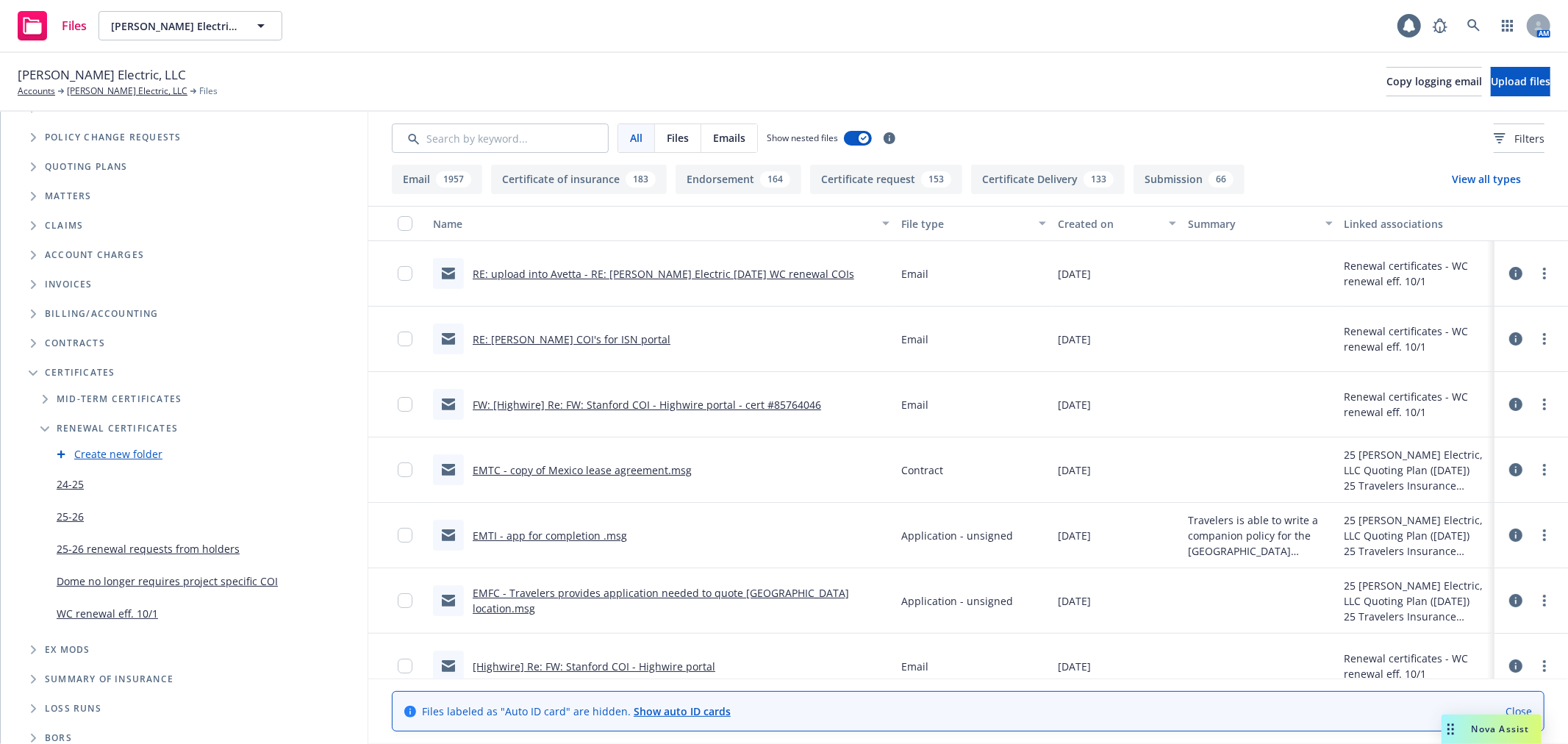
click at [92, 613] on link "WC renewal eff. 10/1" at bounding box center [107, 613] width 101 height 16
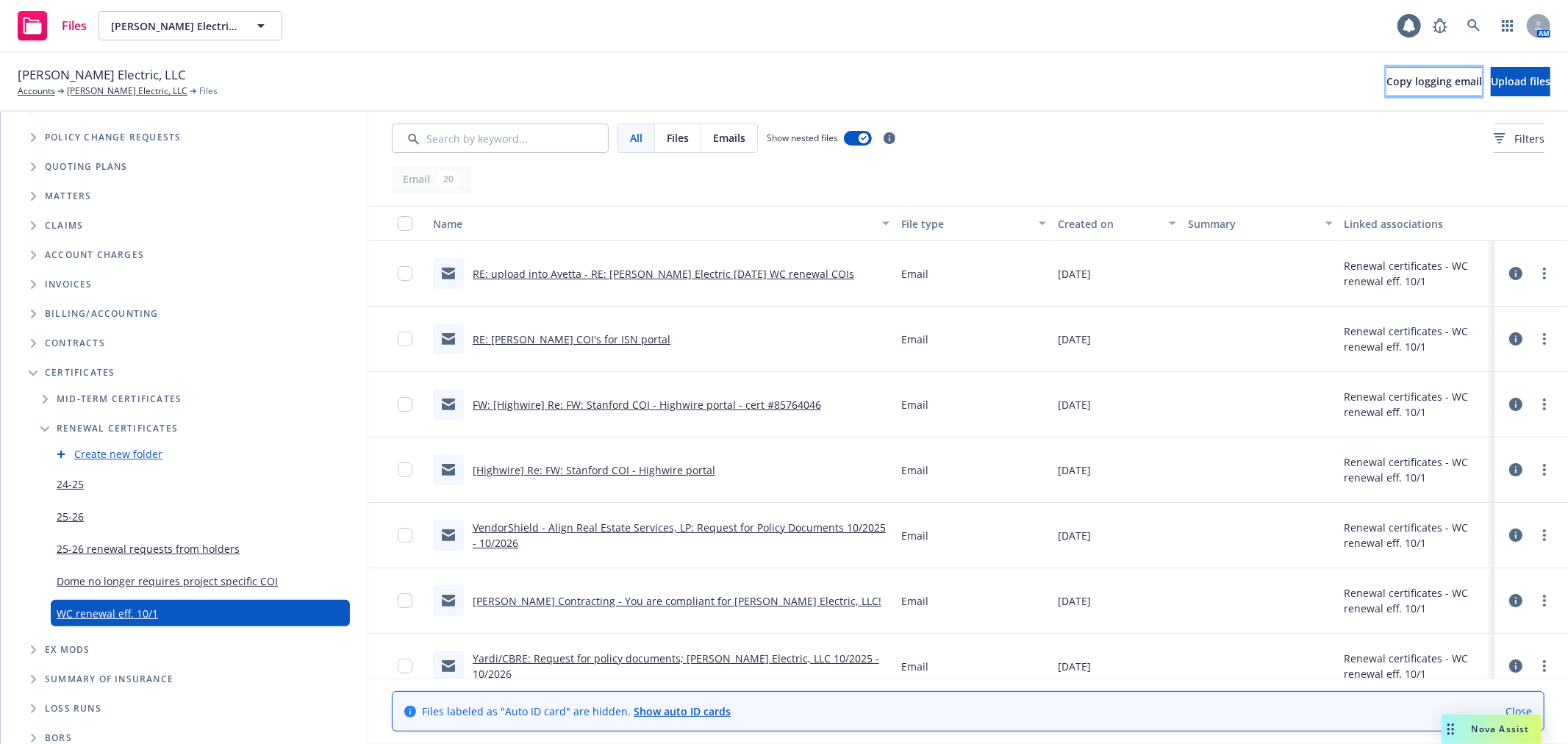
click at [1386, 83] on span "Copy logging email" at bounding box center [1434, 81] width 95 height 14
click at [1468, 29] on icon at bounding box center [1474, 25] width 13 height 13
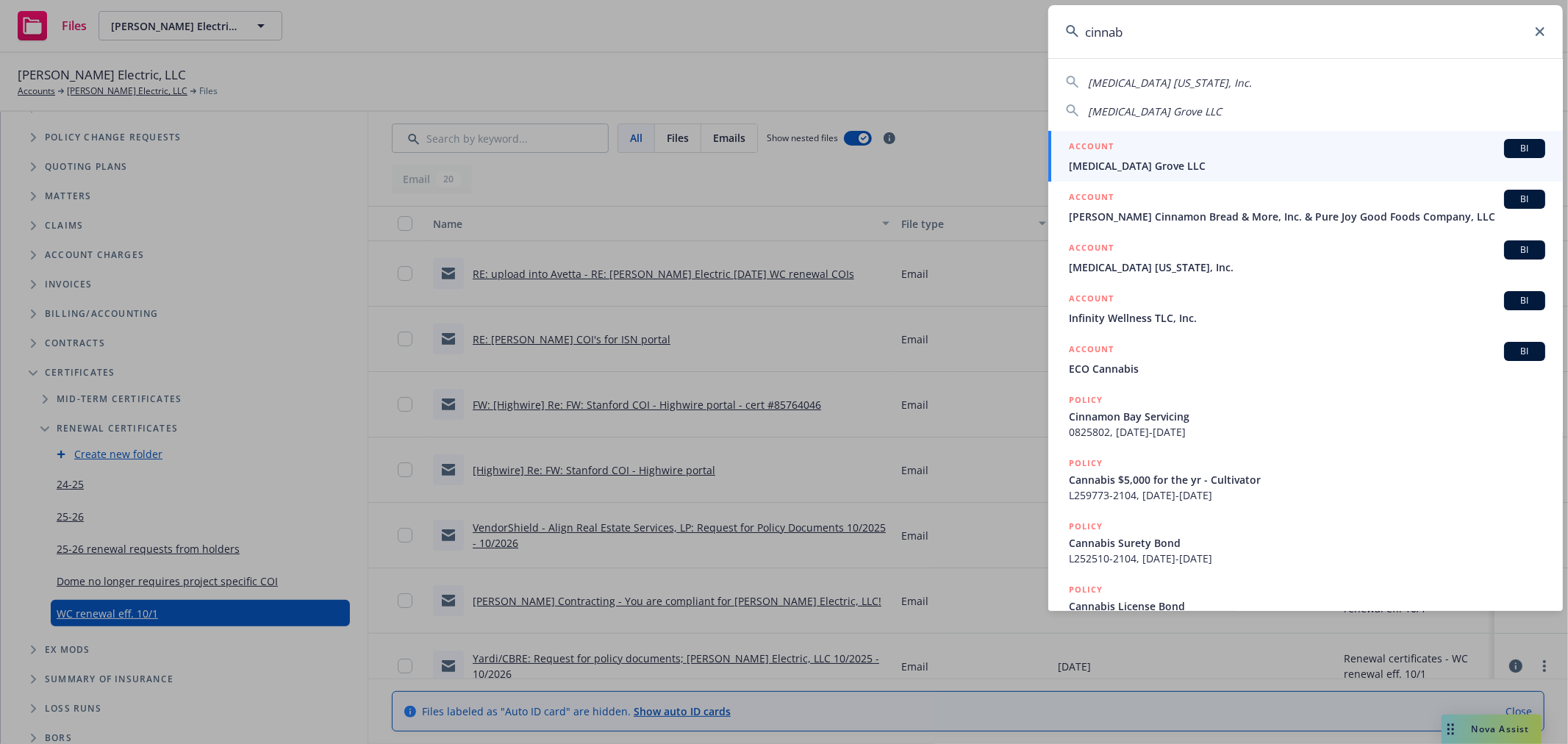
type input "cinnab"
click at [1198, 148] on div "ACCOUNT BI" at bounding box center [1307, 148] width 477 height 19
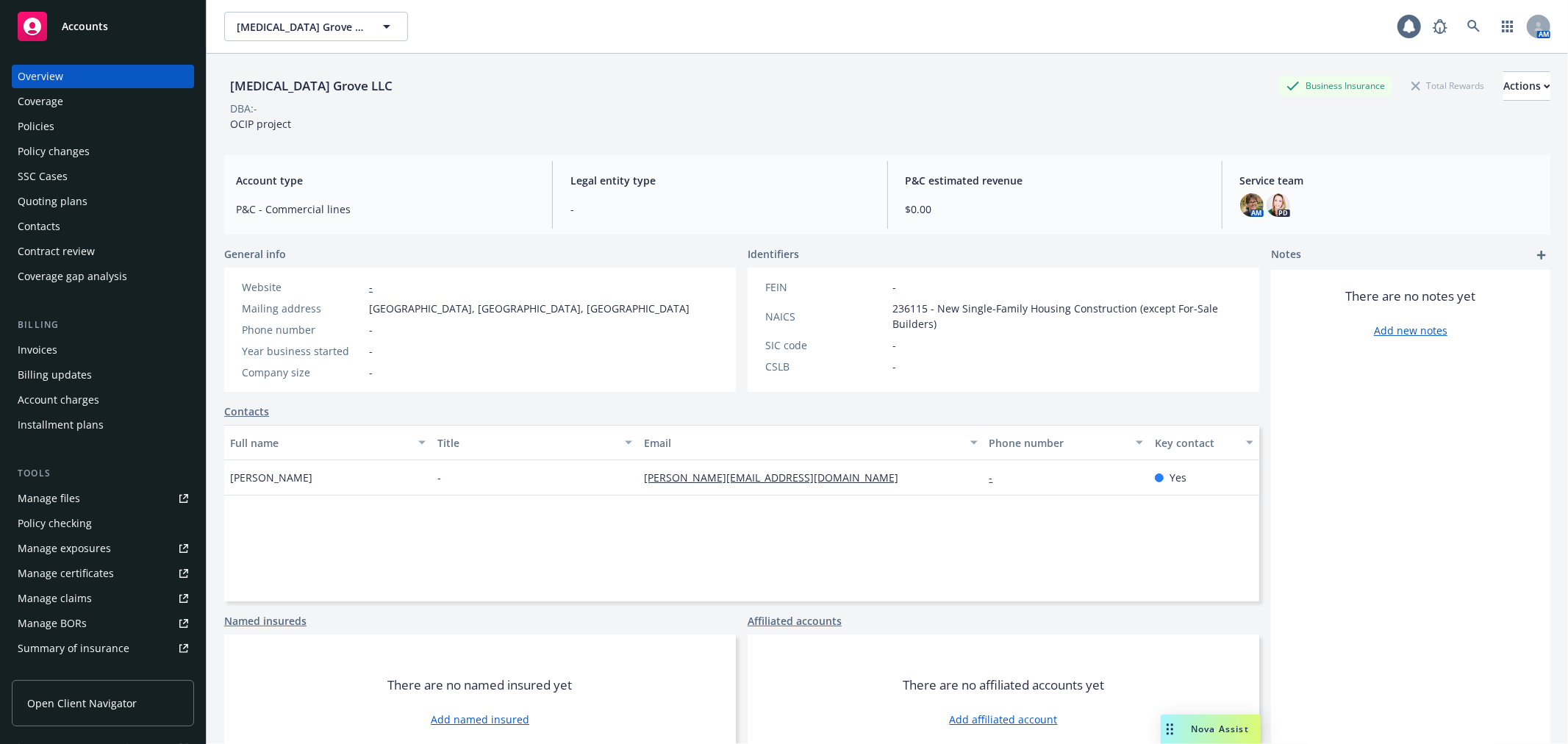
click at [122, 206] on div "Quoting plans" at bounding box center [103, 201] width 171 height 24
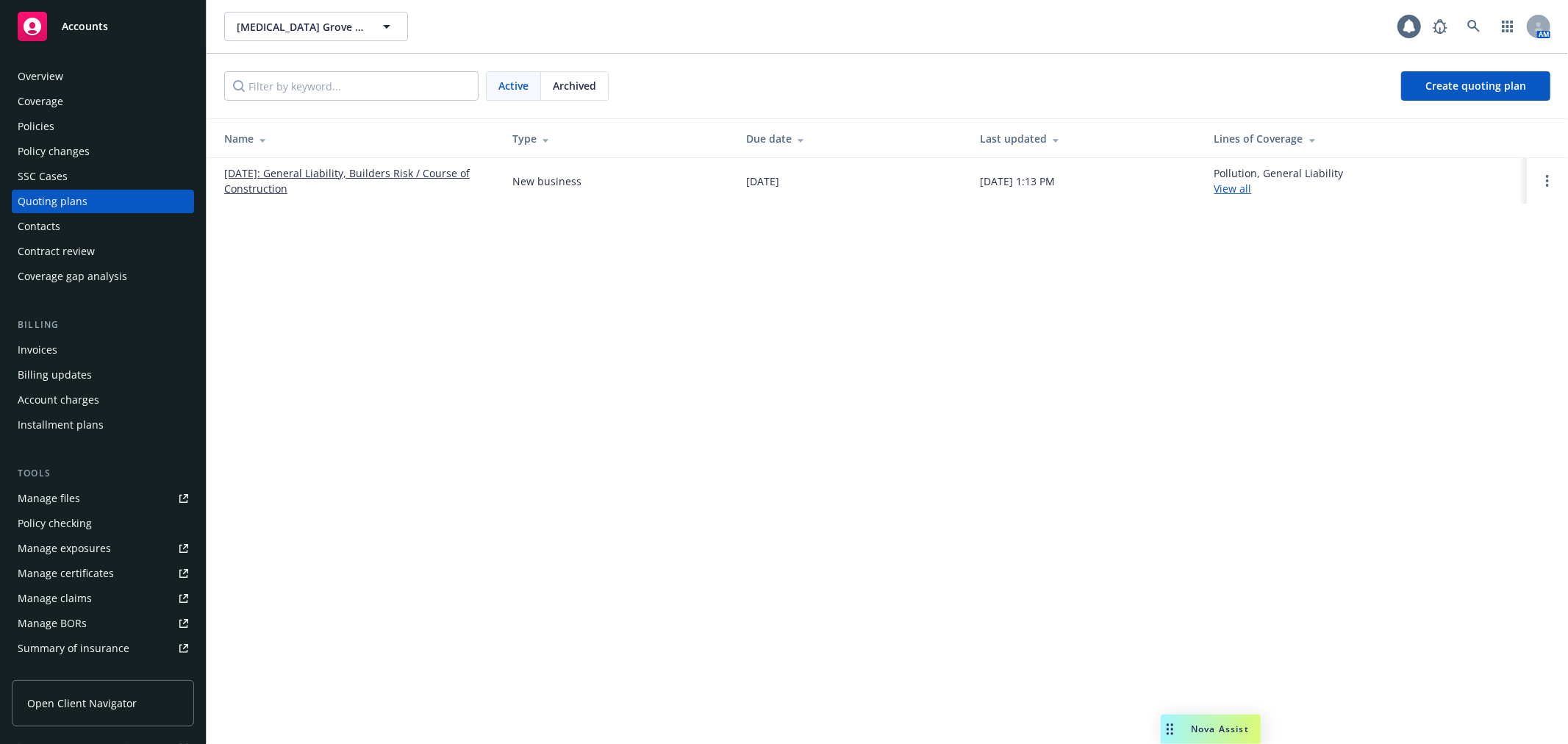
click at [444, 169] on link "[DATE]: General Liability, Builders Risk / Course of Construction" at bounding box center [357, 181] width 265 height 30
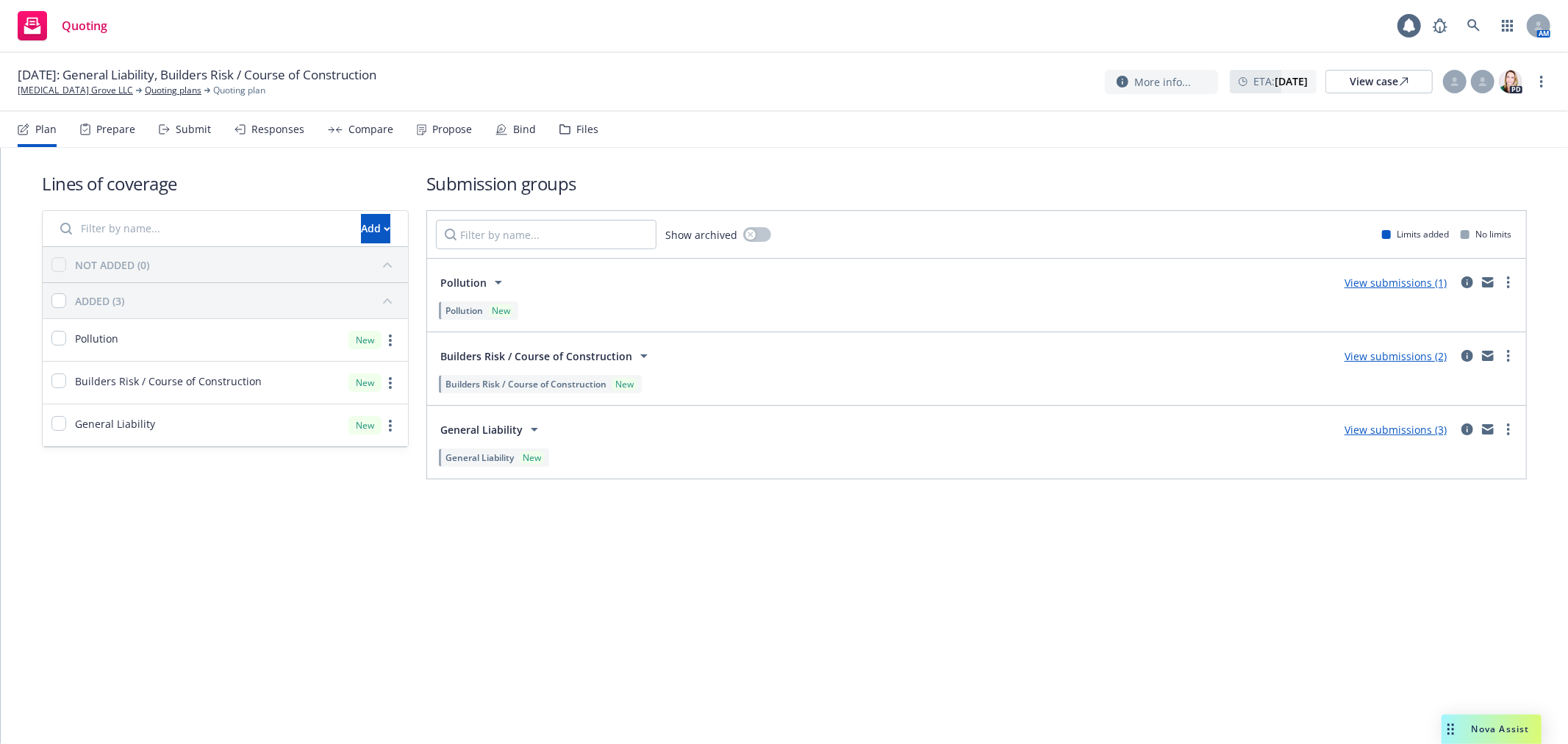
click at [578, 128] on div "Files" at bounding box center [587, 130] width 22 height 12
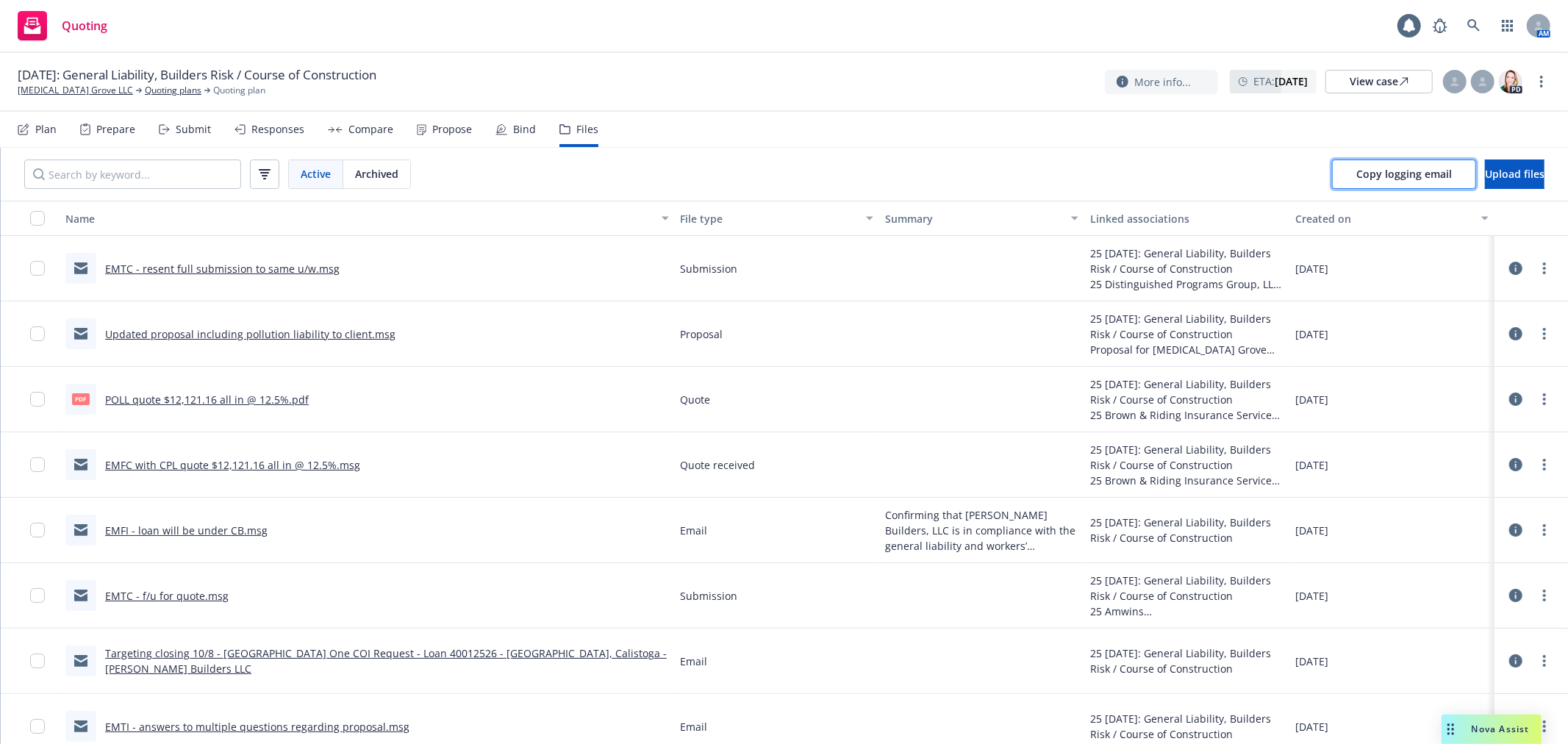
click at [1358, 172] on span "Copy logging email" at bounding box center [1403, 174] width 95 height 14
click at [71, 90] on link "Cinnabar Grove LLC" at bounding box center [76, 89] width 116 height 13
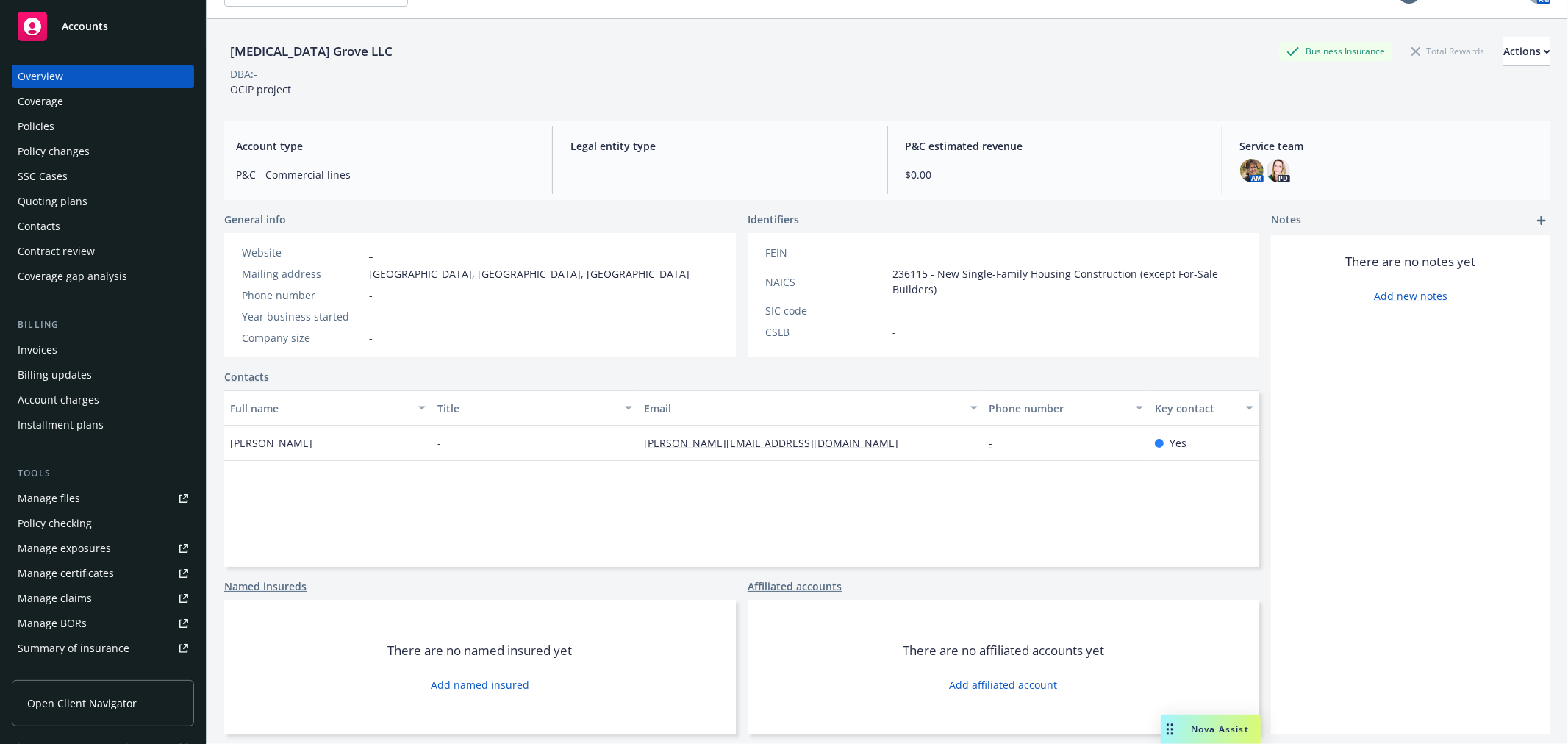
scroll to position [54, 0]
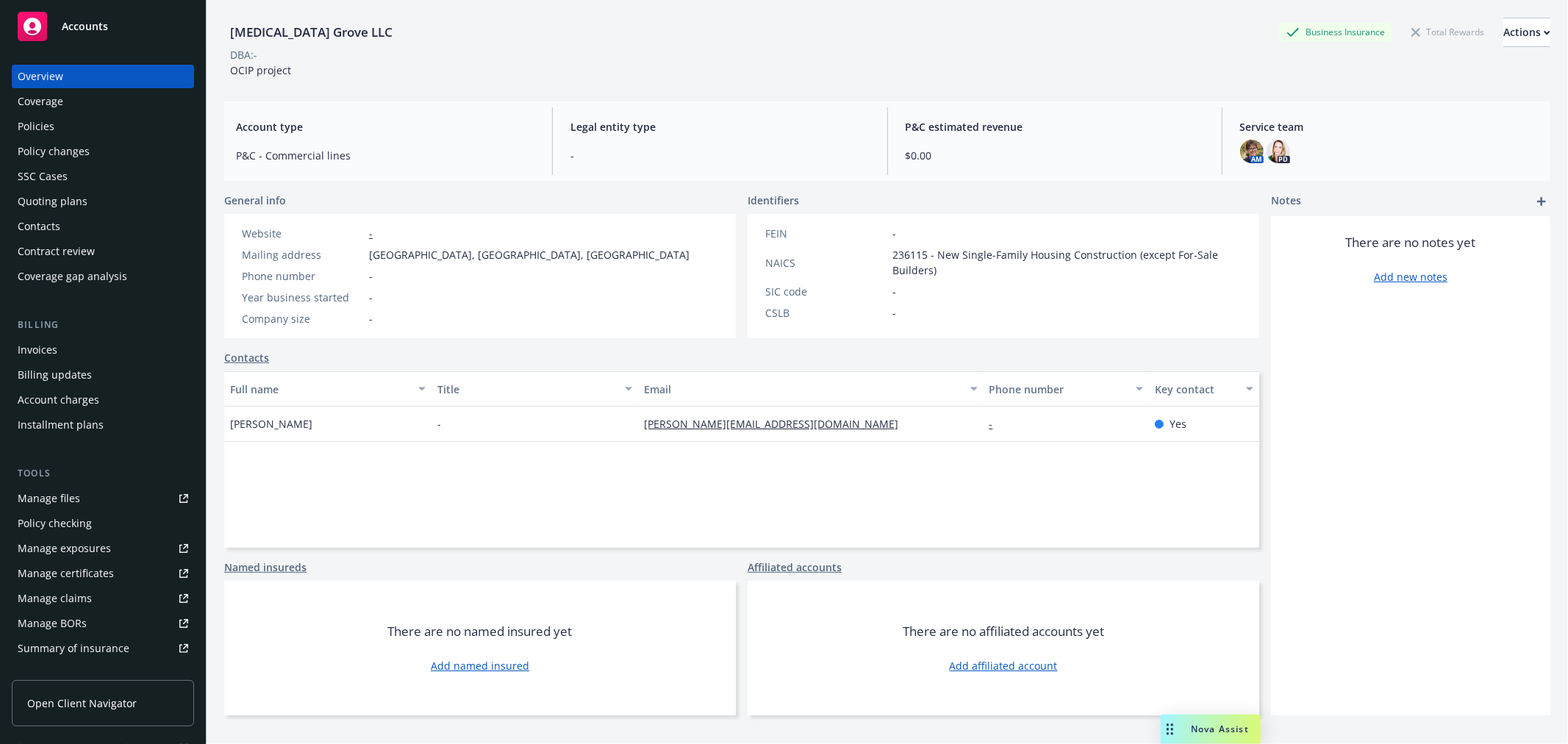
click at [995, 670] on link "Add affiliated account" at bounding box center [1004, 666] width 108 height 16
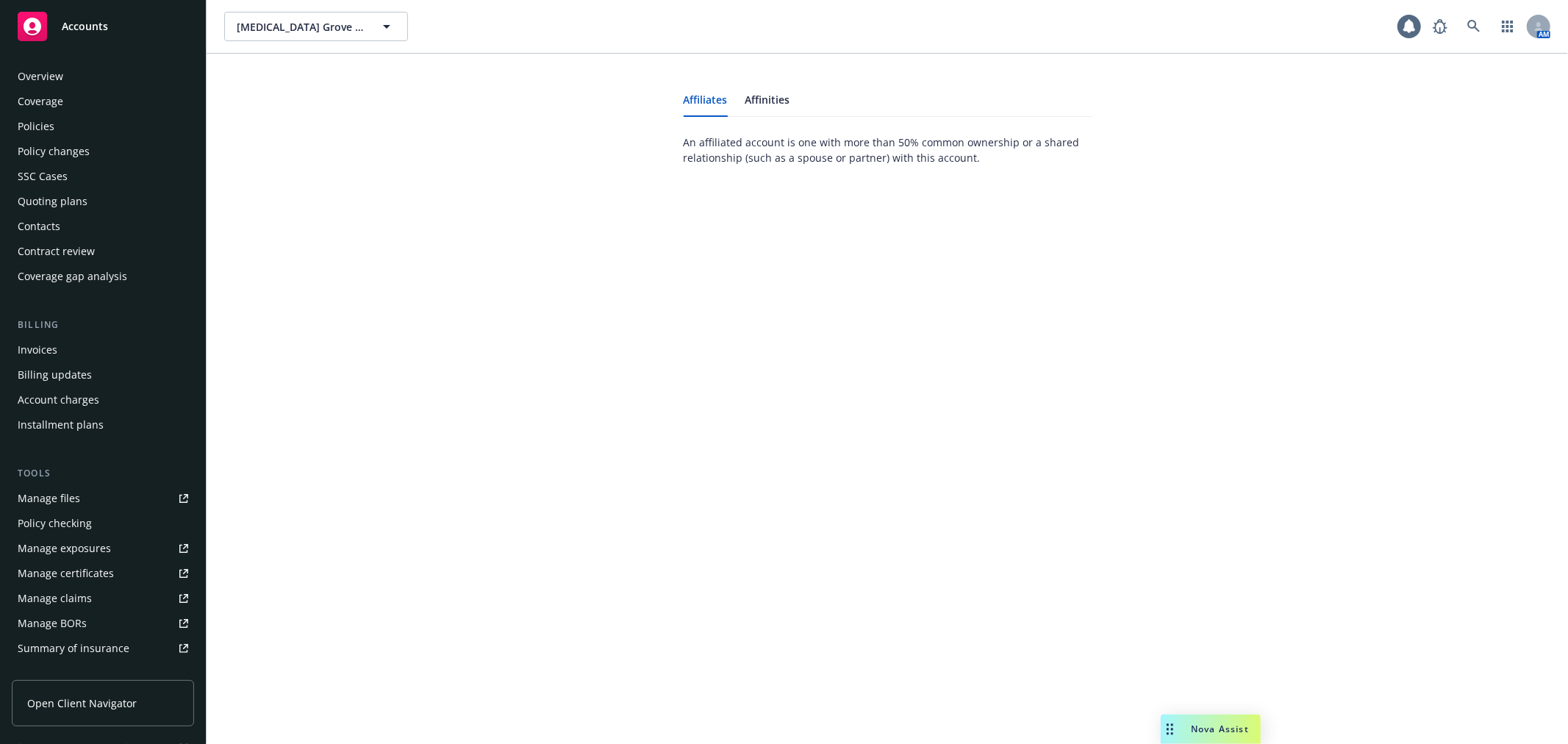
scroll to position [263, 0]
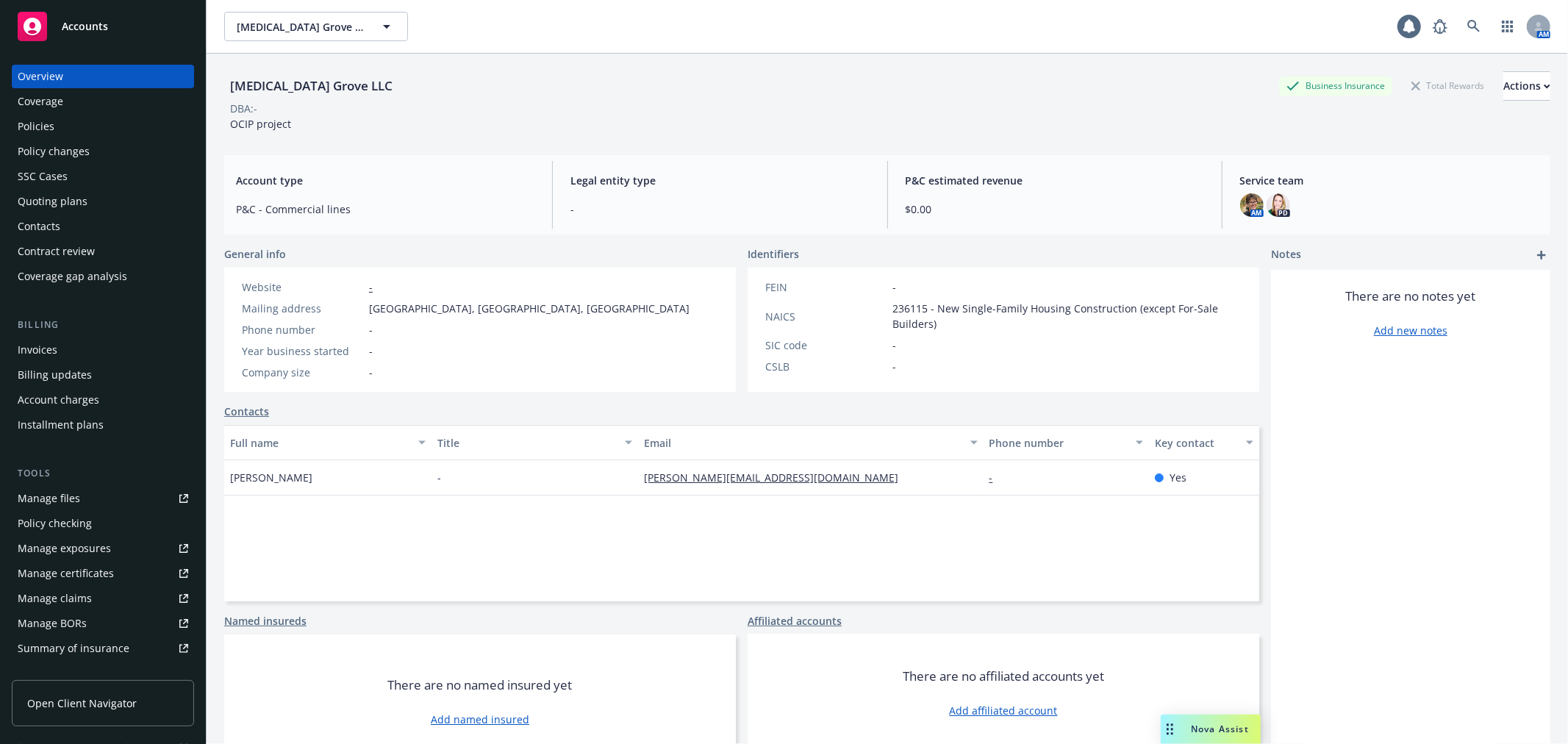
scroll to position [11, 0]
click at [1004, 703] on link "Add affiliated account" at bounding box center [1004, 709] width 108 height 16
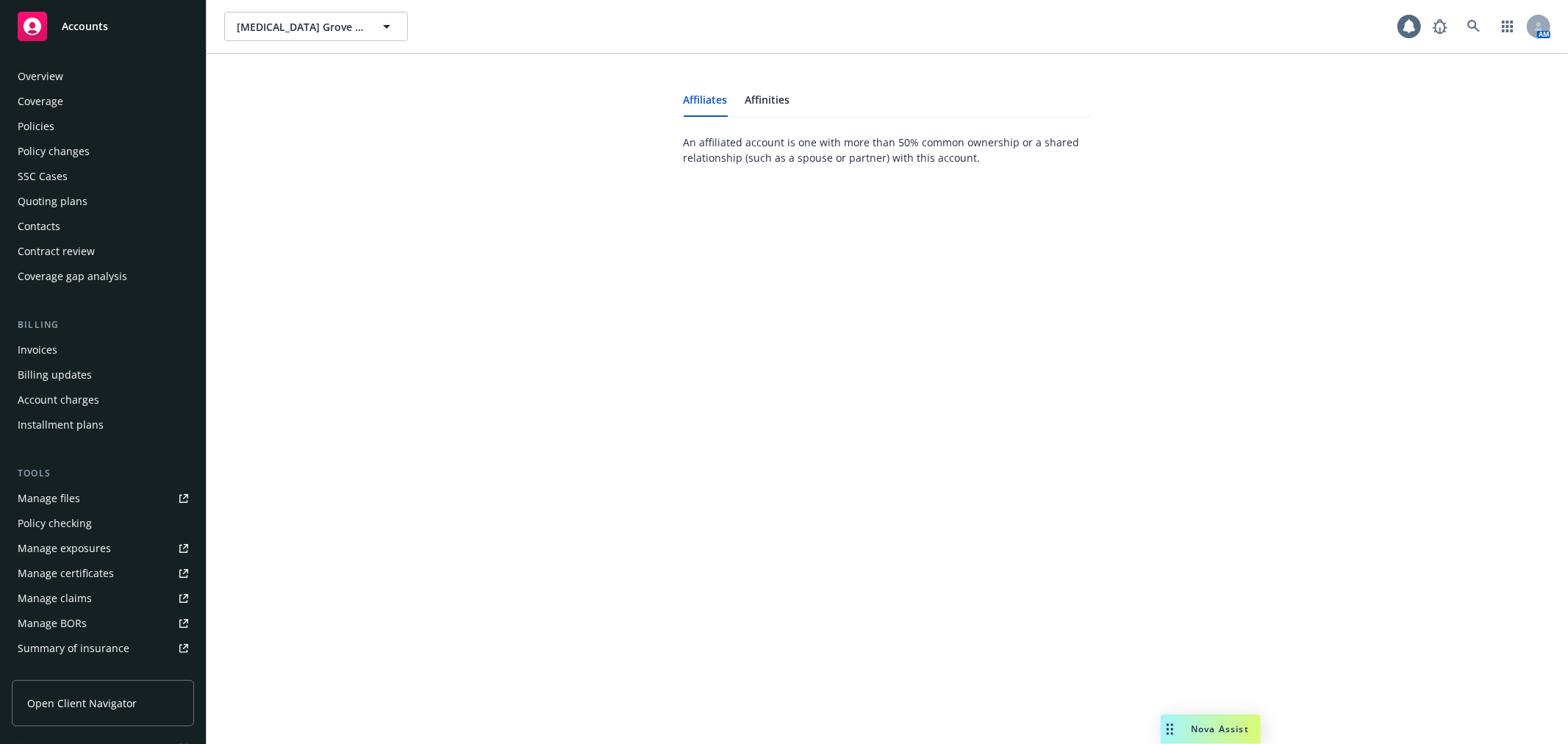
scroll to position [263, 0]
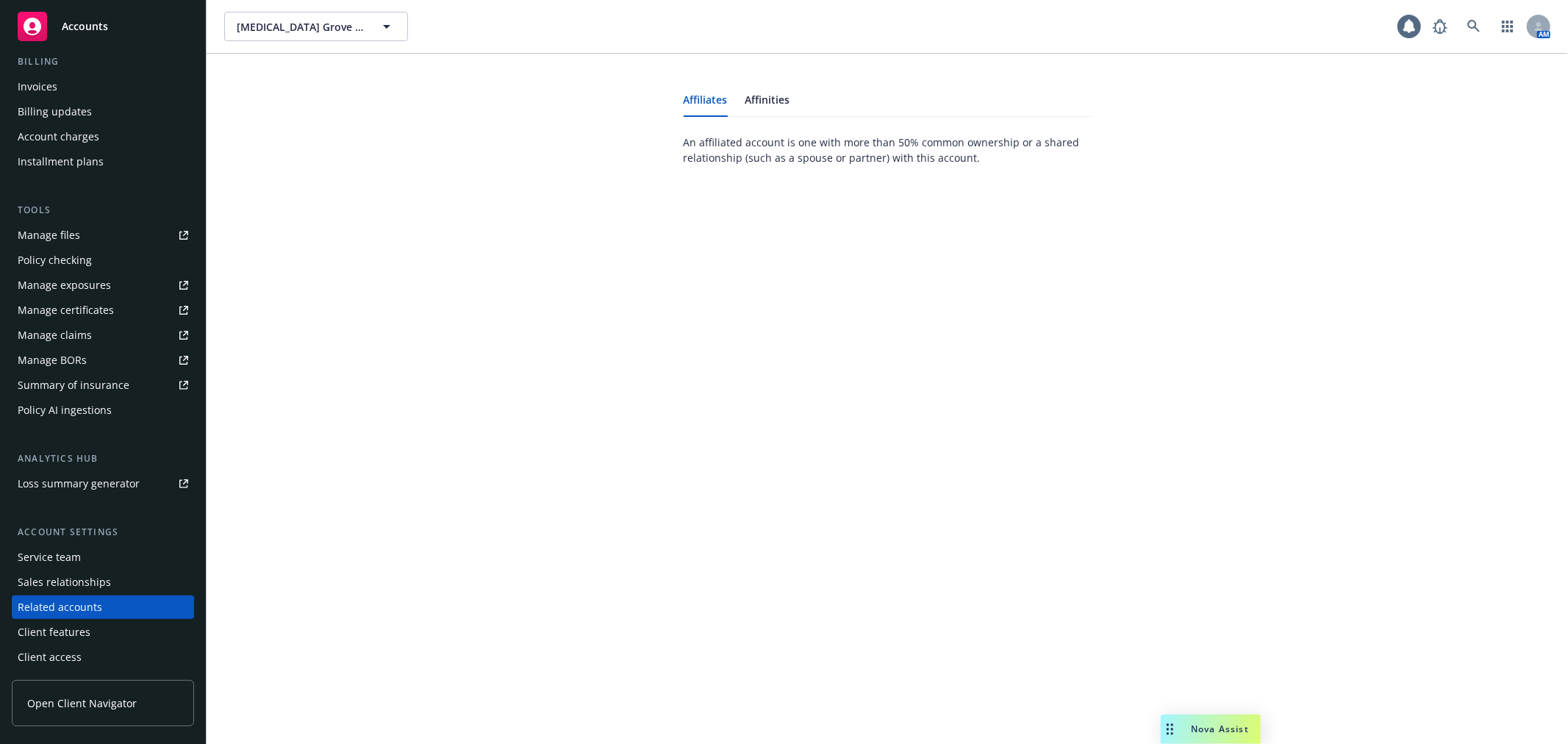
click at [730, 137] on span "An affiliated account is one with more than 50% common ownership or a shared re…" at bounding box center [888, 149] width 408 height 30
click at [714, 104] on link "Affiliates" at bounding box center [706, 106] width 44 height 22
click at [769, 143] on span "An affiliated account is one with more than 50% common ownership or a shared re…" at bounding box center [888, 149] width 408 height 30
click at [768, 105] on link "Affinities" at bounding box center [768, 106] width 45 height 22
click at [700, 103] on link "Affiliates" at bounding box center [706, 106] width 44 height 22
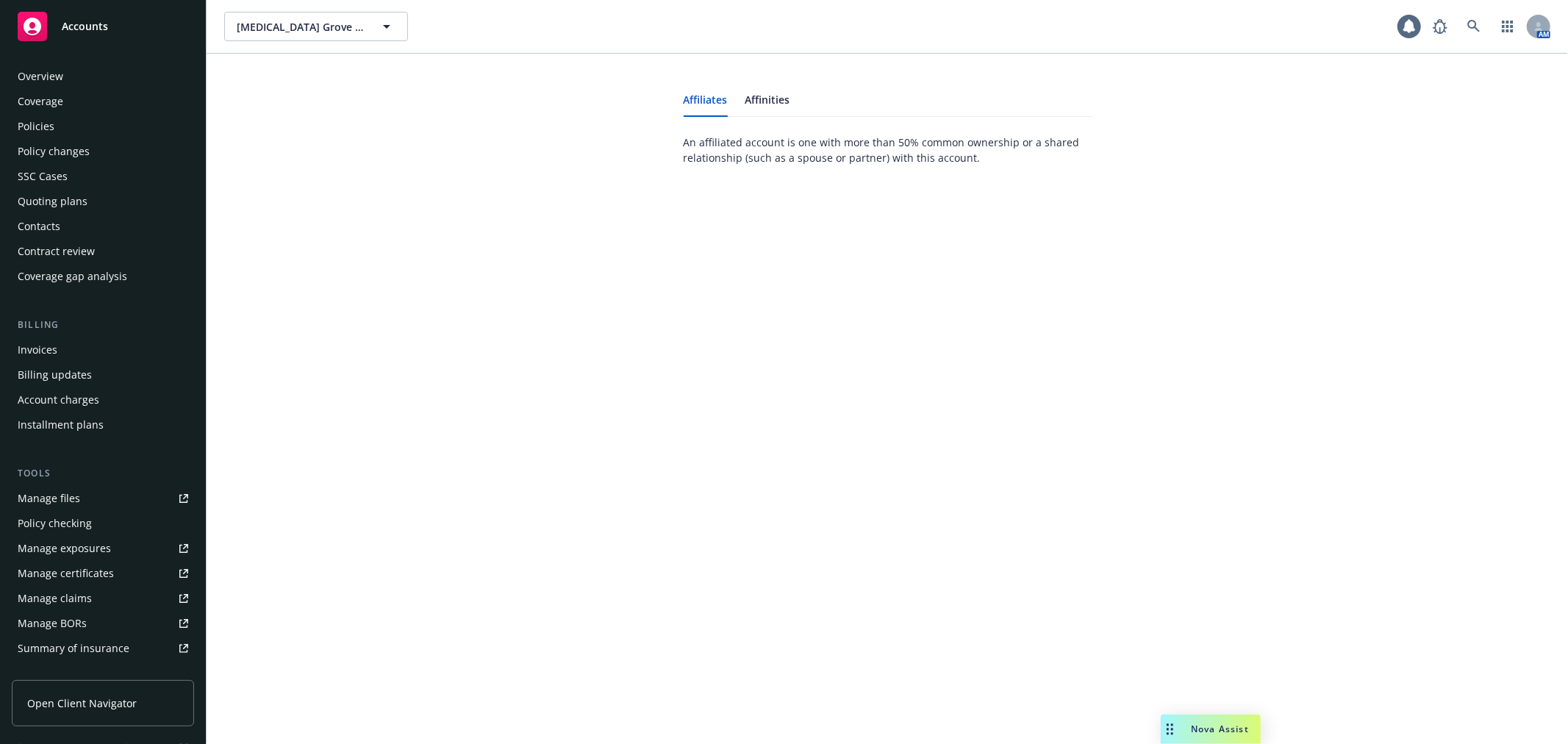
click at [104, 78] on div "Overview" at bounding box center [103, 77] width 171 height 24
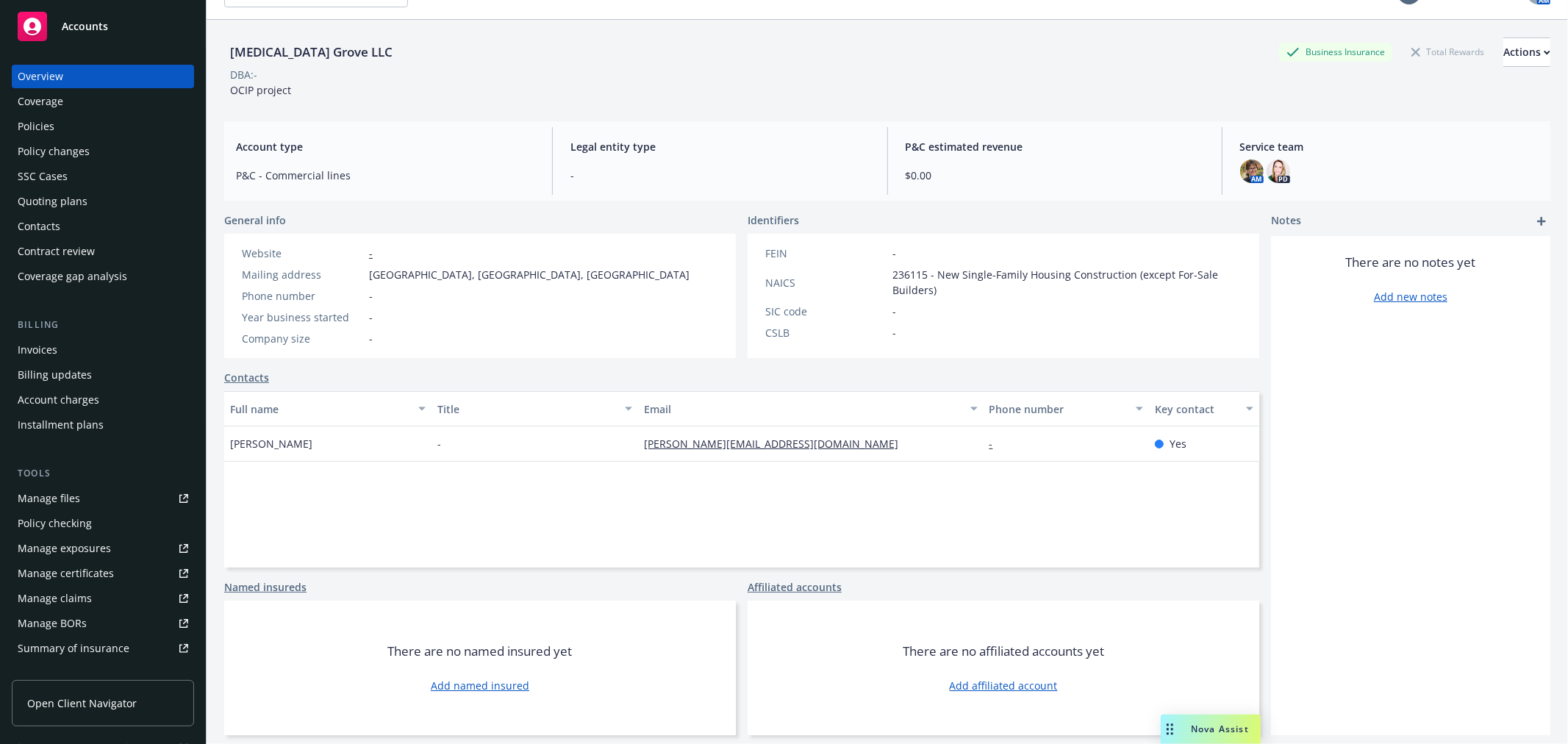
scroll to position [54, 0]
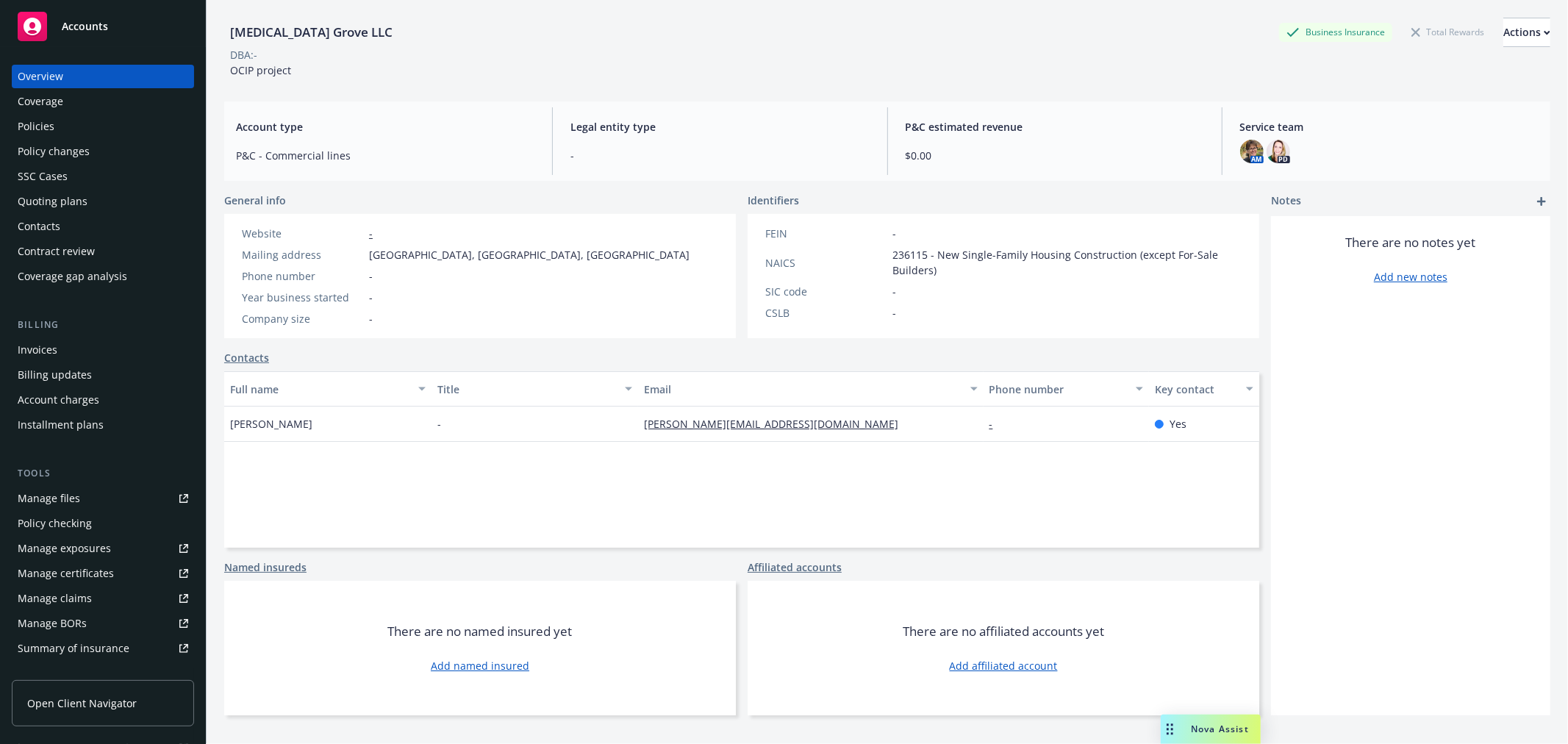
click at [789, 562] on link "Affiliated accounts" at bounding box center [795, 567] width 94 height 16
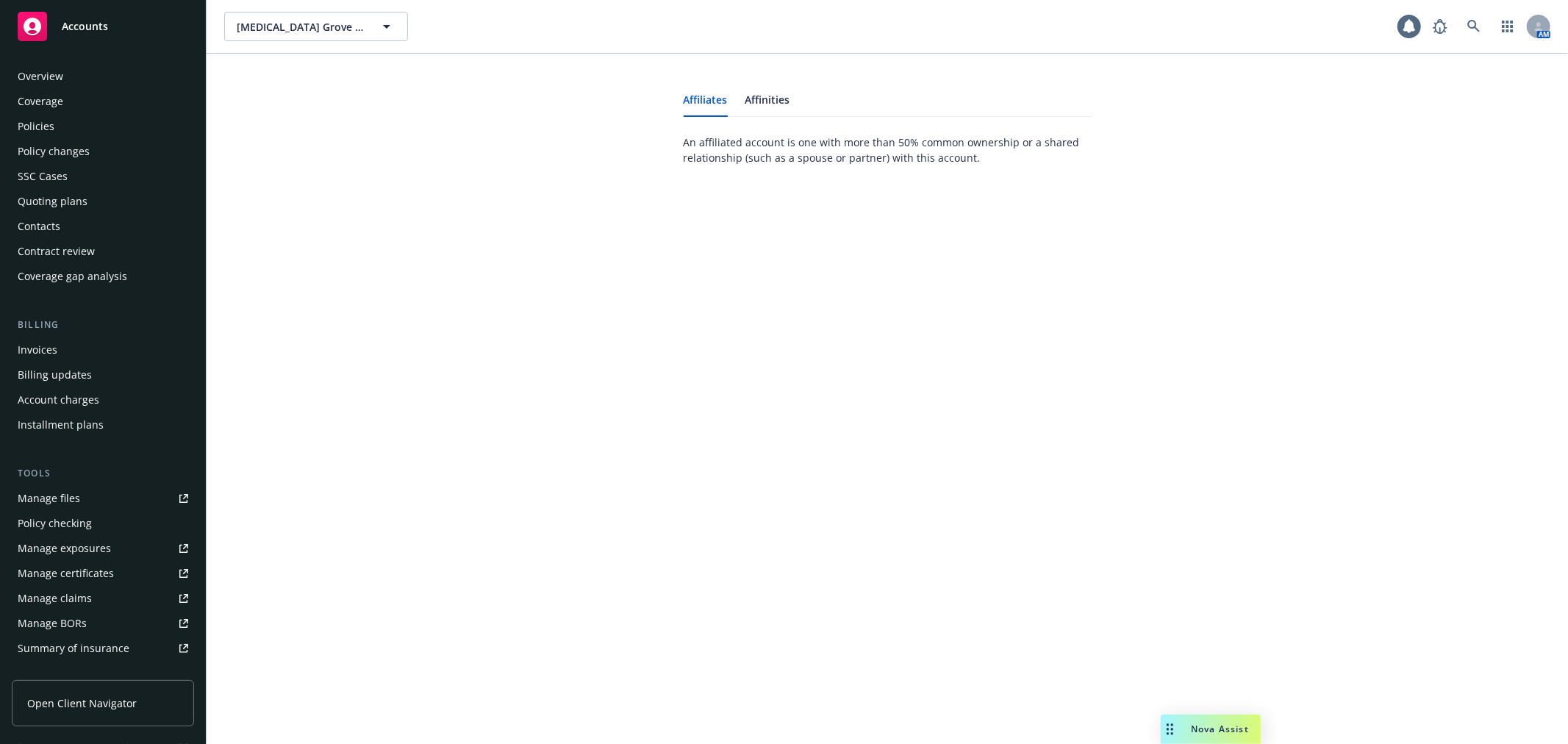
scroll to position [263, 0]
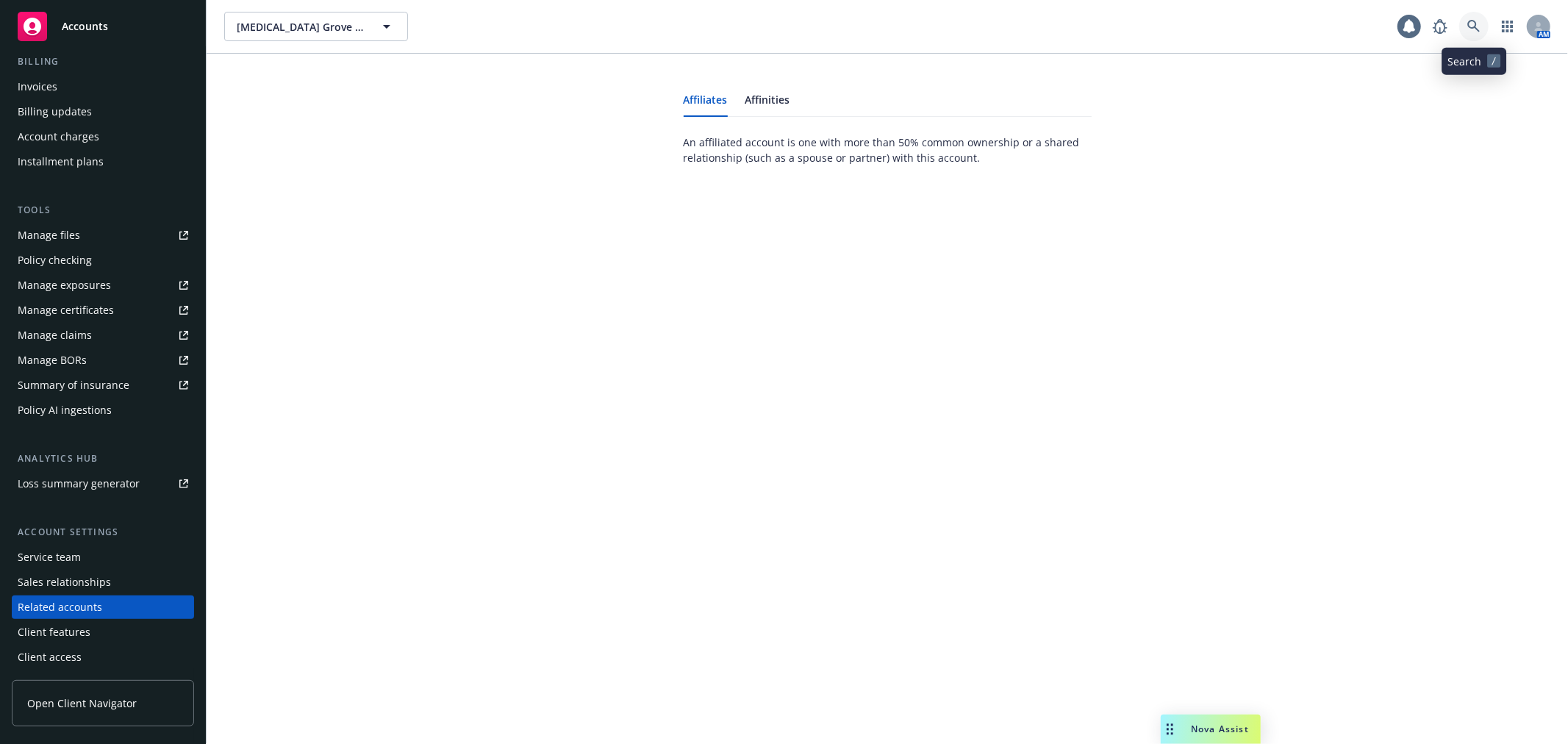
click at [1479, 26] on icon at bounding box center [1474, 26] width 13 height 13
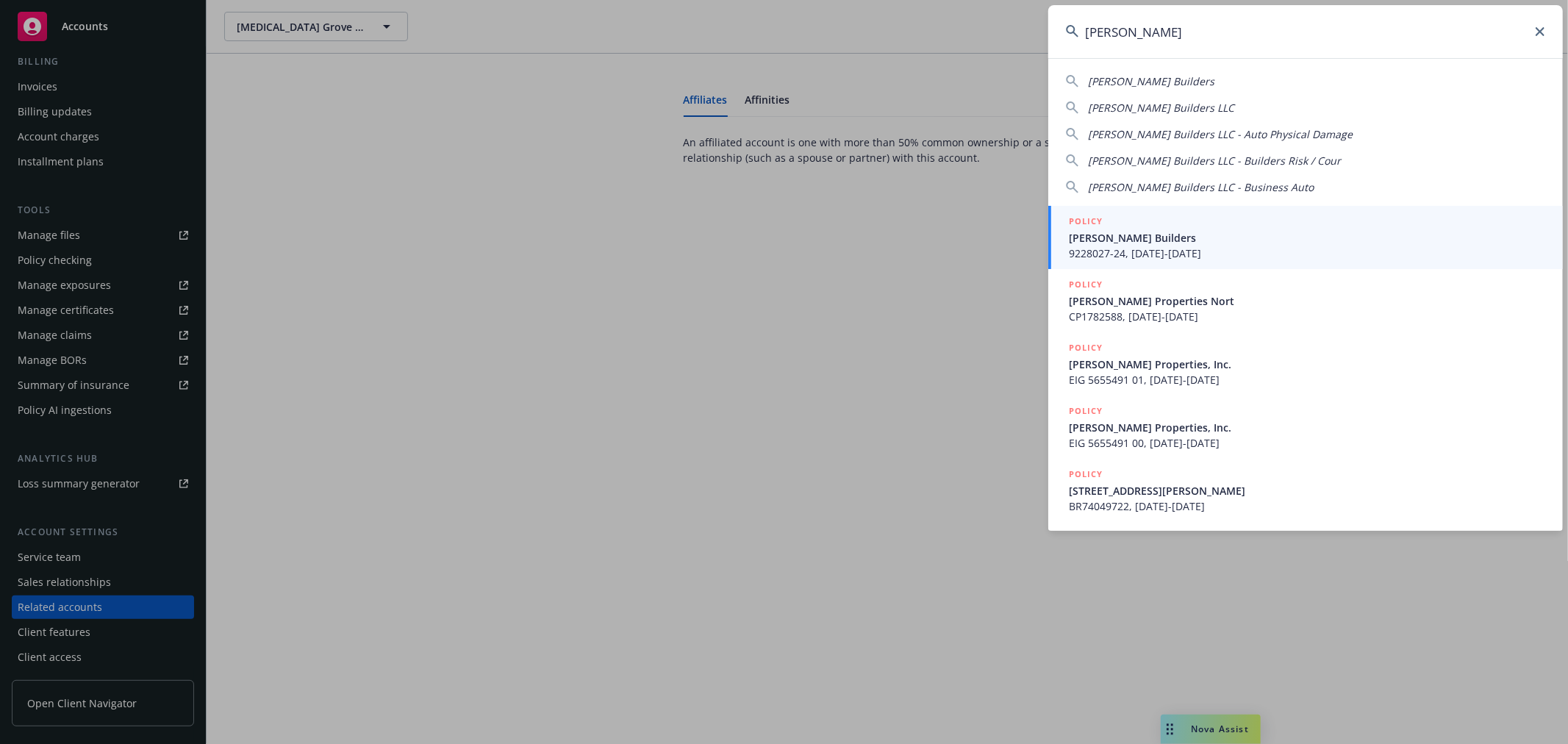
type input "christopherson b"
click at [1159, 225] on div "POLICY" at bounding box center [1307, 222] width 477 height 16
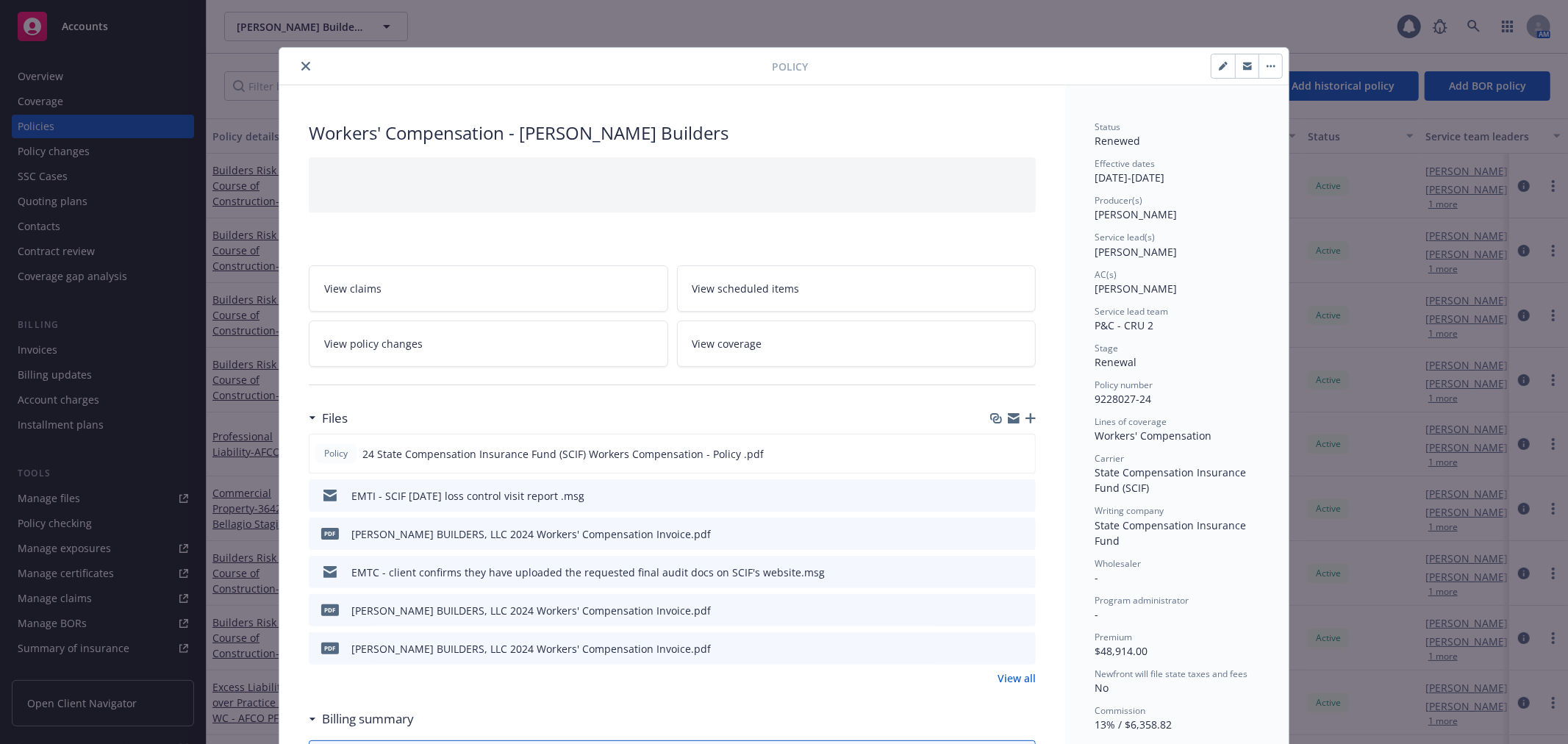
click at [304, 65] on button "close" at bounding box center [306, 66] width 18 height 18
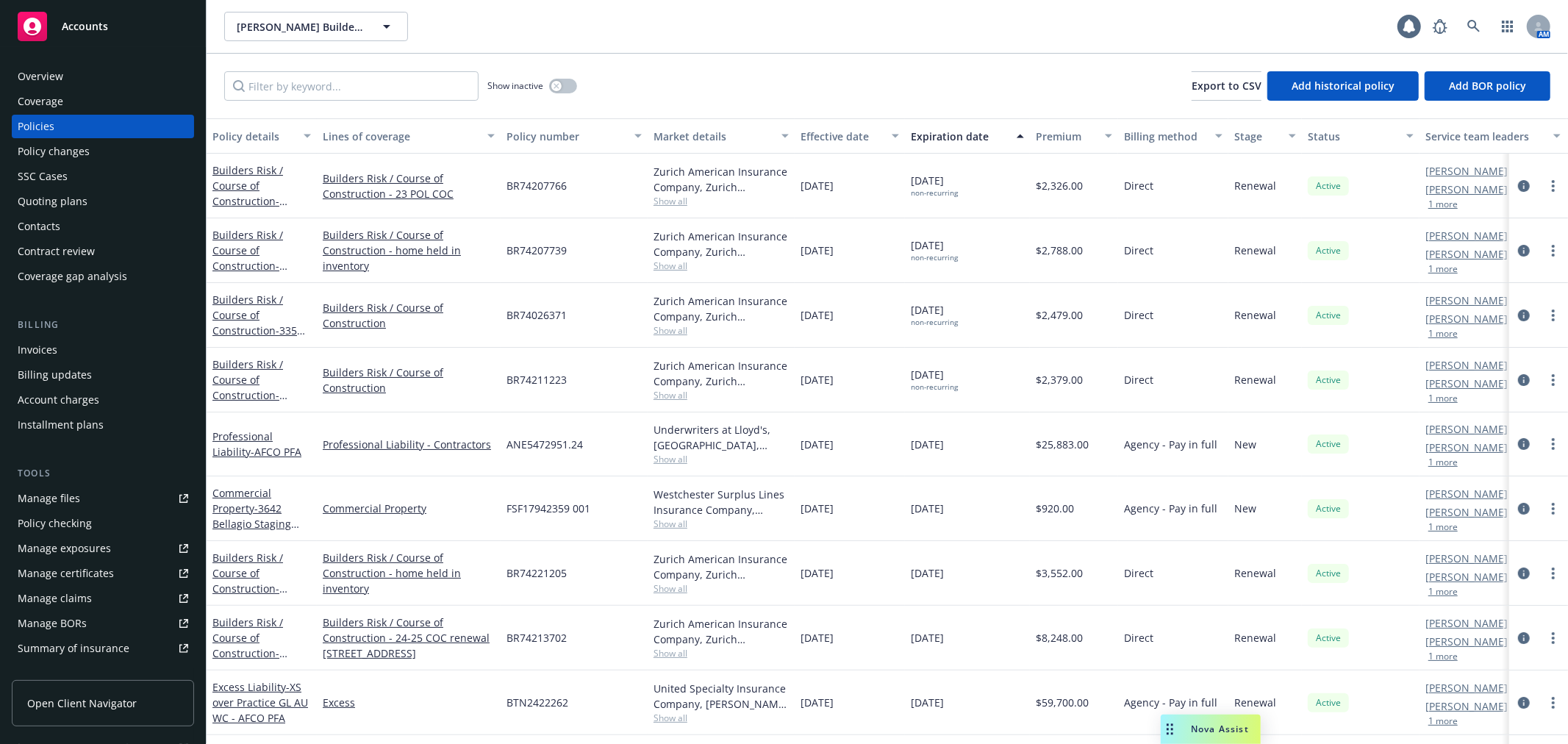
click at [86, 498] on link "Manage files" at bounding box center [103, 499] width 183 height 24
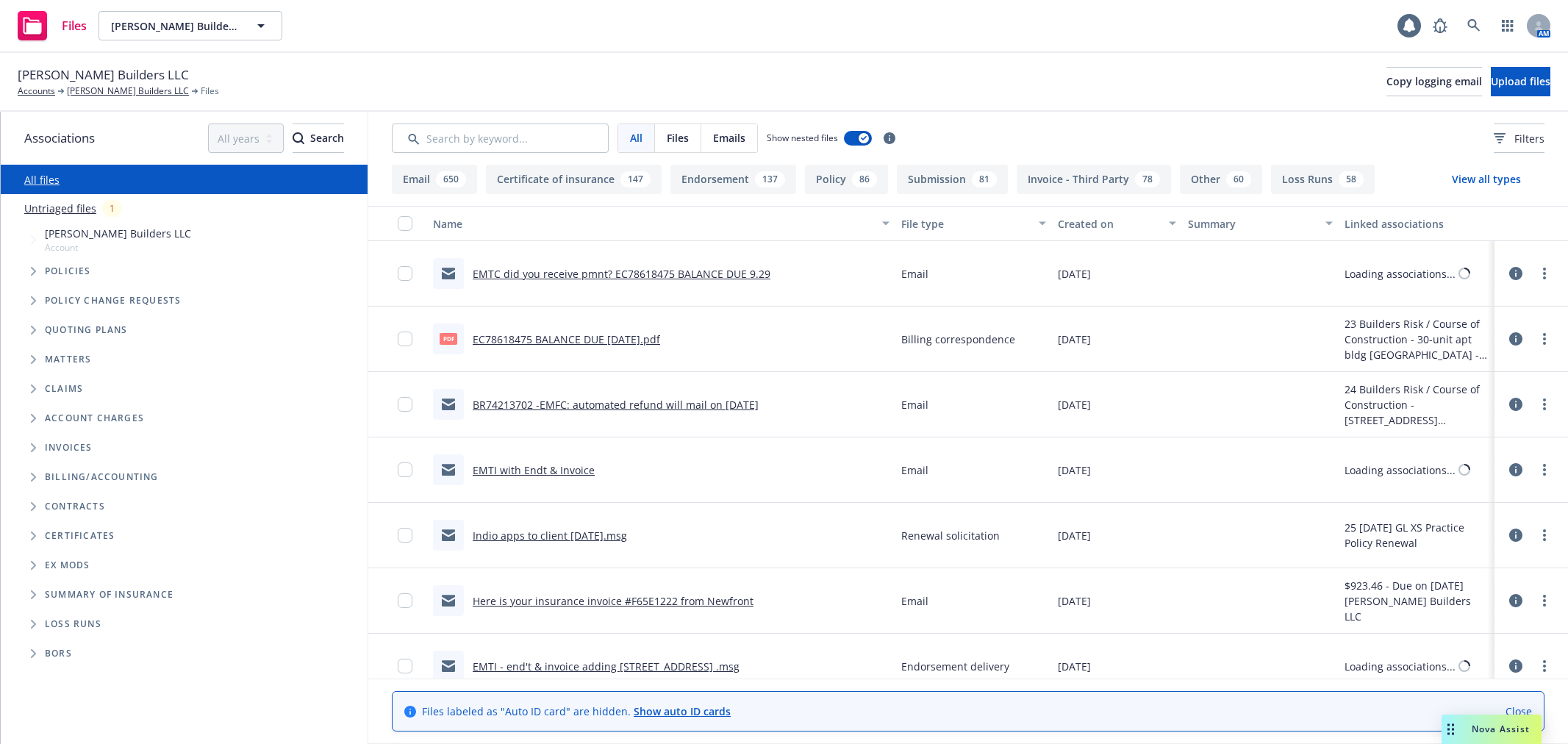
click at [32, 534] on icon "Folder Tree Example" at bounding box center [32, 536] width 5 height 9
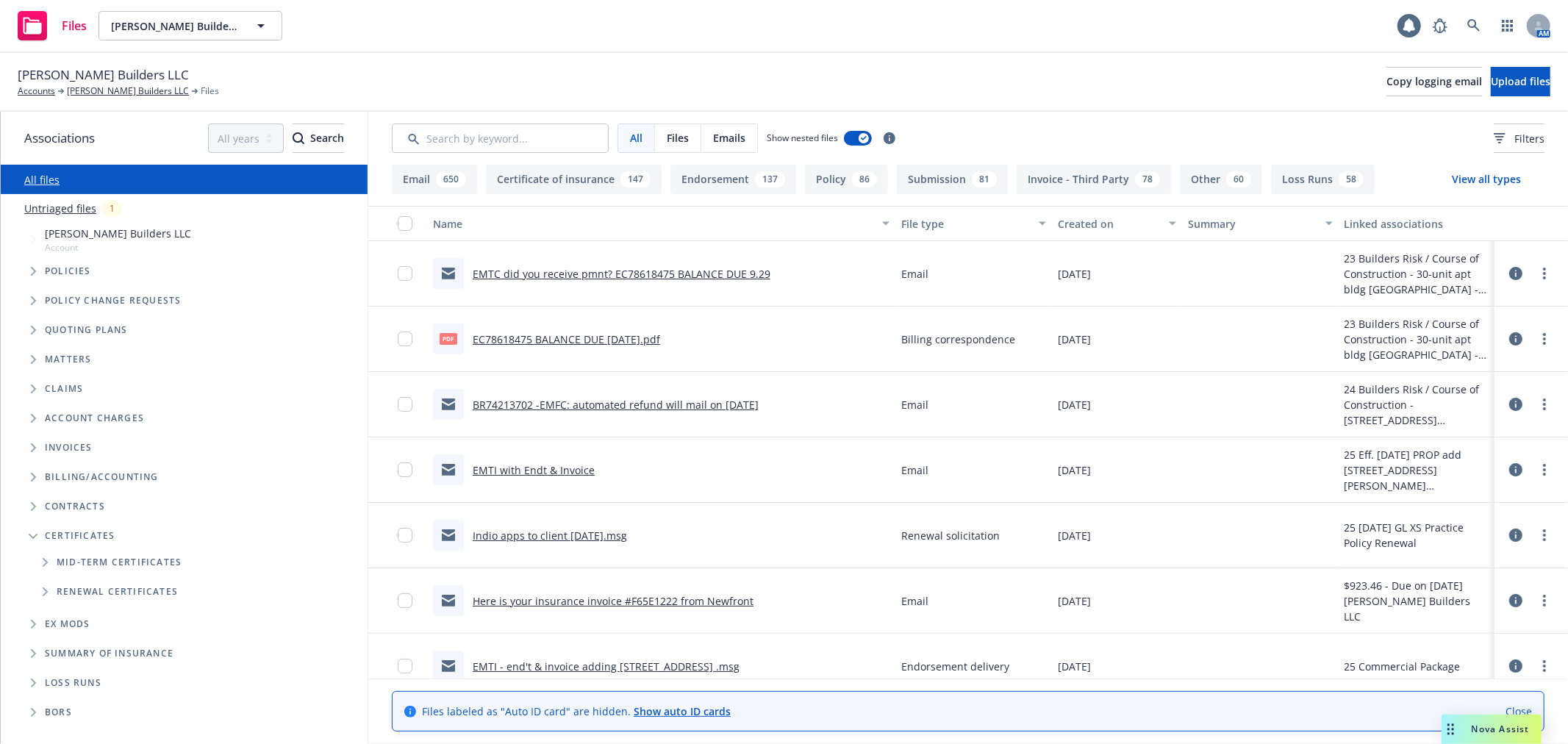
click at [42, 559] on icon "Folder Tree Example" at bounding box center [45, 562] width 6 height 9
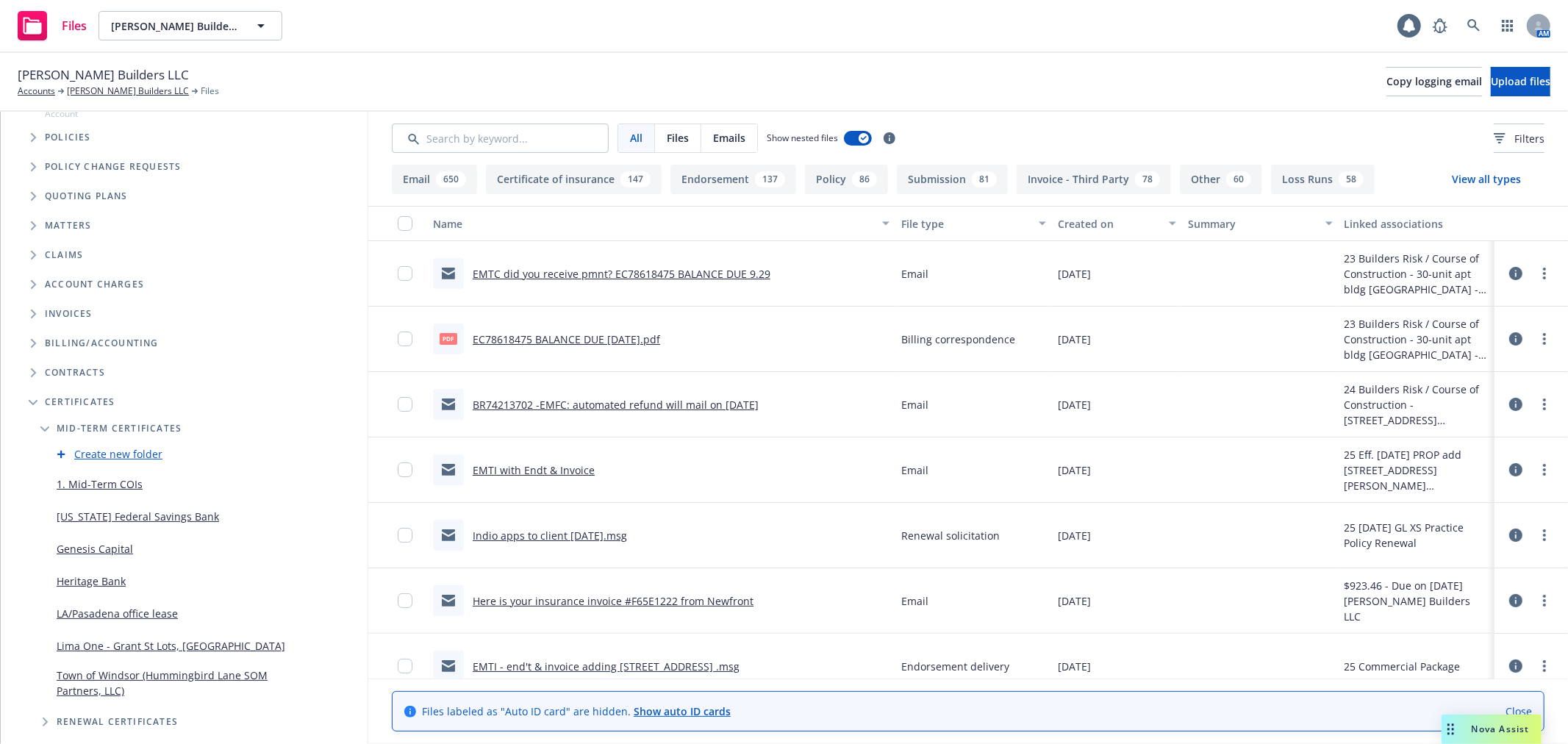
scroll to position [163, 0]
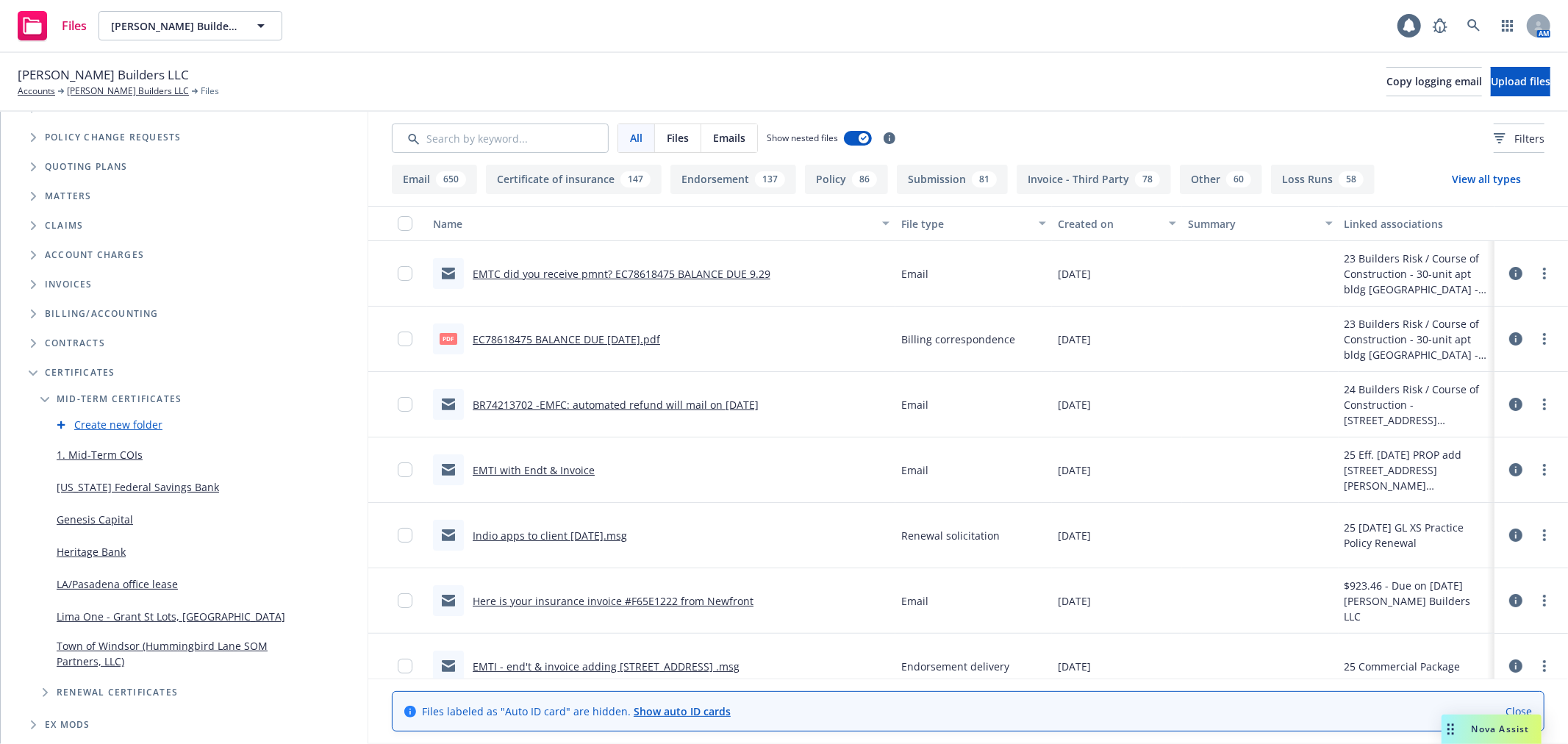
click at [151, 614] on link "Lima One - Grant St Lots, Calistoga" at bounding box center [171, 616] width 229 height 16
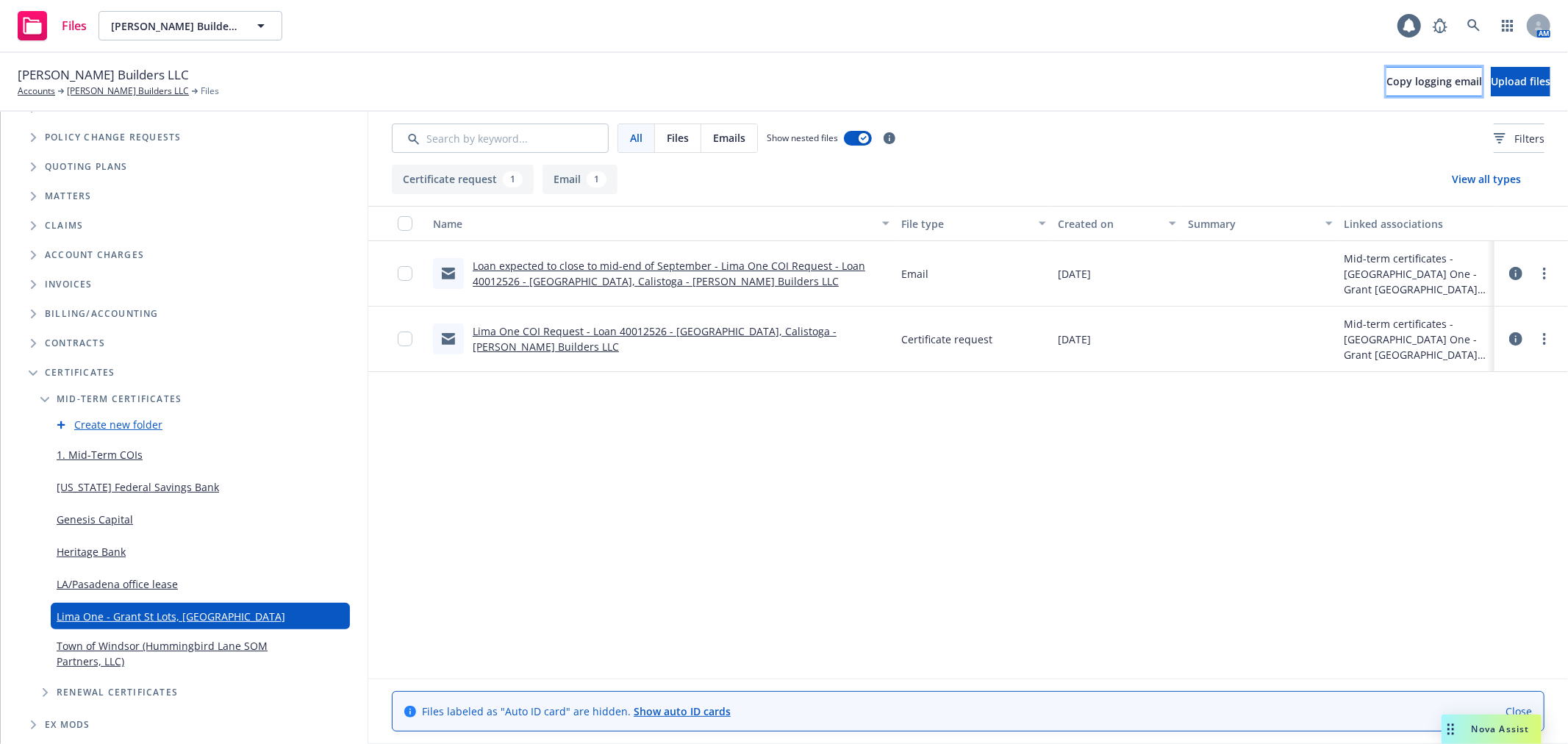
click at [1386, 82] on span "Copy logging email" at bounding box center [1434, 81] width 95 height 14
click at [1472, 27] on icon at bounding box center [1474, 25] width 13 height 13
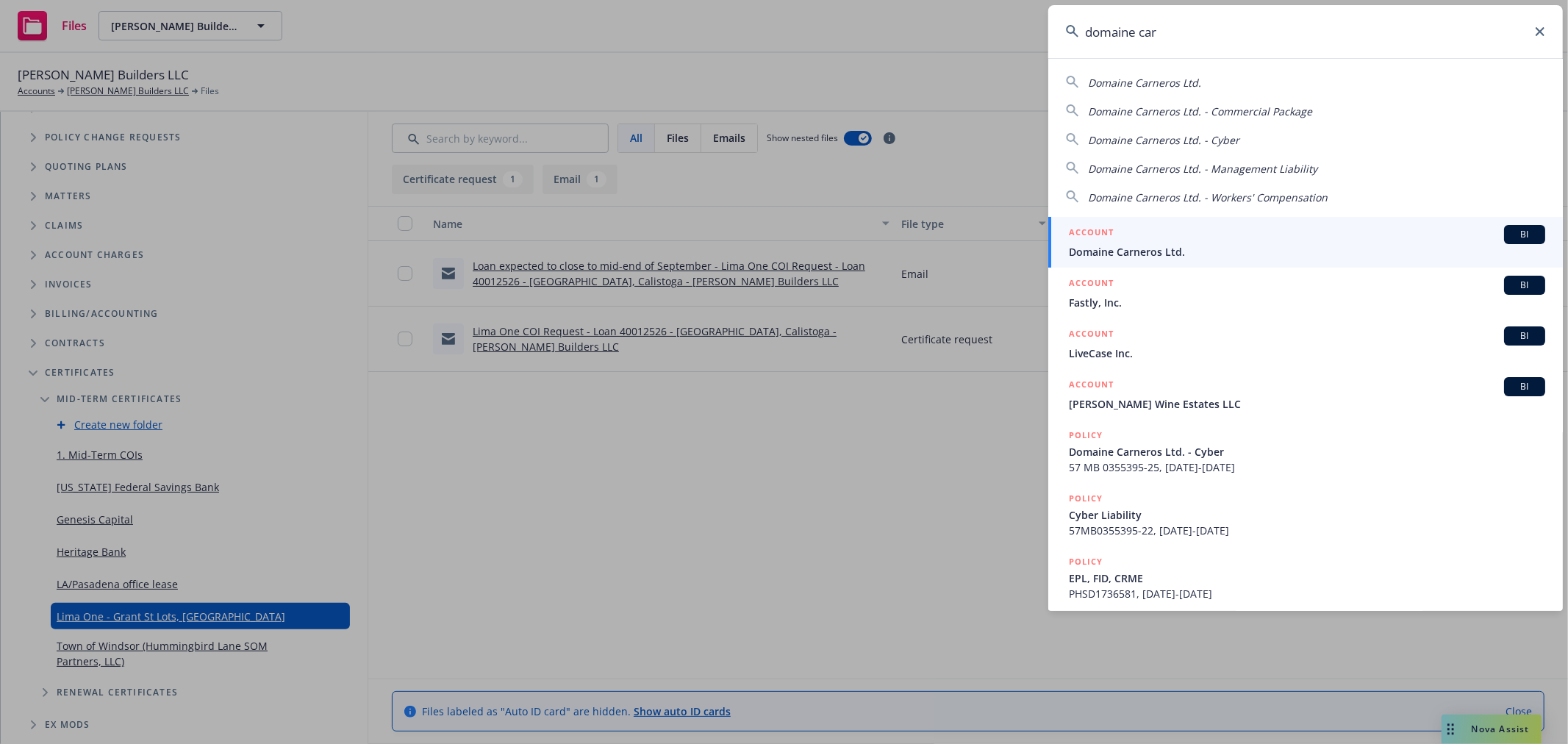
type input "domaine car"
click at [1145, 242] on div "ACCOUNT BI" at bounding box center [1307, 234] width 477 height 19
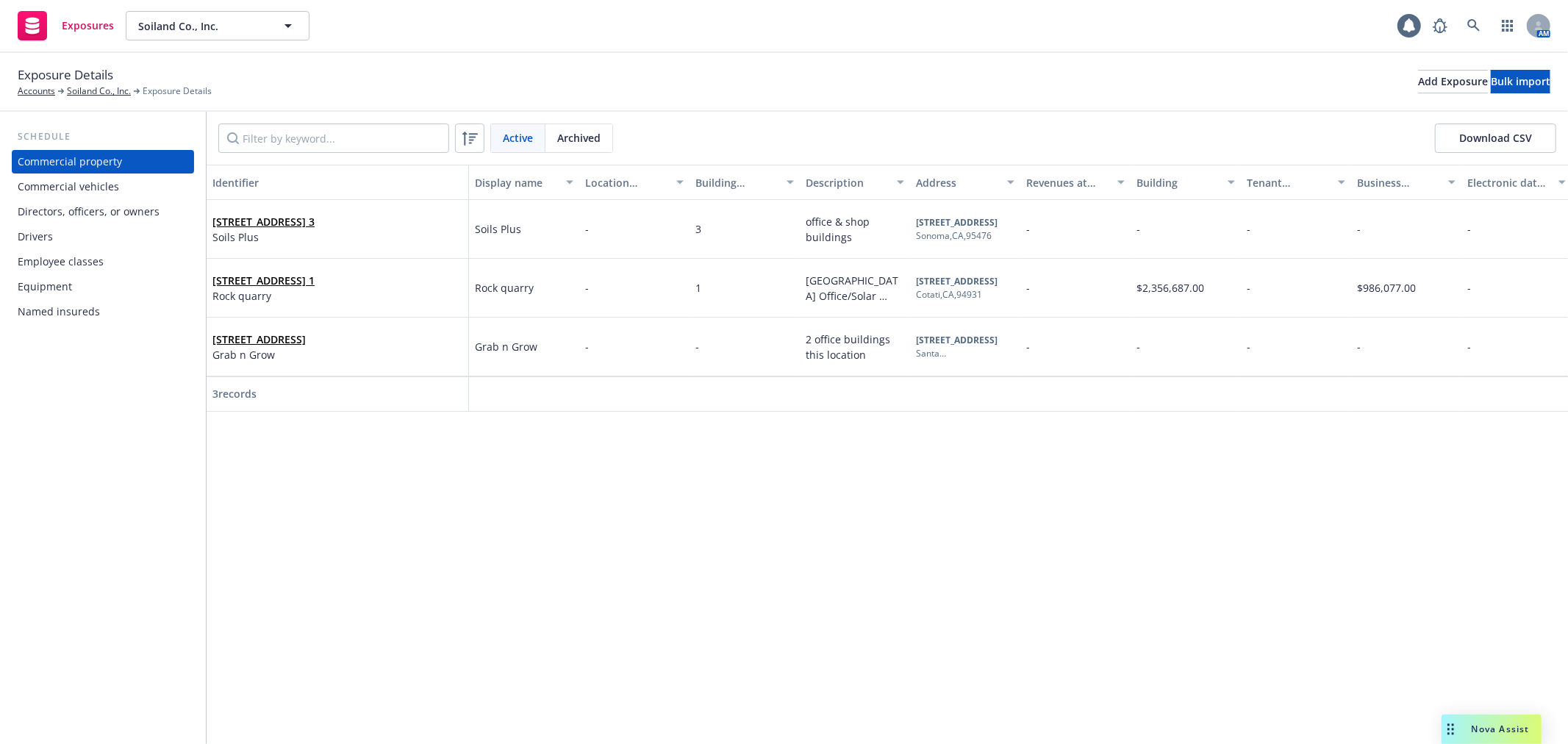
click at [116, 236] on div "Drivers" at bounding box center [103, 237] width 171 height 24
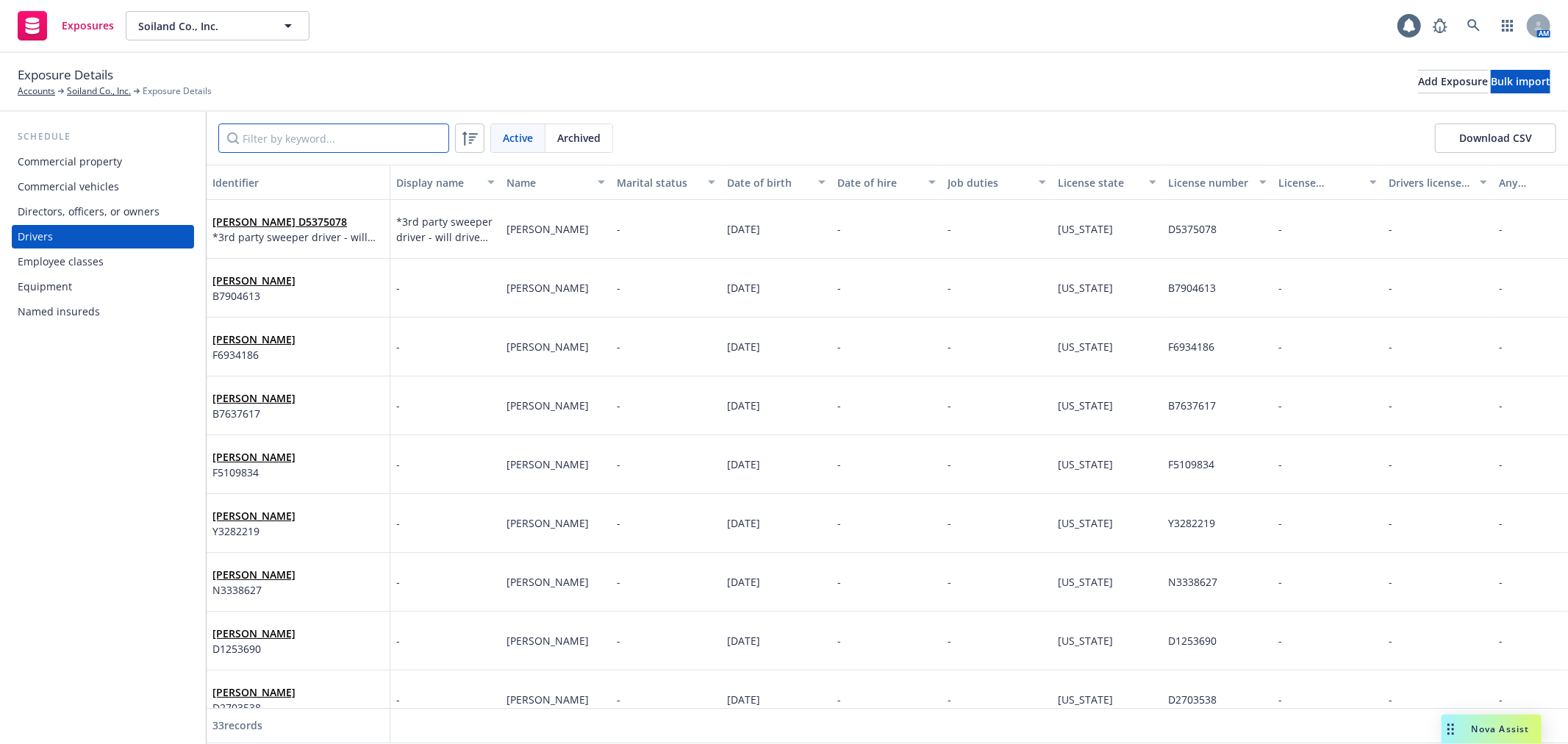
click at [269, 134] on input "Filter by keyword..." at bounding box center [334, 138] width 231 height 29
click at [277, 130] on input "Filter by keyword..." at bounding box center [334, 138] width 231 height 29
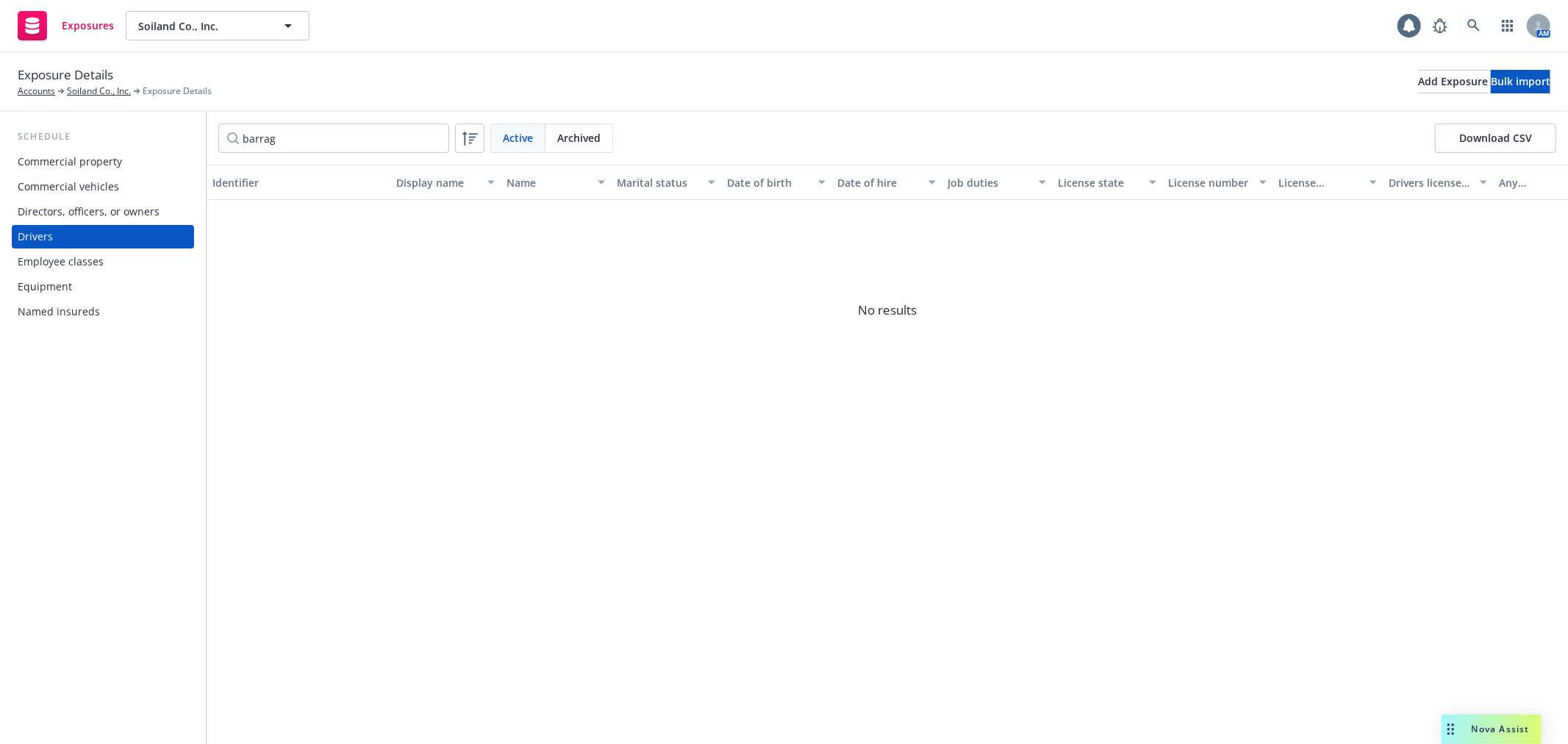
click at [567, 139] on span "Archived" at bounding box center [579, 138] width 43 height 16
drag, startPoint x: 333, startPoint y: 143, endPoint x: 177, endPoint y: 137, distance: 156.1
click at [177, 137] on div "Schedule Commercial property Commercial vehicles Directors, officers, or owners…" at bounding box center [784, 428] width 1568 height 632
click at [502, 136] on span "Active" at bounding box center [517, 138] width 30 height 16
drag, startPoint x: 299, startPoint y: 131, endPoint x: 201, endPoint y: 131, distance: 98.0
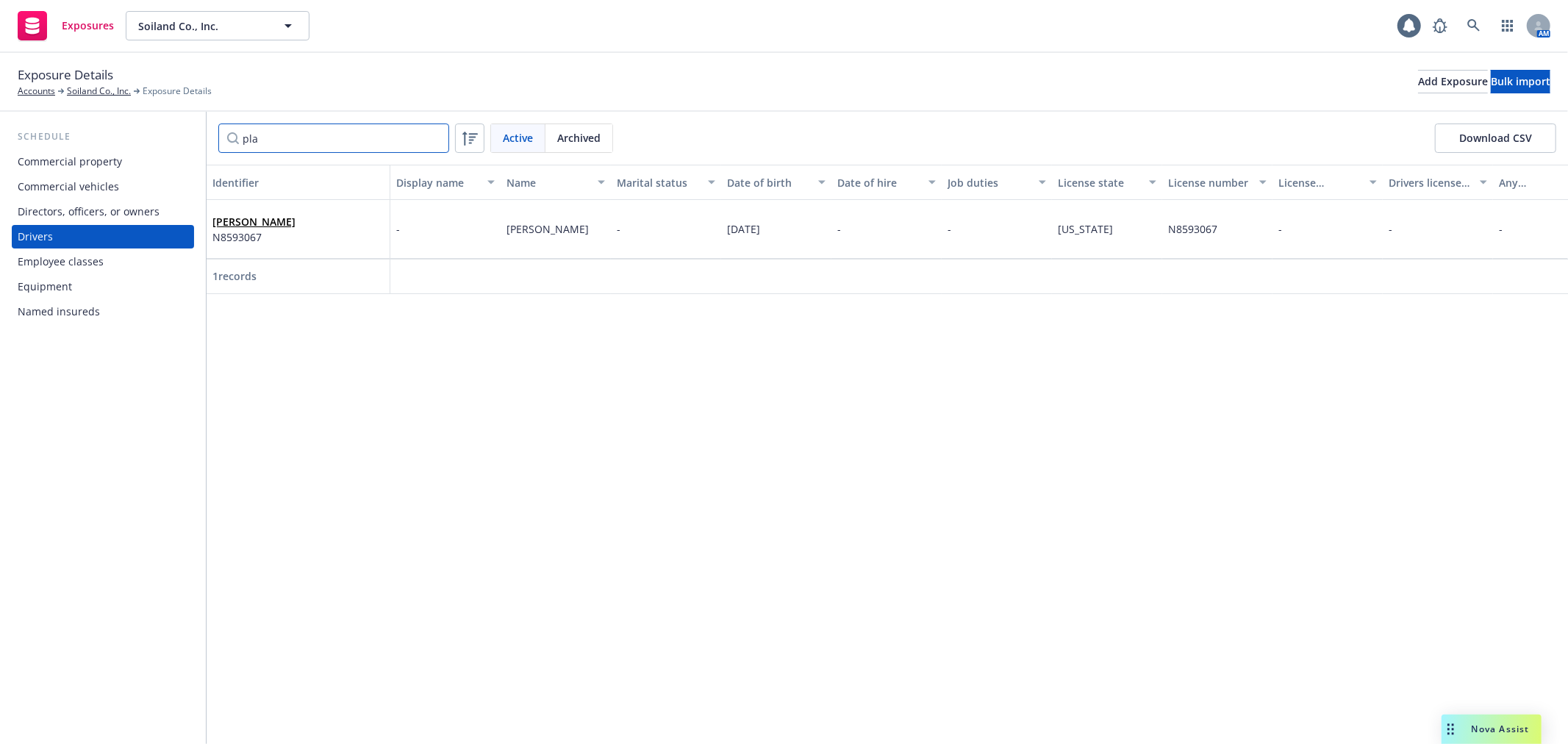
click at [201, 131] on div "Schedule Commercial property Commercial vehicles Directors, officers, or owners…" at bounding box center [784, 428] width 1568 height 632
drag, startPoint x: 296, startPoint y: 136, endPoint x: 206, endPoint y: 136, distance: 90.0
click at [206, 136] on div "Schedule Commercial property Commercial vehicles Directors, officers, or owners…" at bounding box center [784, 428] width 1568 height 632
type input "anders"
click at [263, 275] on link "Elise Anderson" at bounding box center [254, 281] width 83 height 14
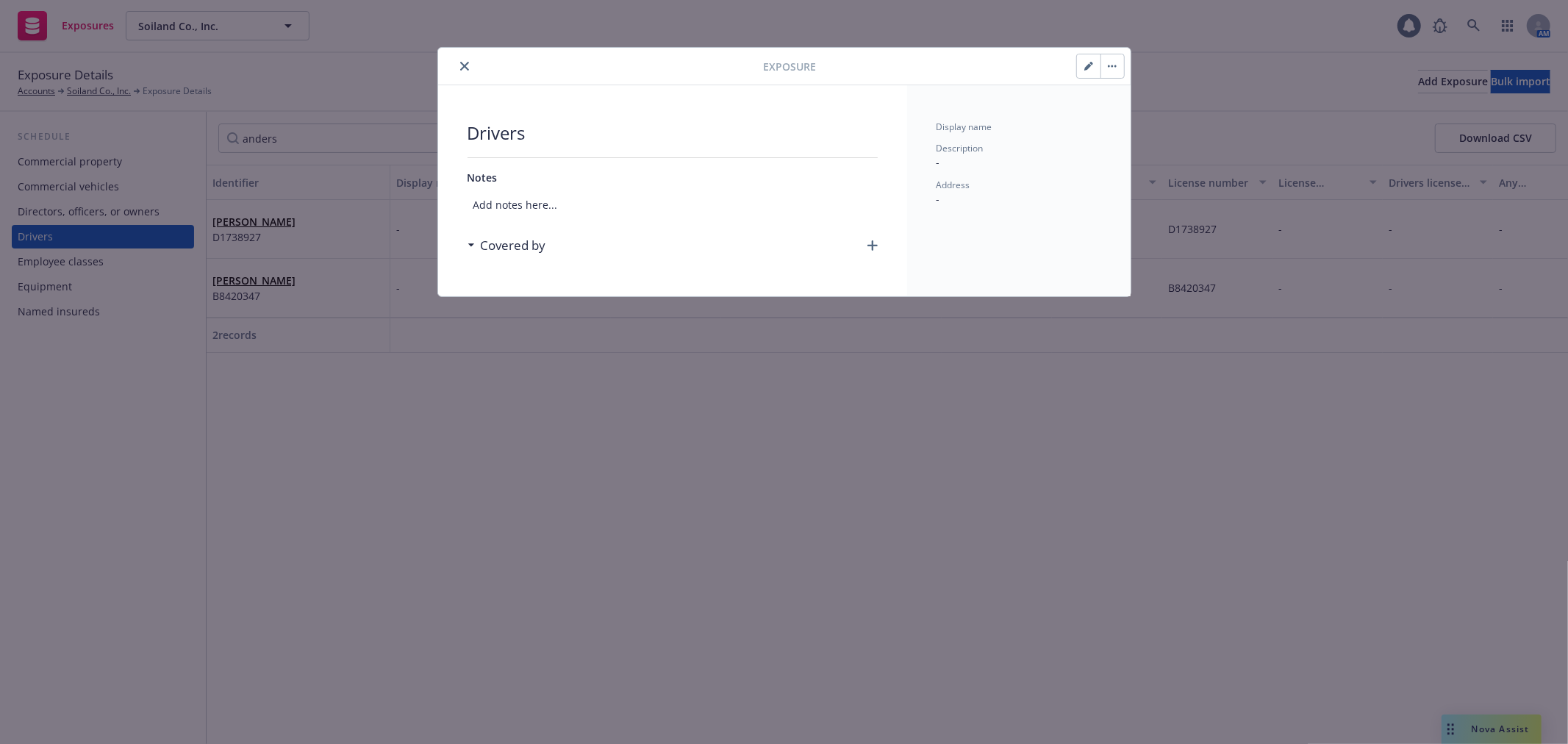
click at [1090, 60] on button "button" at bounding box center [1089, 66] width 24 height 24
select select "CA"
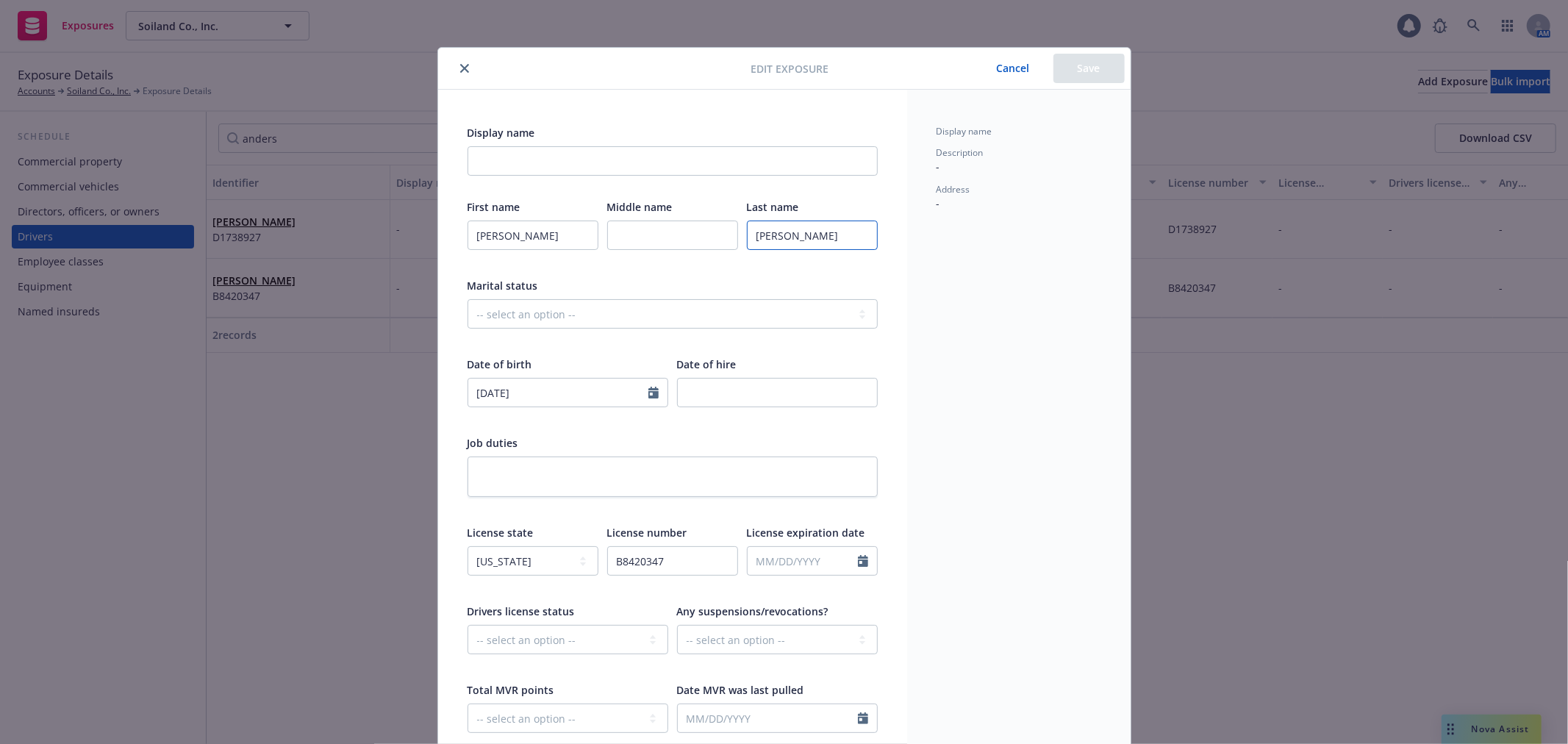
click at [782, 232] on input "Anderson" at bounding box center [811, 236] width 131 height 29
type input "Andersen"
click at [1092, 70] on button "Save" at bounding box center [1089, 69] width 72 height 29
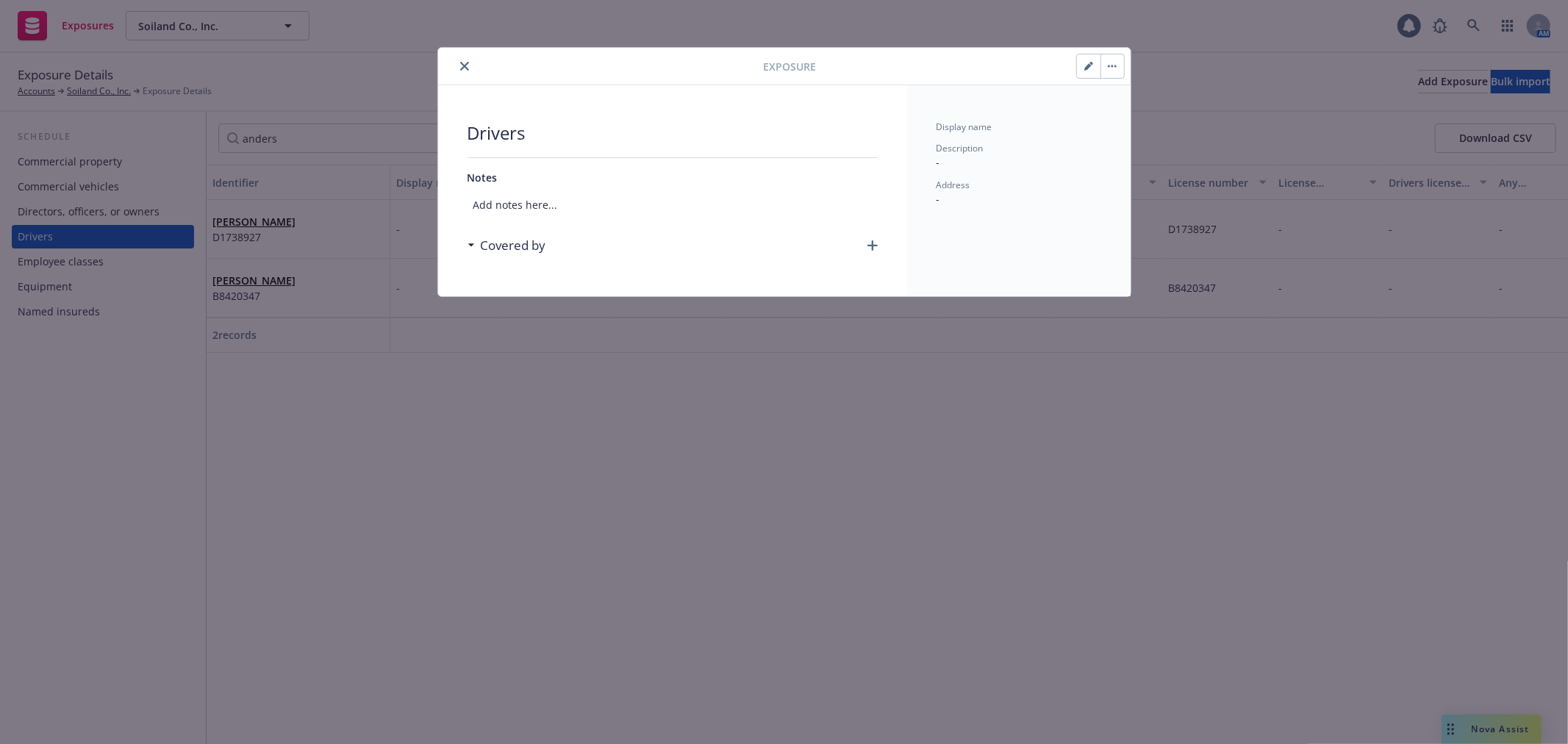
click at [461, 62] on icon "close" at bounding box center [464, 66] width 9 height 9
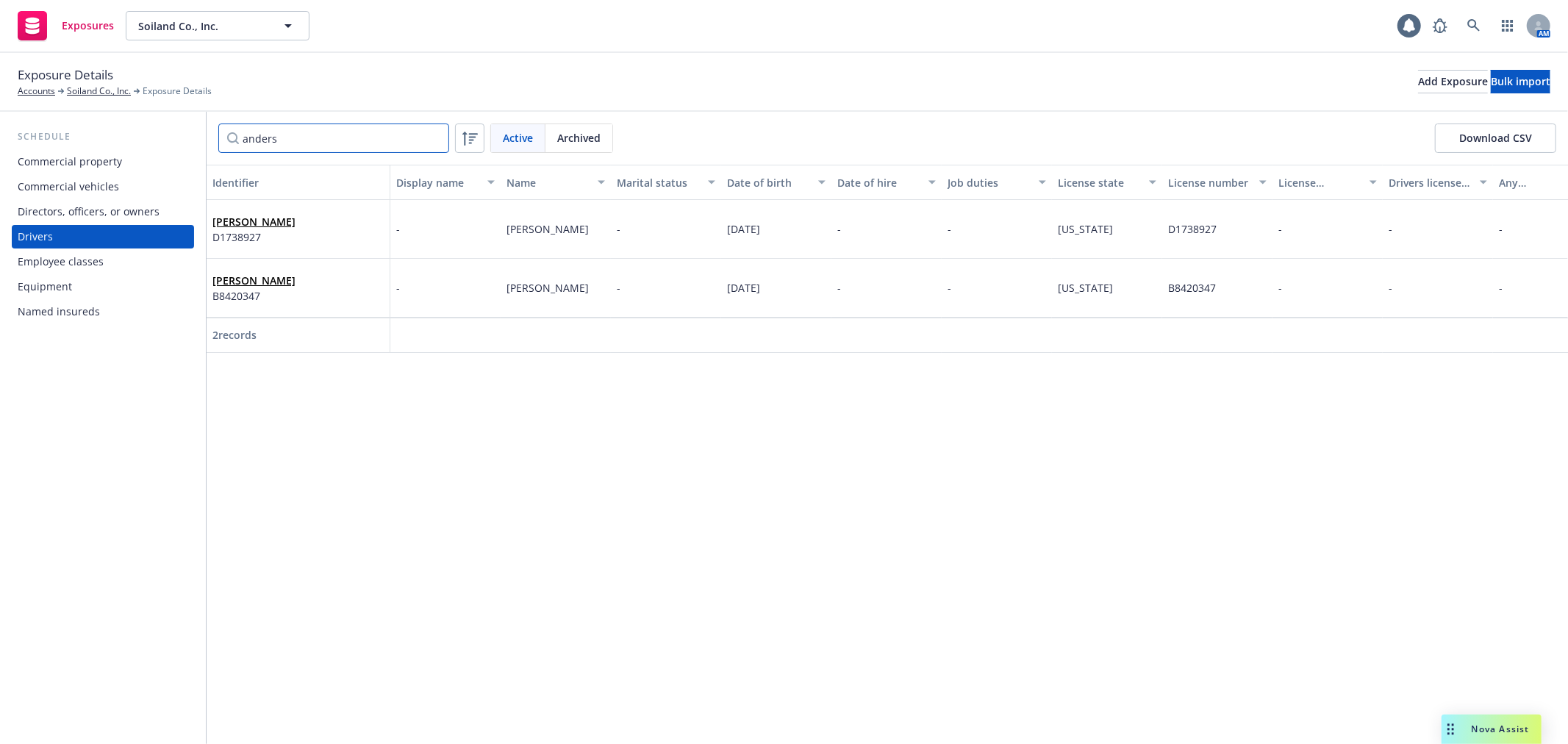
drag, startPoint x: 284, startPoint y: 138, endPoint x: 222, endPoint y: 135, distance: 62.1
click at [222, 135] on input "anders" at bounding box center [334, 138] width 231 height 29
type input "nunl"
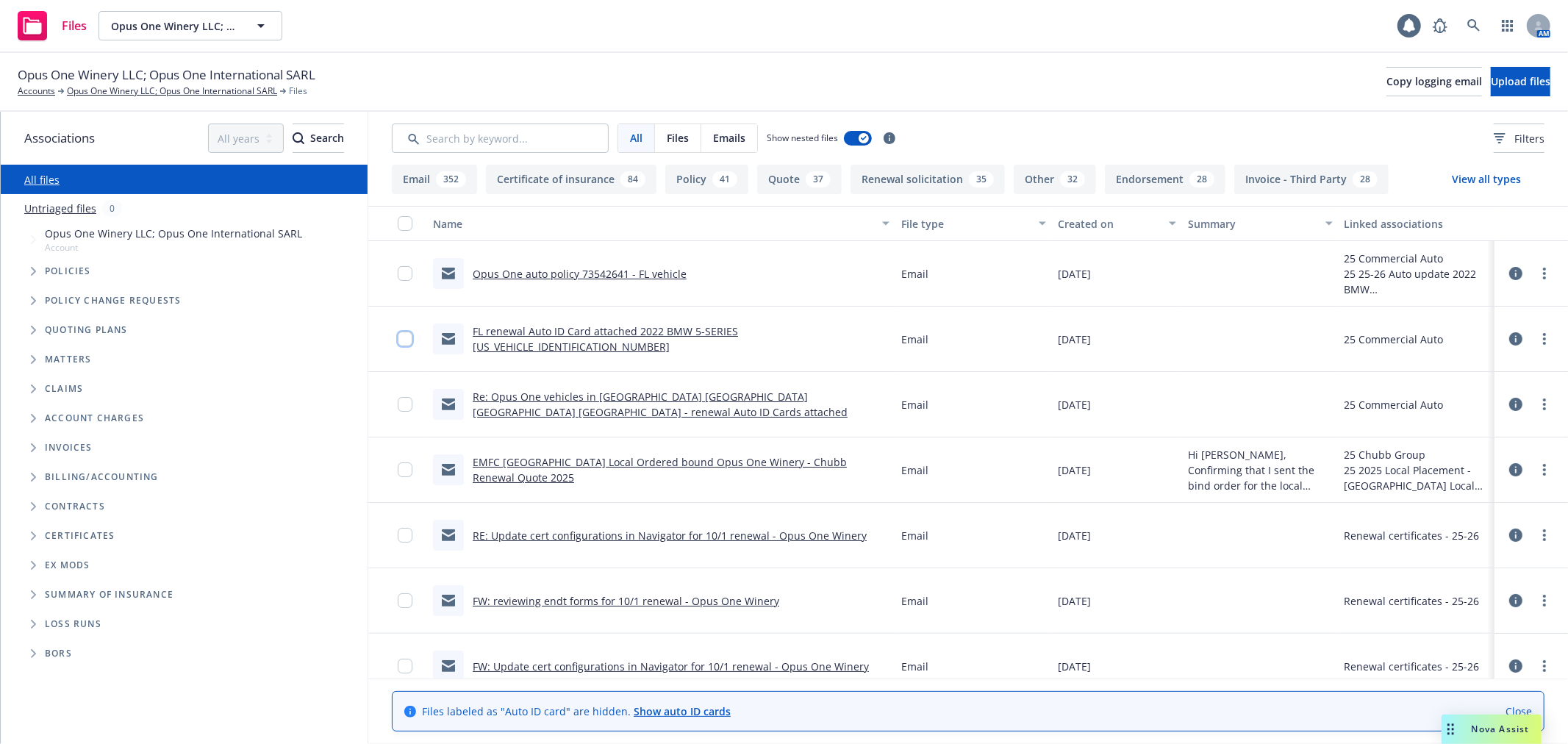
click at [402, 340] on input "checkbox" at bounding box center [404, 339] width 15 height 15
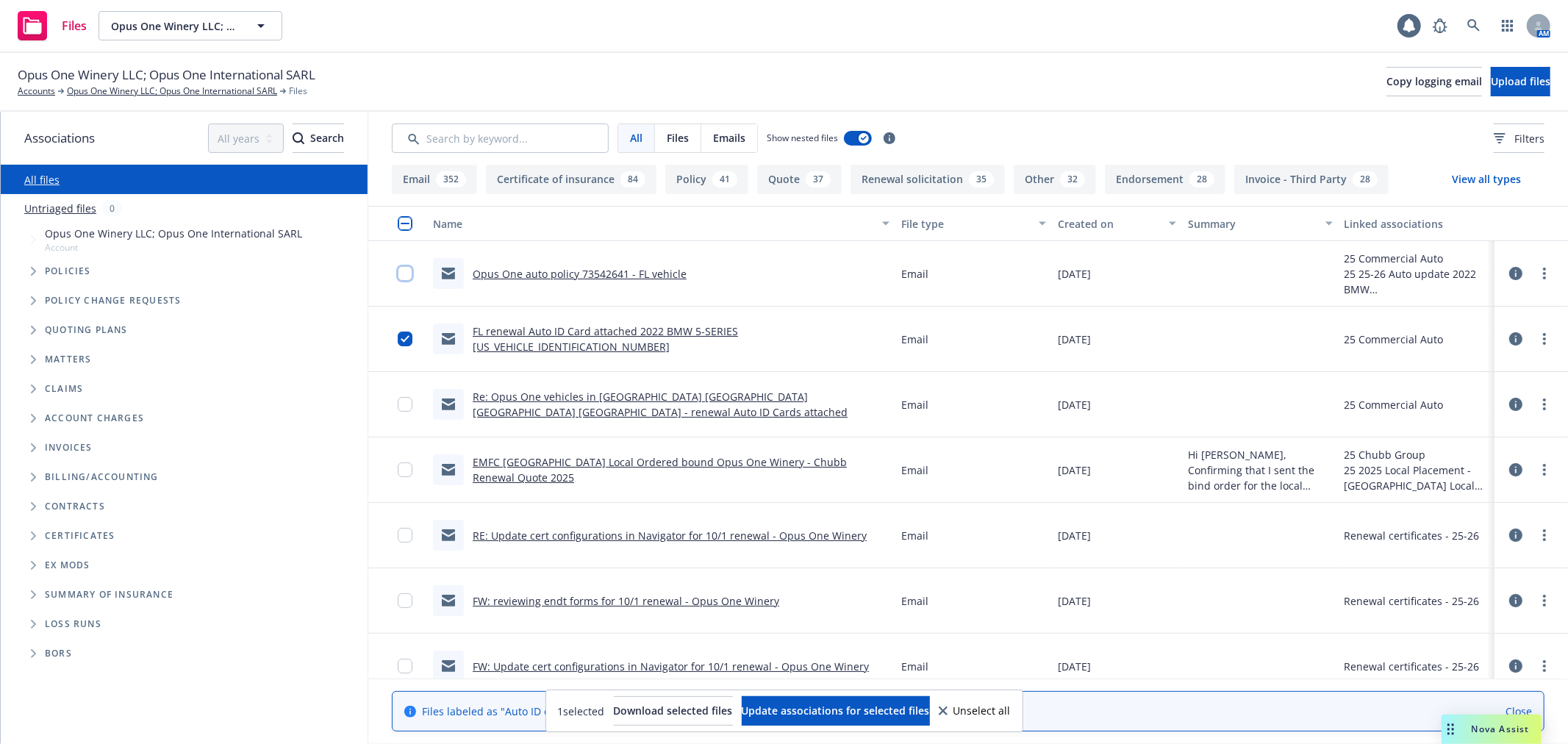
click at [402, 277] on input "checkbox" at bounding box center [404, 273] width 15 height 15
click at [402, 401] on input "checkbox" at bounding box center [404, 404] width 15 height 15
click at [844, 714] on span "Update associations for selected files" at bounding box center [836, 711] width 188 height 14
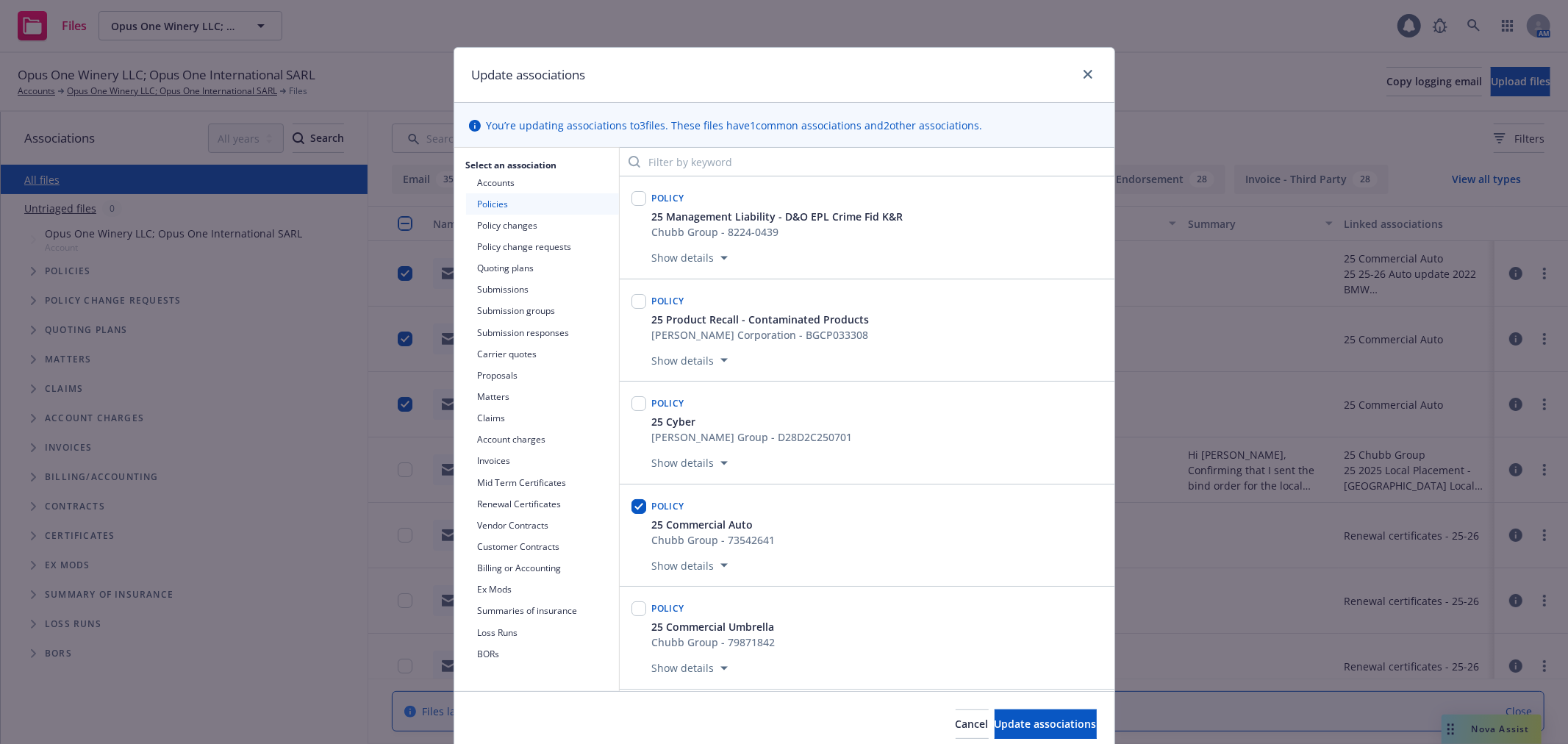
click at [547, 241] on button "Policy change requests" at bounding box center [543, 247] width 153 height 22
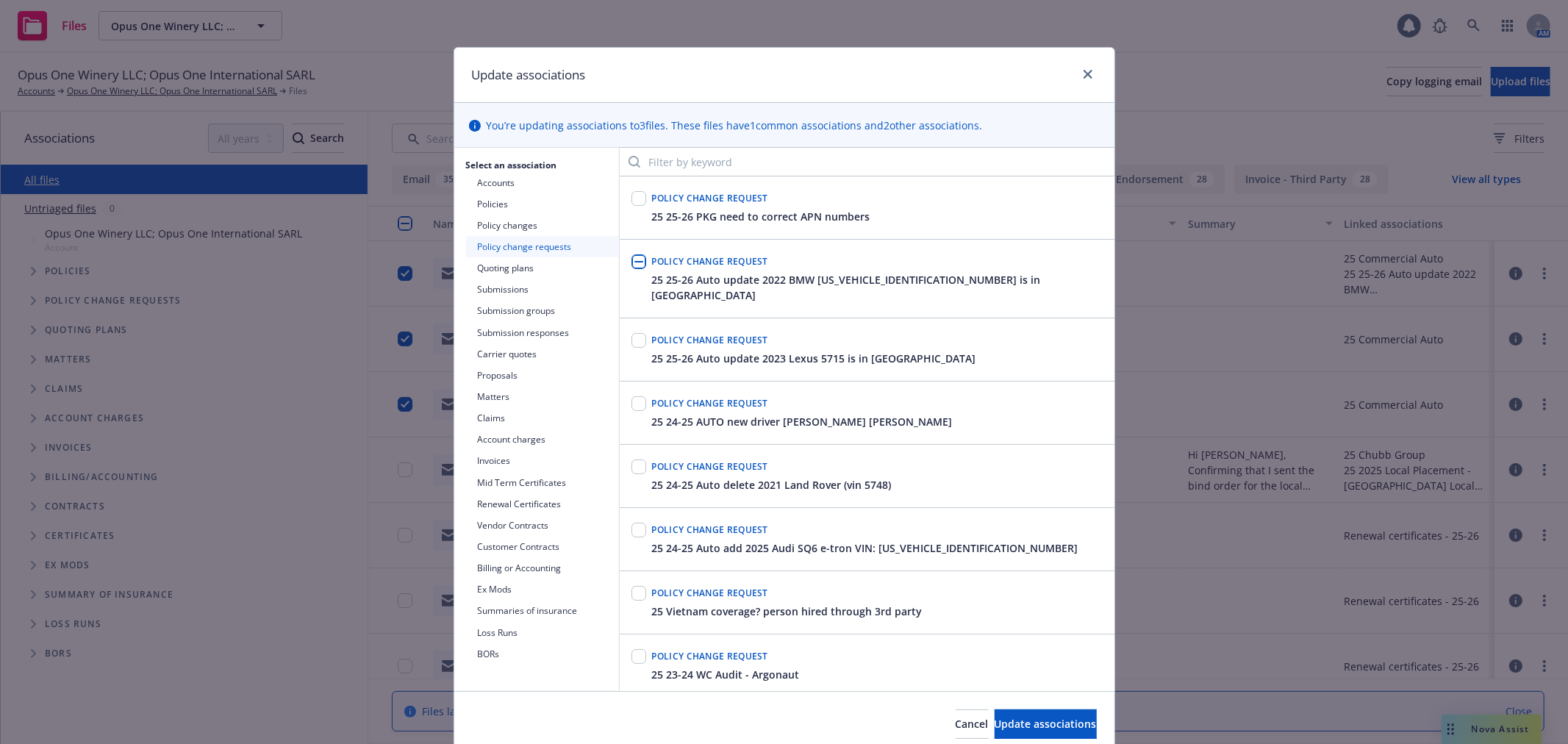
click at [632, 268] on input "checkbox" at bounding box center [639, 261] width 15 height 15
checkbox input "true"
click at [1040, 717] on button "Update associations" at bounding box center [1046, 724] width 102 height 29
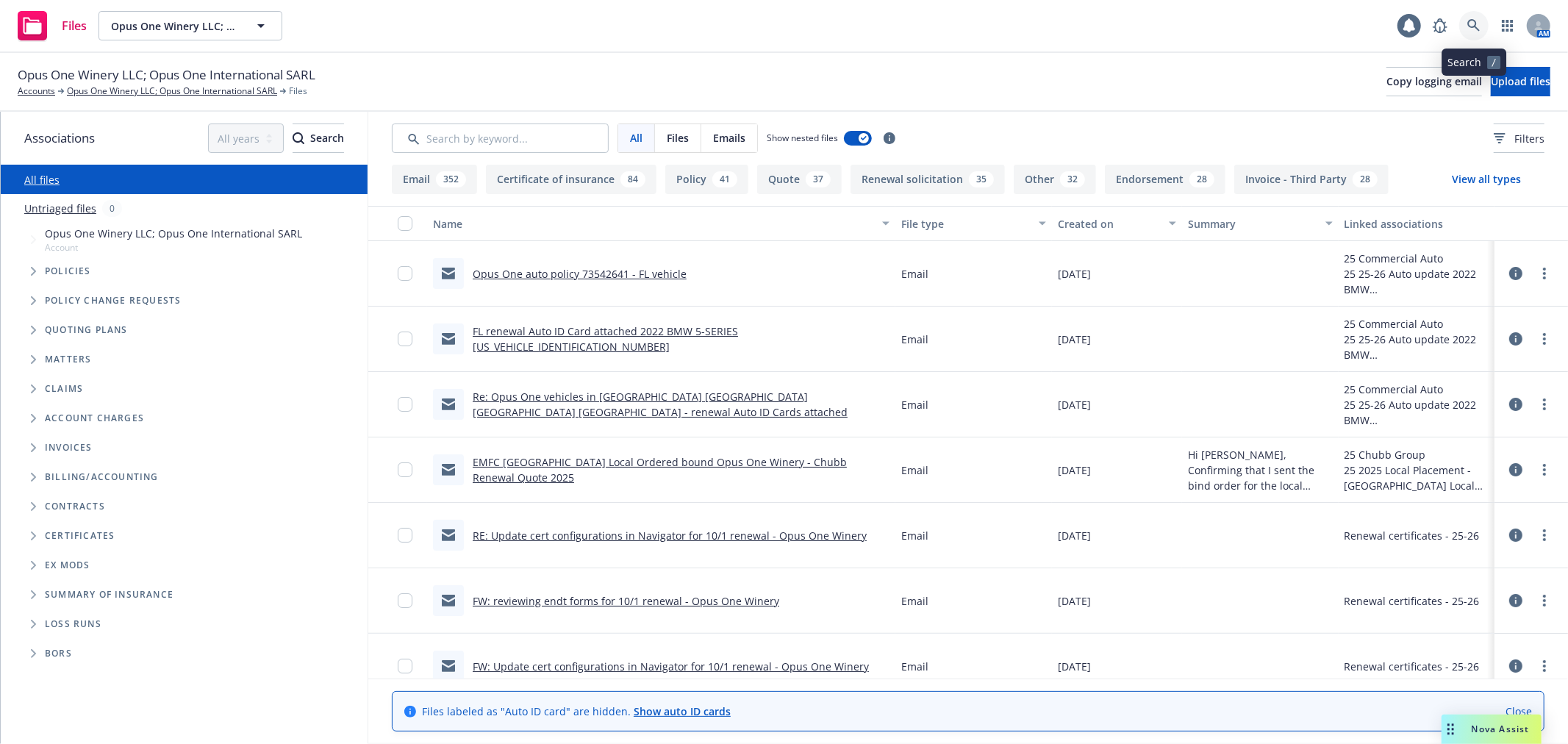
click at [1472, 29] on icon at bounding box center [1474, 25] width 13 height 13
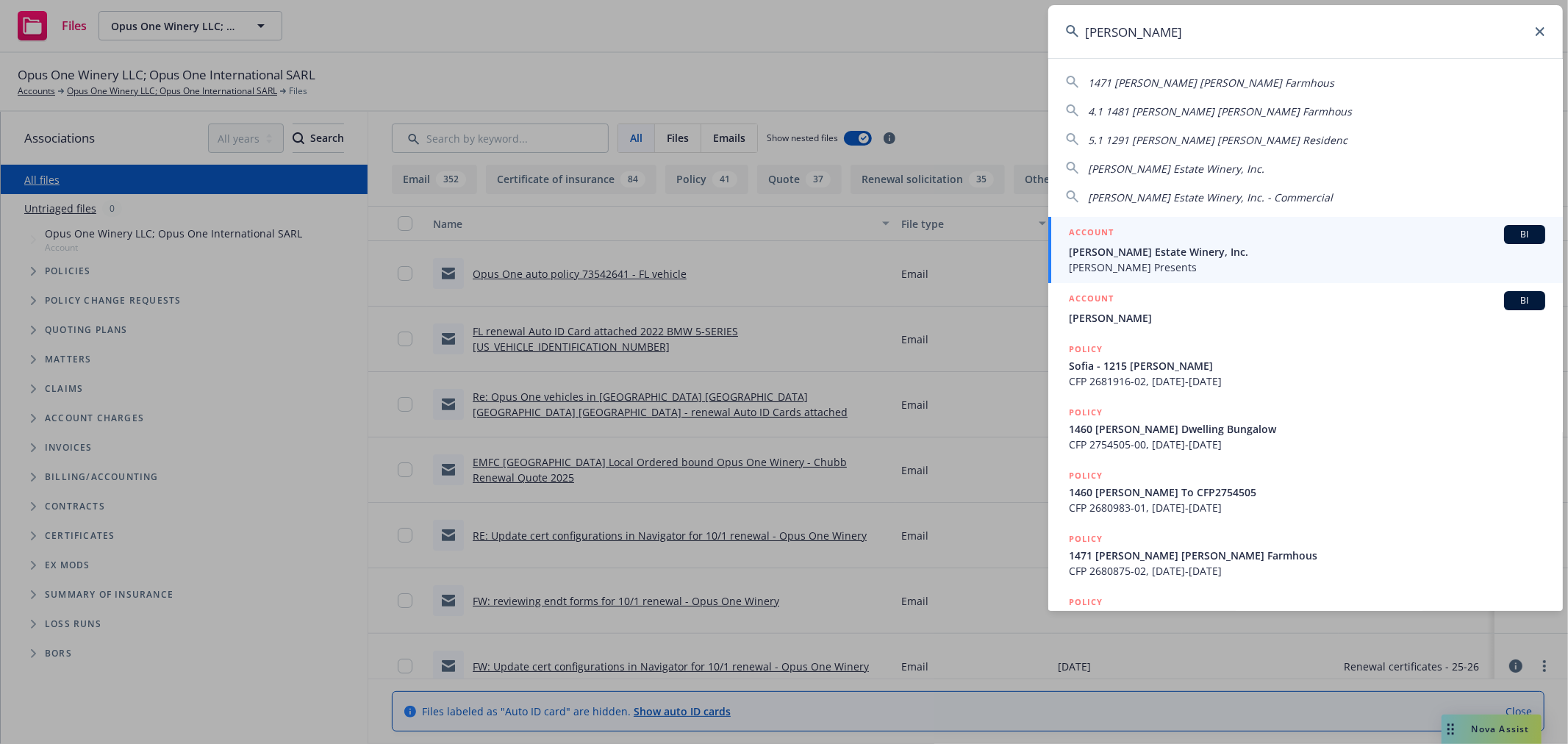
type input "niebaum"
click at [1186, 244] on div "ACCOUNT BI" at bounding box center [1307, 234] width 477 height 19
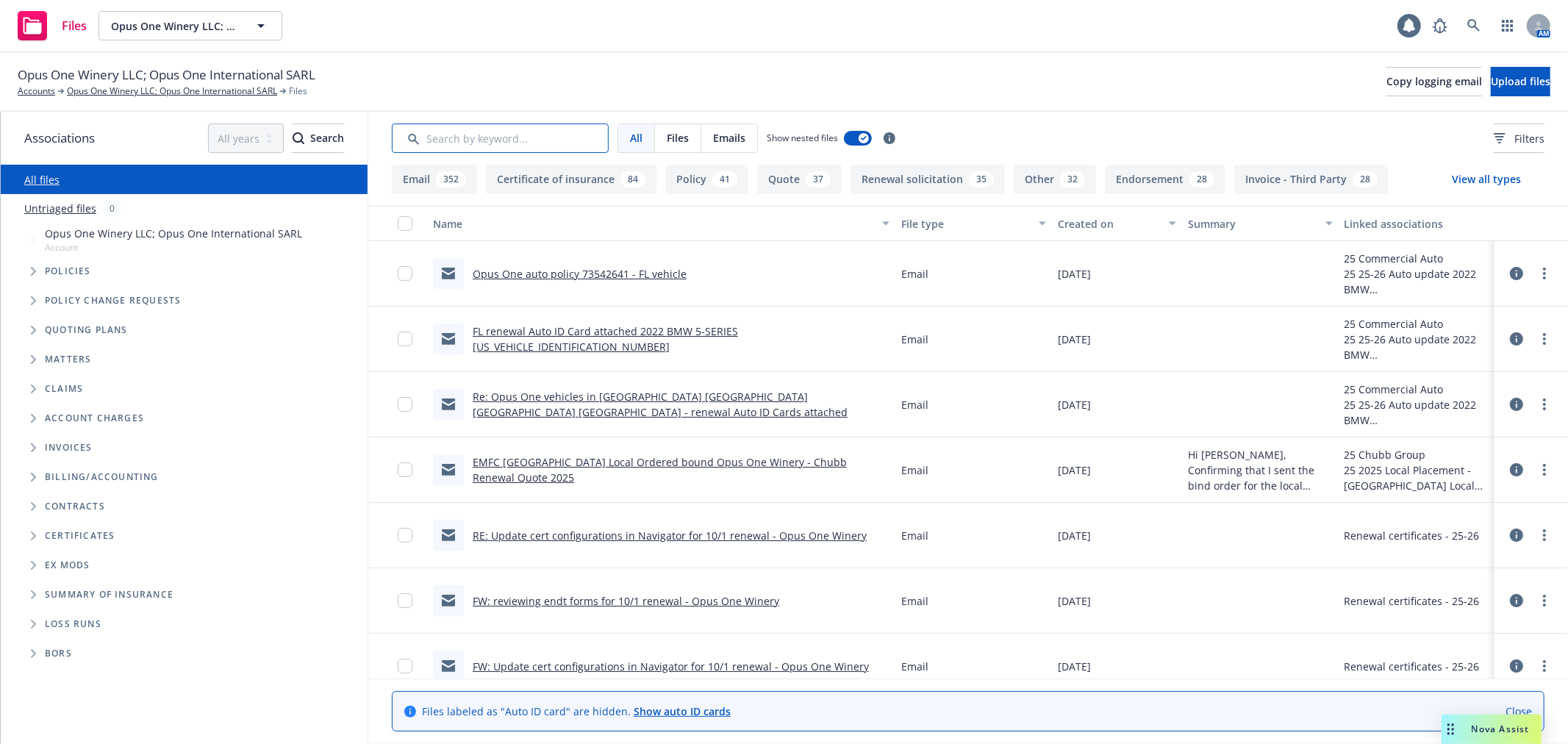
click at [526, 139] on input "Search by keyword..." at bounding box center [499, 138] width 217 height 29
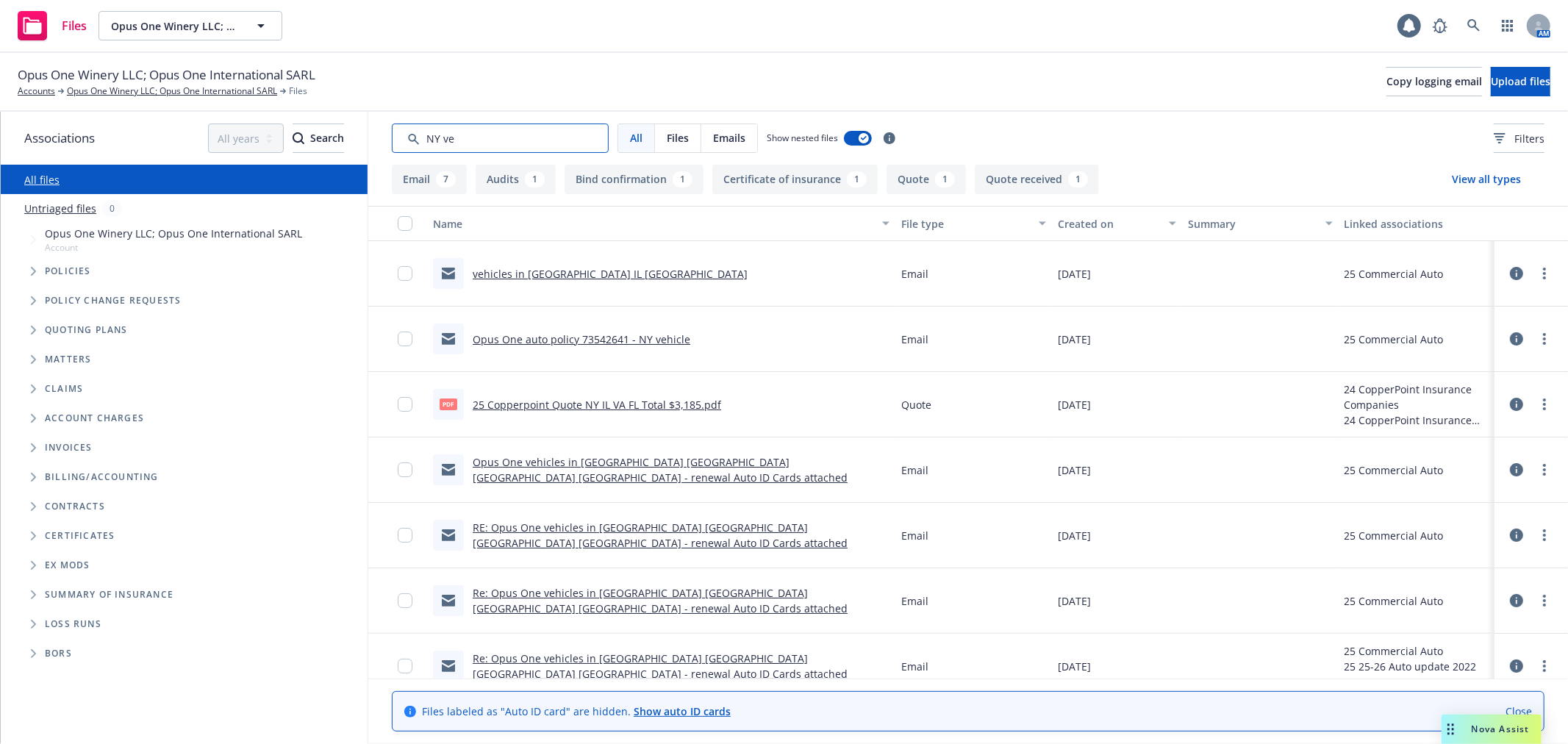
type input "NY ve"
click at [401, 343] on input "checkbox" at bounding box center [404, 339] width 15 height 15
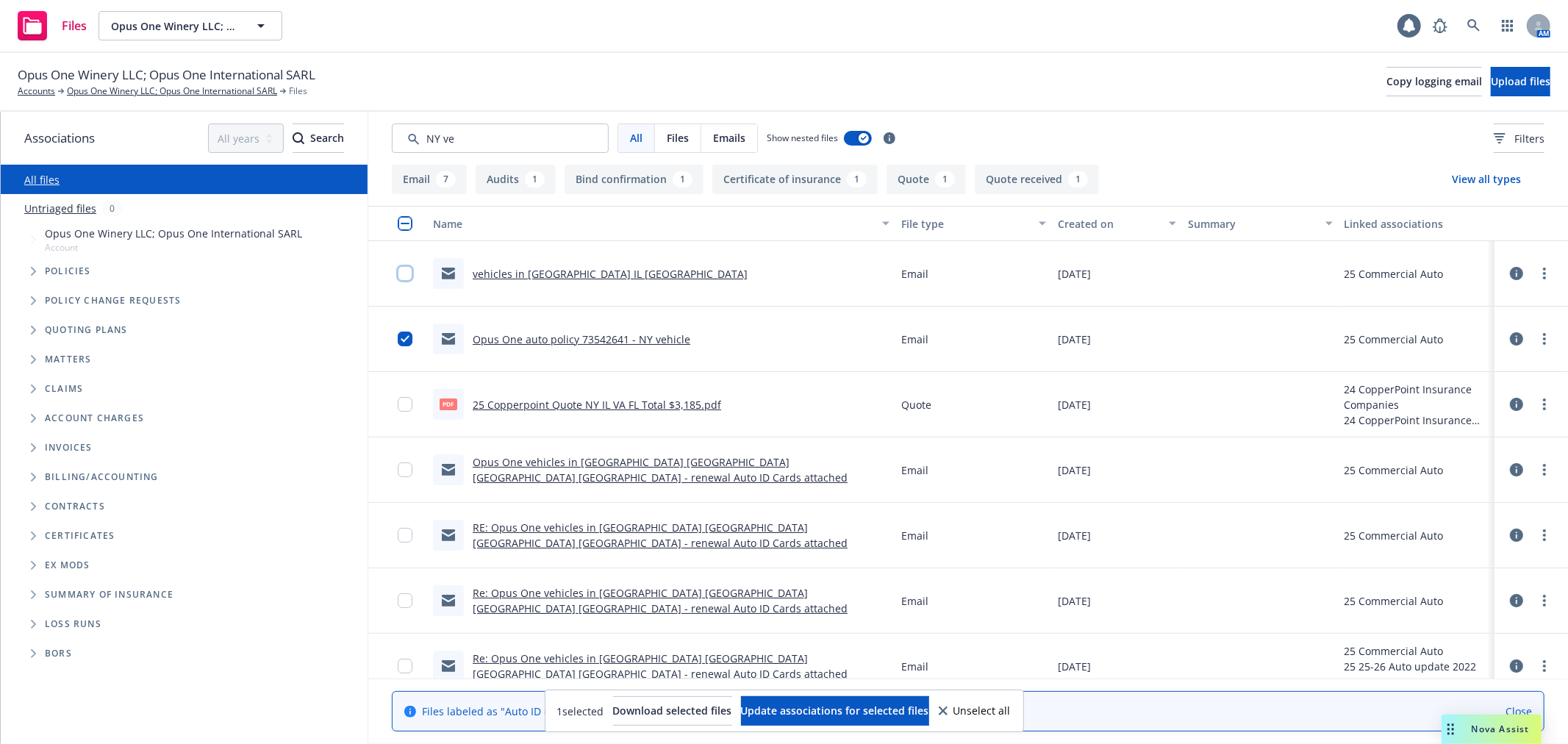
click at [404, 270] on input "checkbox" at bounding box center [404, 273] width 15 height 15
click at [862, 701] on button "Update associations for selected files" at bounding box center [835, 712] width 188 height 29
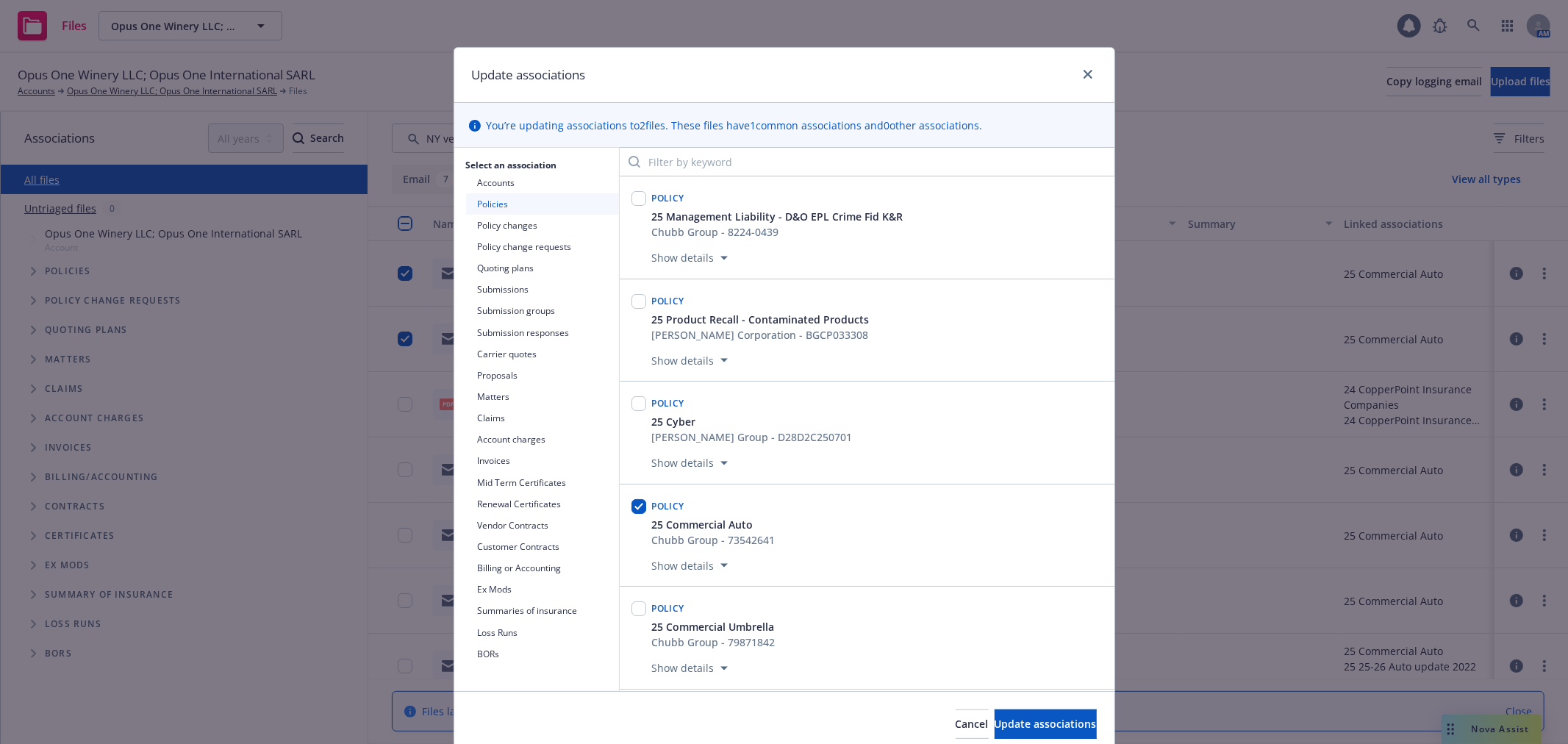
click at [566, 242] on button "Policy change requests" at bounding box center [543, 247] width 153 height 22
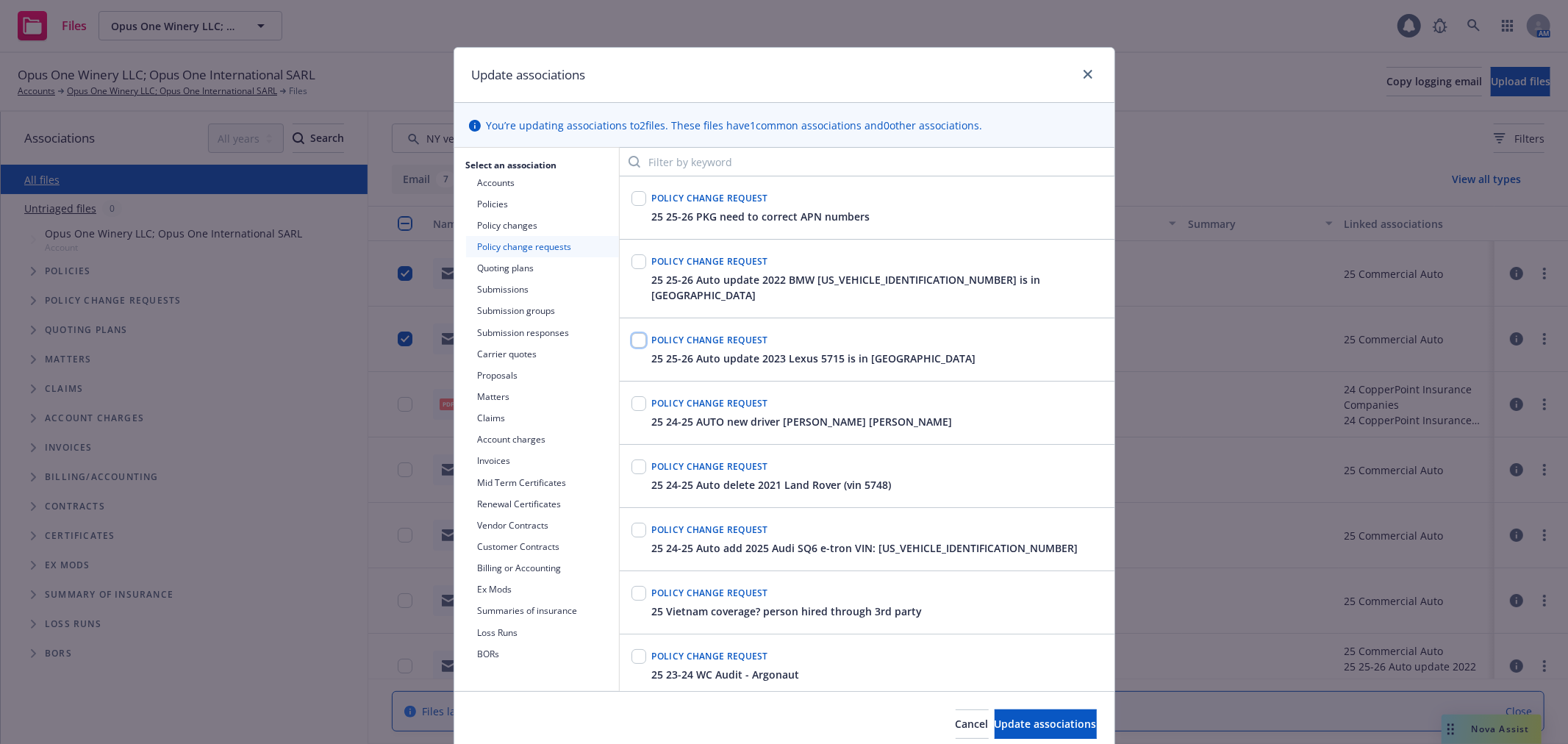
click at [632, 333] on input "checkbox" at bounding box center [639, 340] width 15 height 15
checkbox input "true"
click at [1016, 726] on span "Update associations" at bounding box center [1046, 724] width 102 height 14
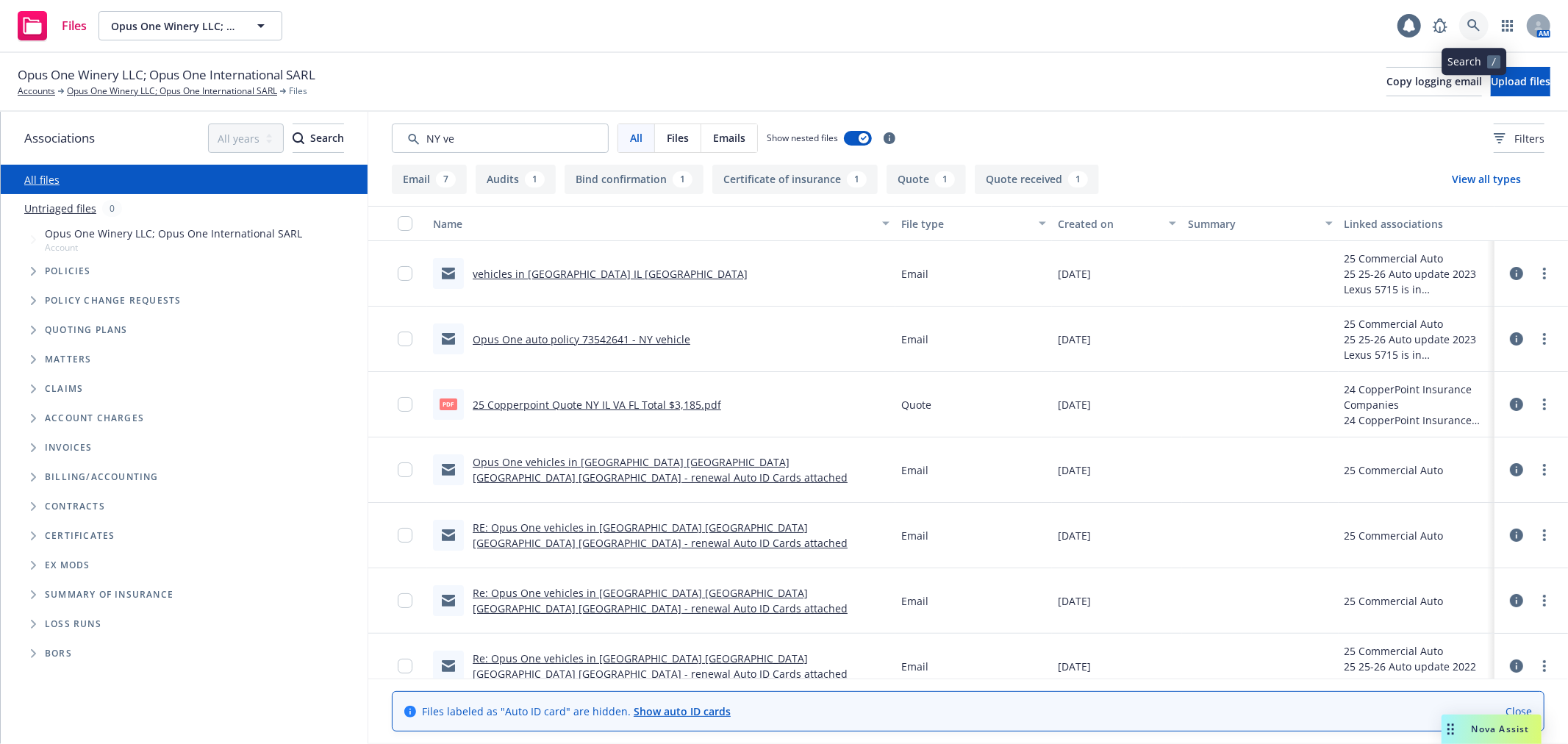
click at [1483, 33] on link at bounding box center [1474, 26] width 29 height 29
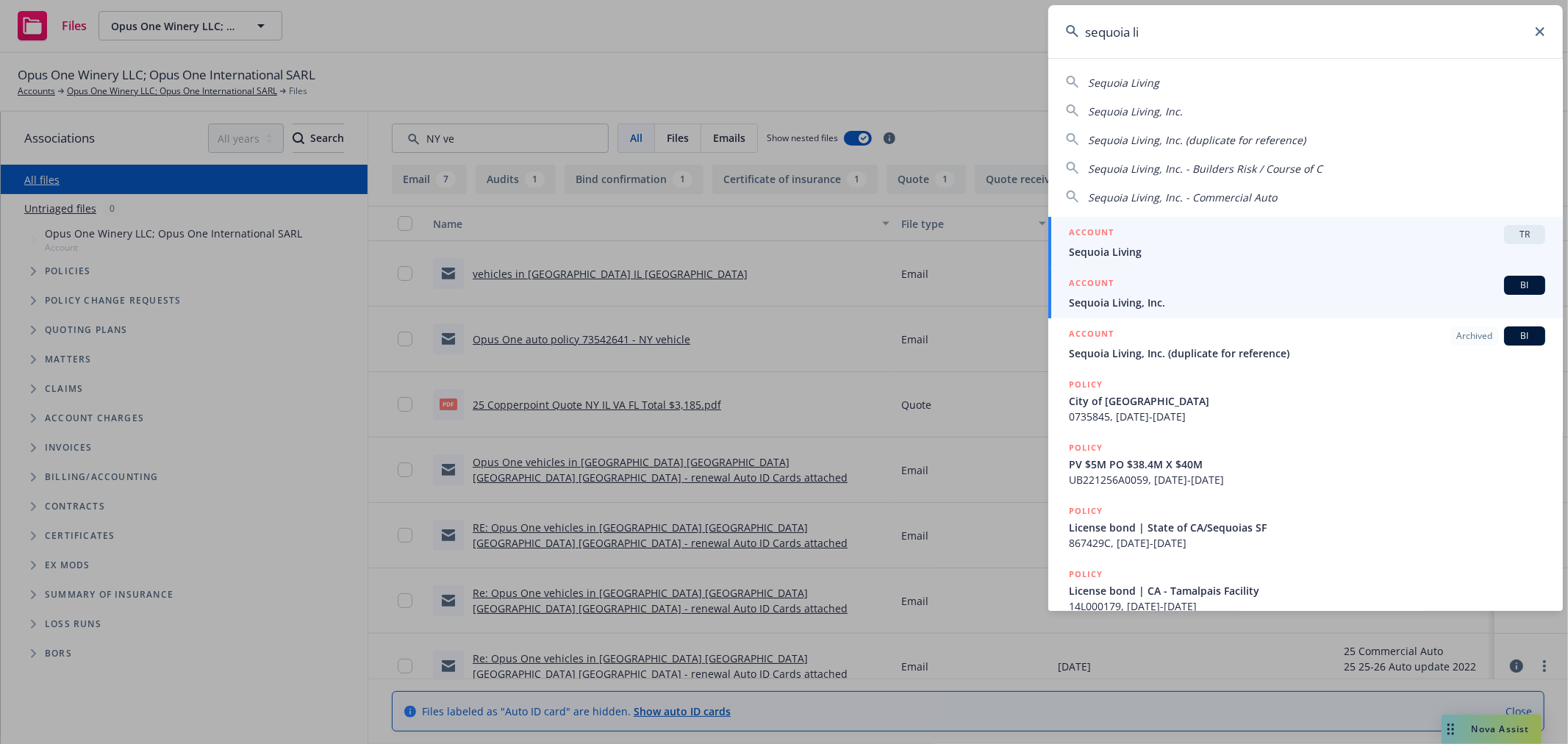
type input "sequoia li"
click at [1189, 297] on span "Sequoia Living, Inc." at bounding box center [1307, 302] width 477 height 16
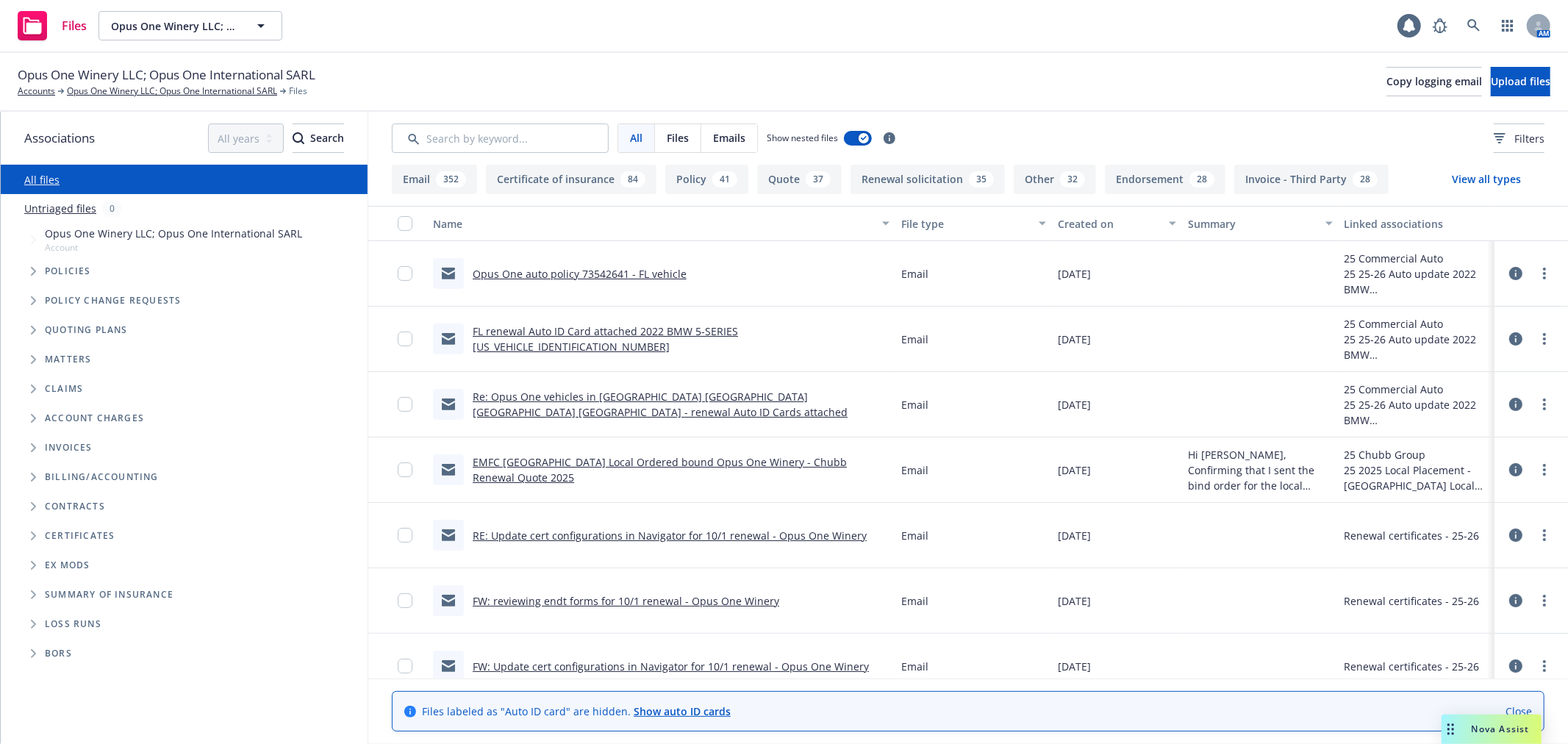
click at [27, 538] on span "Folder Tree Example" at bounding box center [33, 536] width 24 height 24
click at [45, 585] on span "Folder Tree Example" at bounding box center [45, 592] width 24 height 24
click at [69, 681] on link "25-26" at bounding box center [71, 680] width 27 height 16
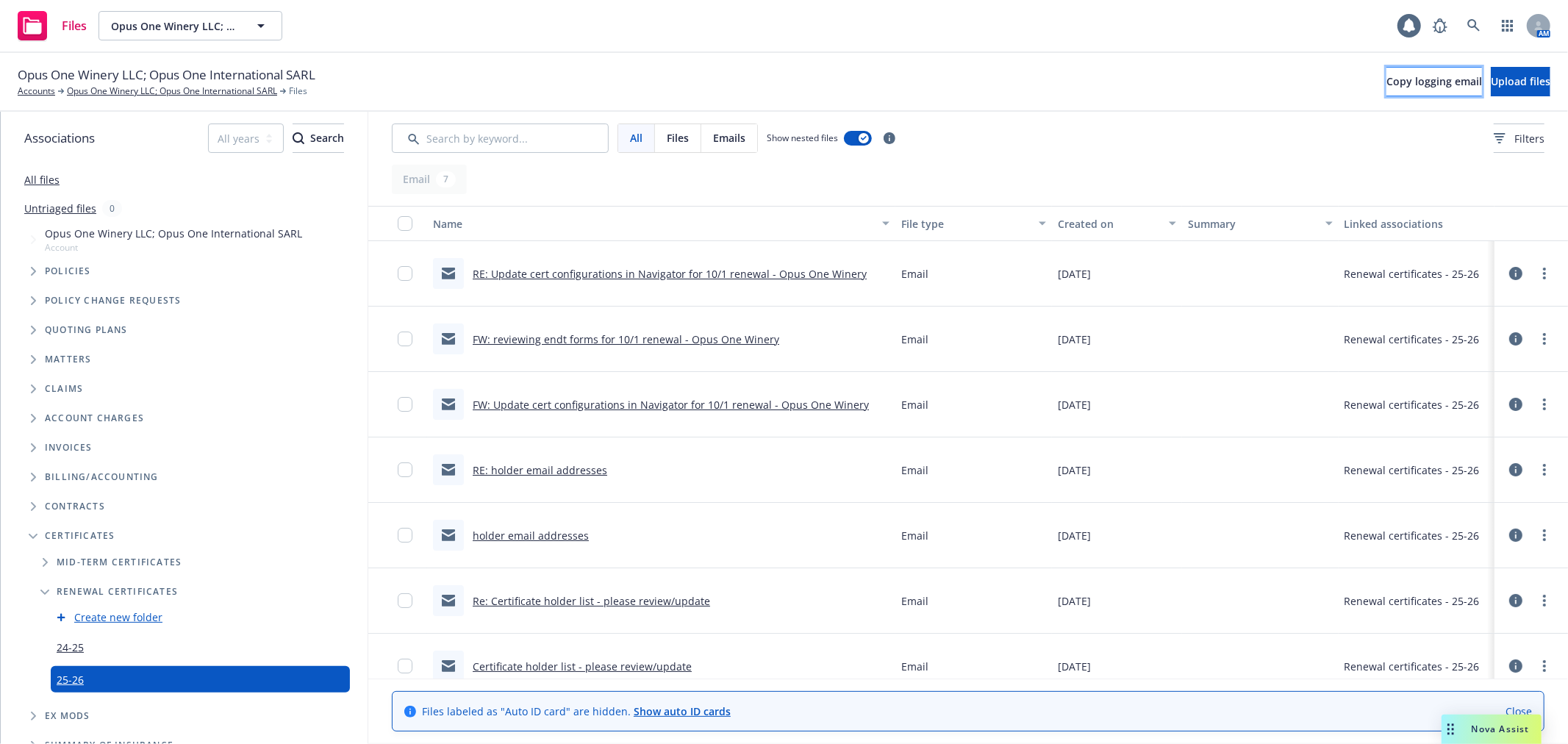
click at [1386, 80] on span "Copy logging email" at bounding box center [1434, 81] width 95 height 14
click at [1386, 90] on button "Copy logging email" at bounding box center [1434, 81] width 95 height 29
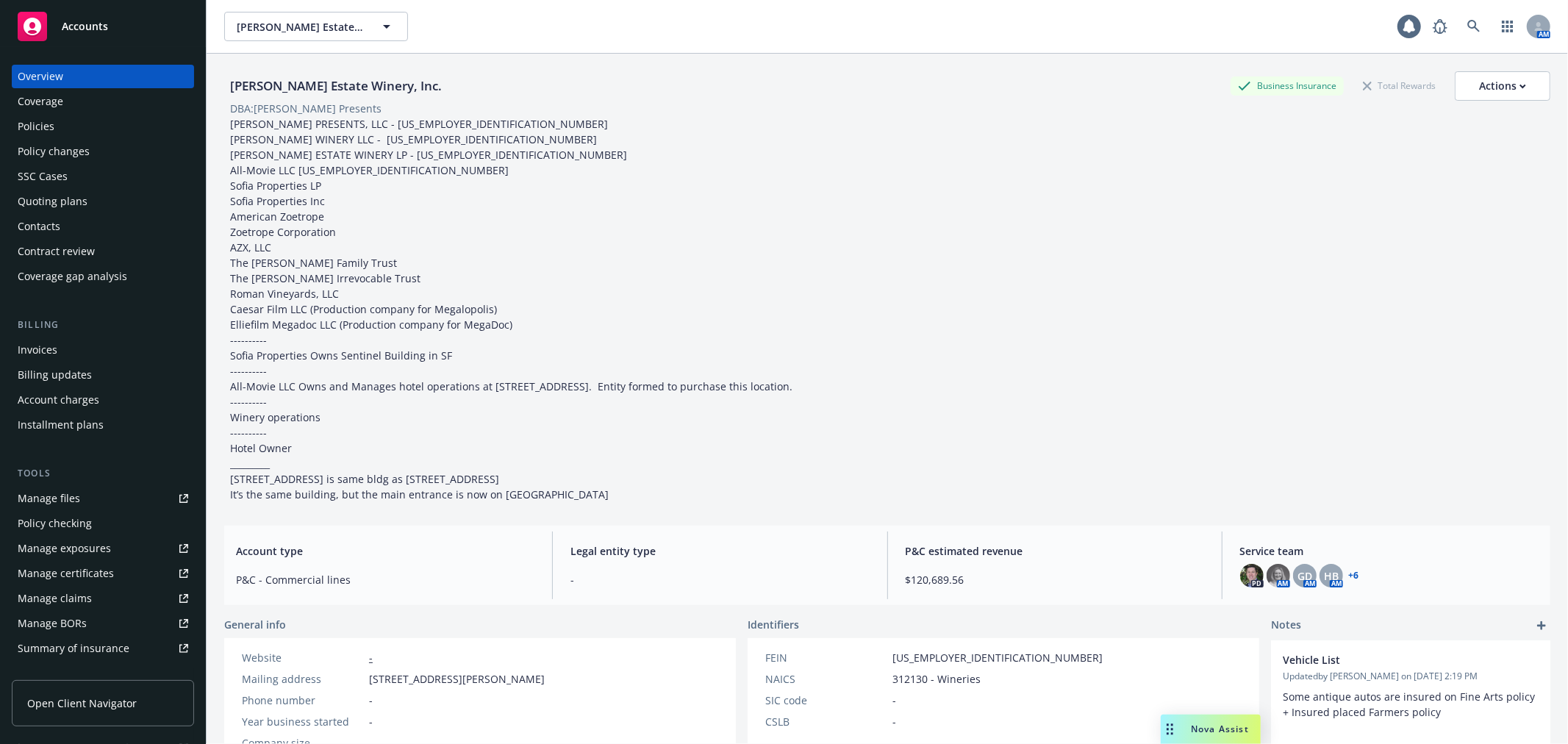
click at [89, 353] on div "Invoices" at bounding box center [103, 350] width 171 height 24
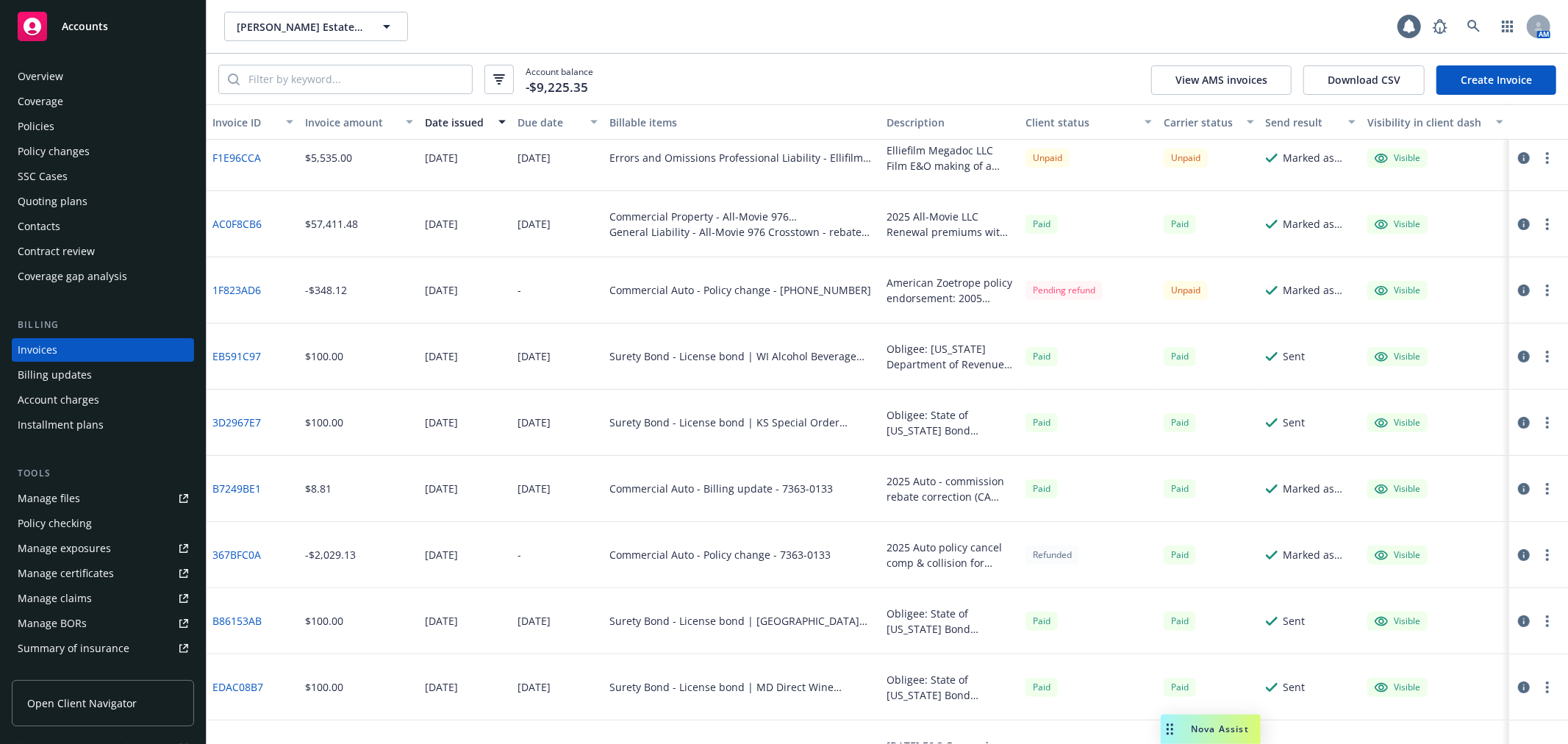
scroll to position [163, 0]
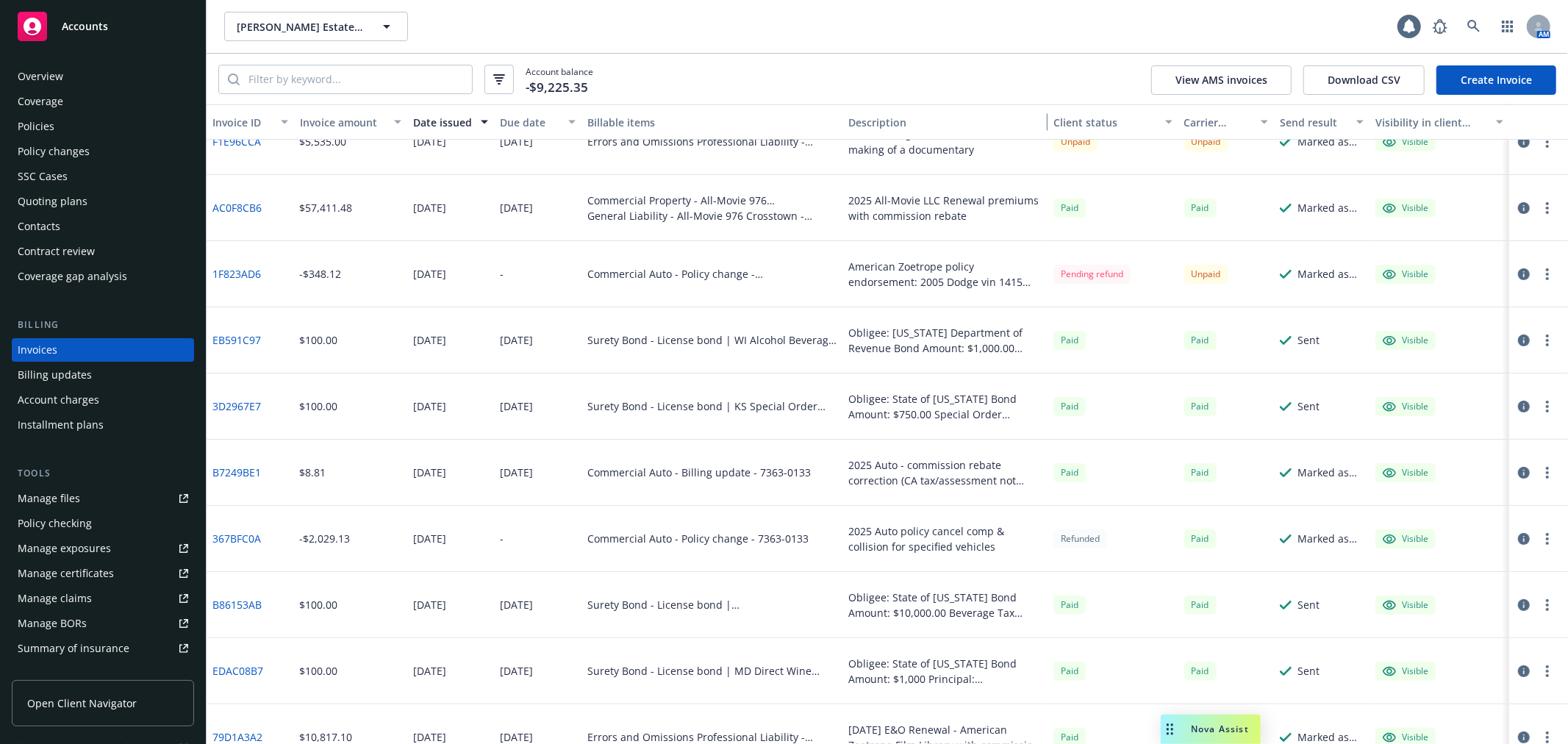
drag, startPoint x: 1012, startPoint y: 131, endPoint x: 1074, endPoint y: 135, distance: 62.1
click at [1074, 135] on div "Invoice ID Invoice amount Date issued Due date Billable items Description Clien…" at bounding box center [888, 122] width 1362 height 35
click at [377, 82] on input "search" at bounding box center [355, 80] width 233 height 27
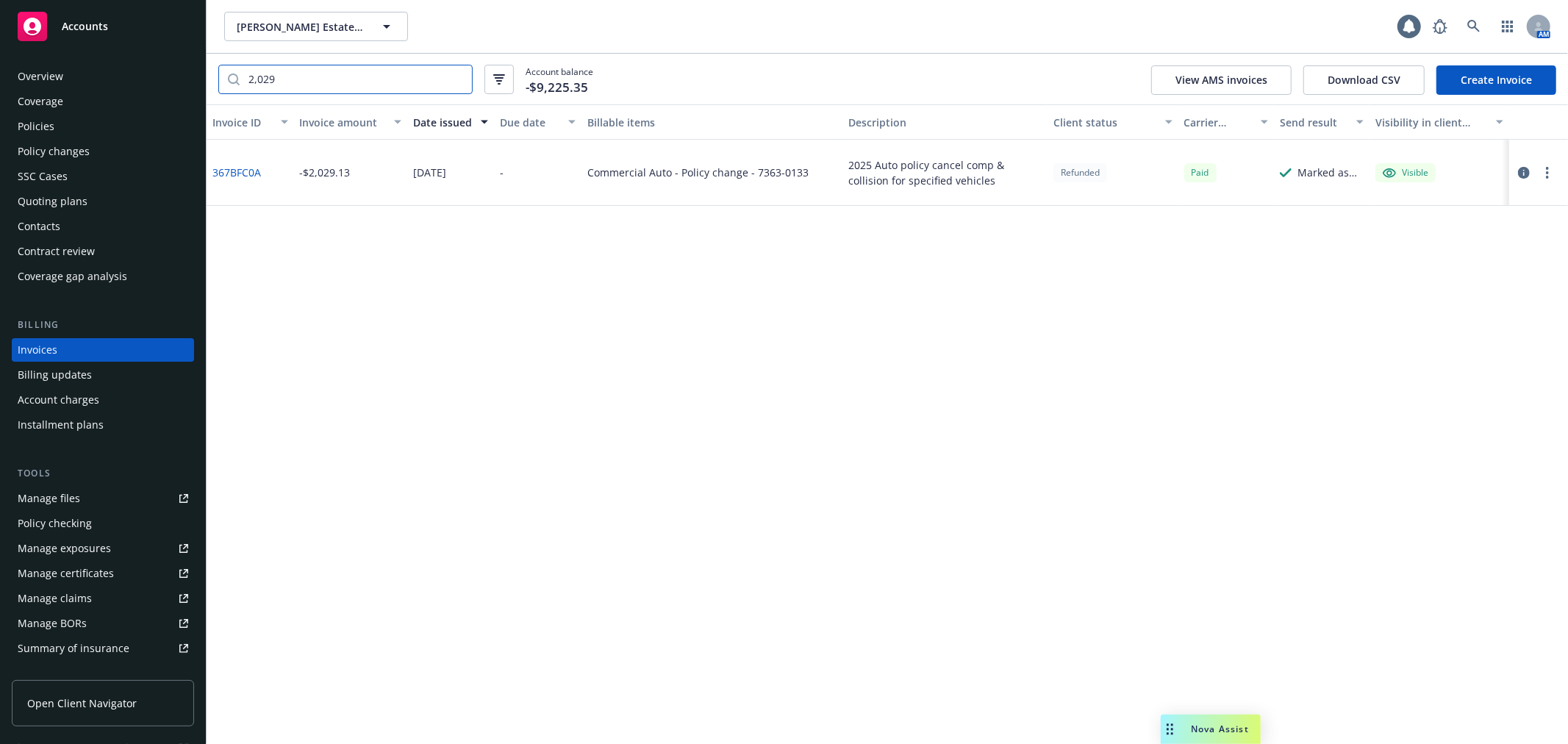
scroll to position [0, 0]
type input "2,029"
